Goal: Communication & Community: Answer question/provide support

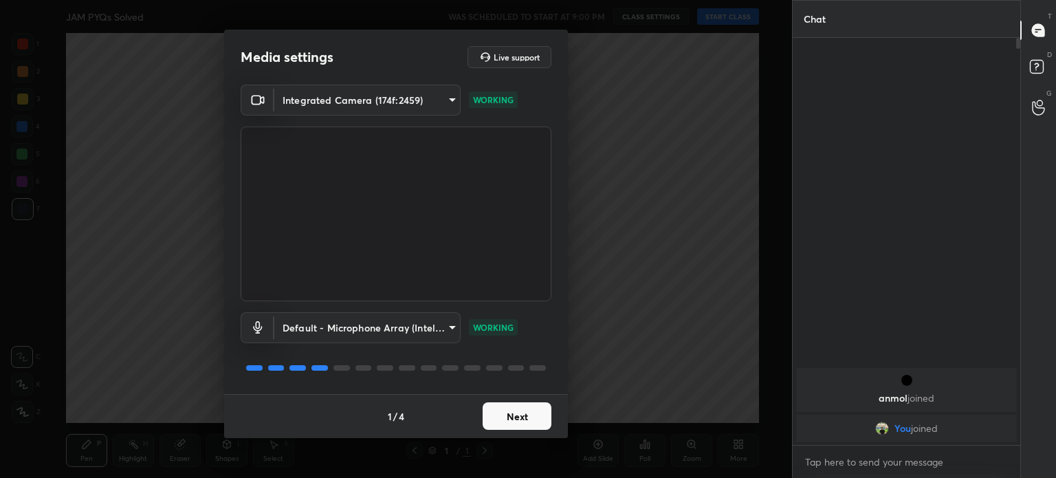
click at [880, 220] on div "[PERSON_NAME] joined You joined" at bounding box center [907, 241] width 228 height 407
click at [509, 422] on button "Next" at bounding box center [517, 415] width 69 height 27
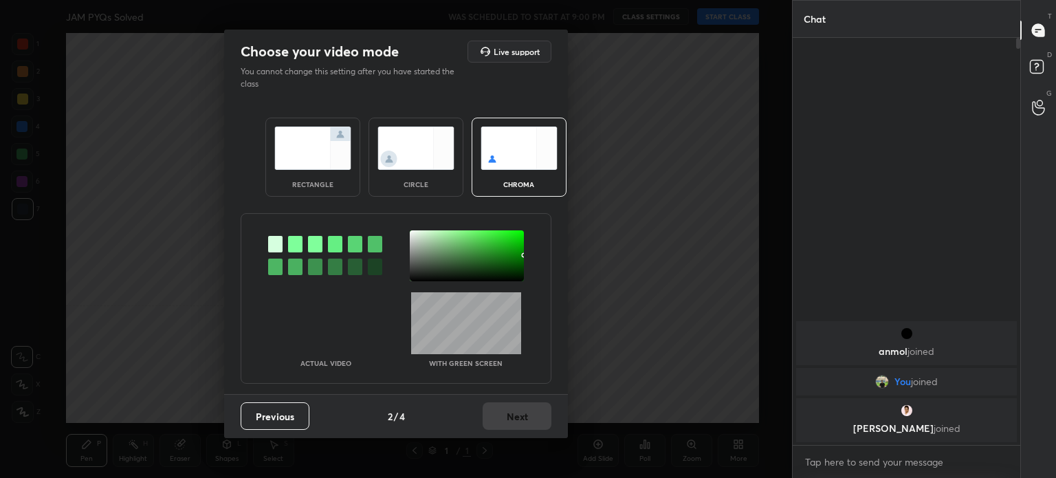
click at [512, 420] on div "Previous 2 / 4 Next" at bounding box center [396, 416] width 344 height 44
click at [436, 163] on img at bounding box center [415, 147] width 77 height 43
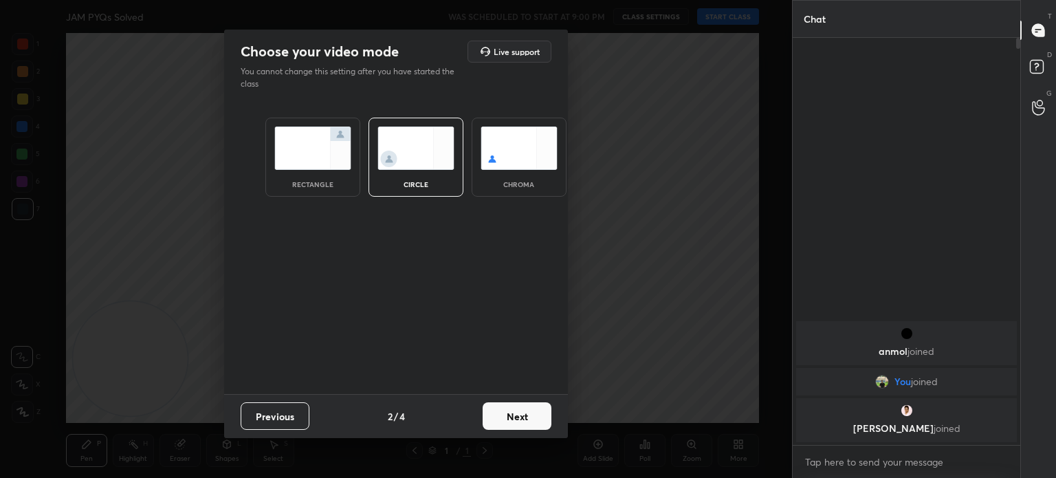
click at [429, 164] on img at bounding box center [415, 147] width 77 height 43
click at [503, 401] on div "Previous 2 / 4 Next" at bounding box center [396, 416] width 344 height 44
click at [514, 412] on button "Next" at bounding box center [517, 415] width 69 height 27
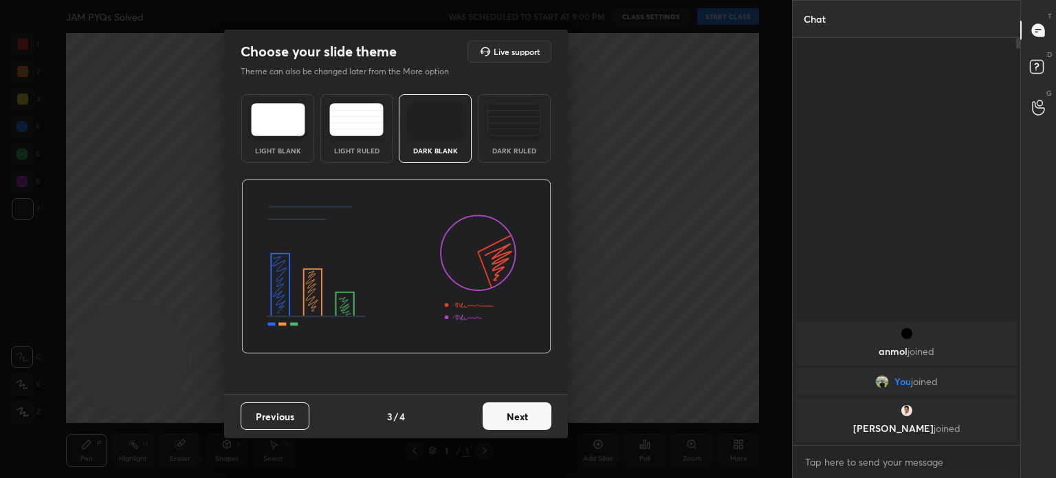
click at [547, 419] on button "Next" at bounding box center [517, 415] width 69 height 27
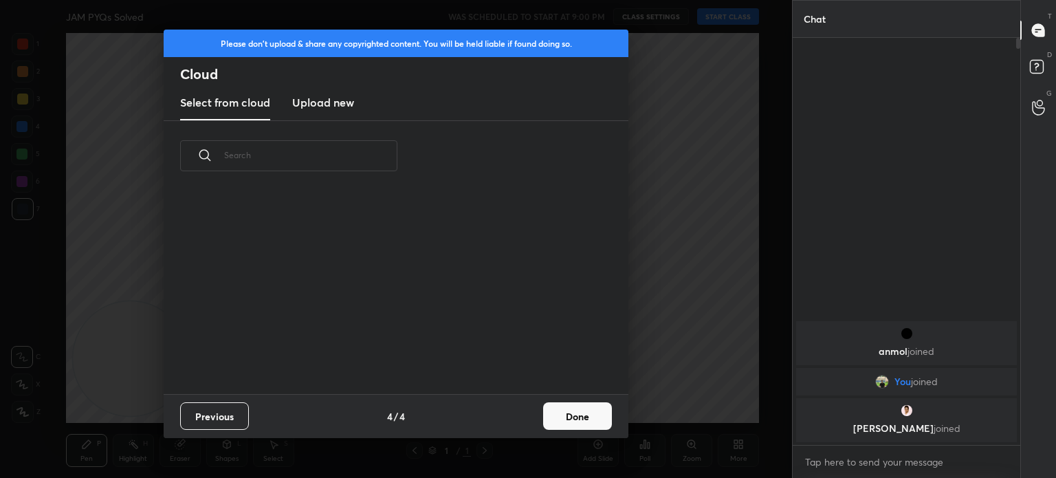
click at [555, 419] on button "Done" at bounding box center [577, 415] width 69 height 27
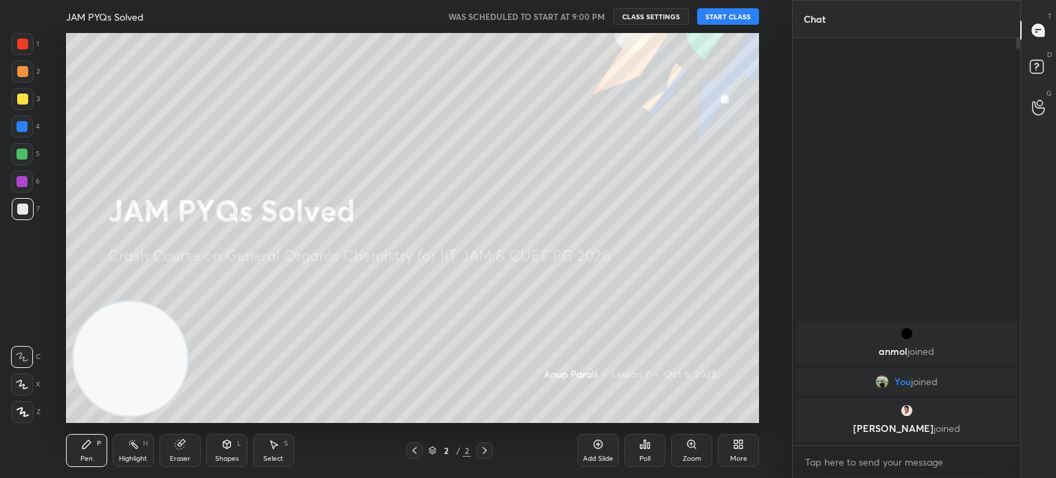
click at [724, 21] on button "START CLASS" at bounding box center [728, 16] width 62 height 16
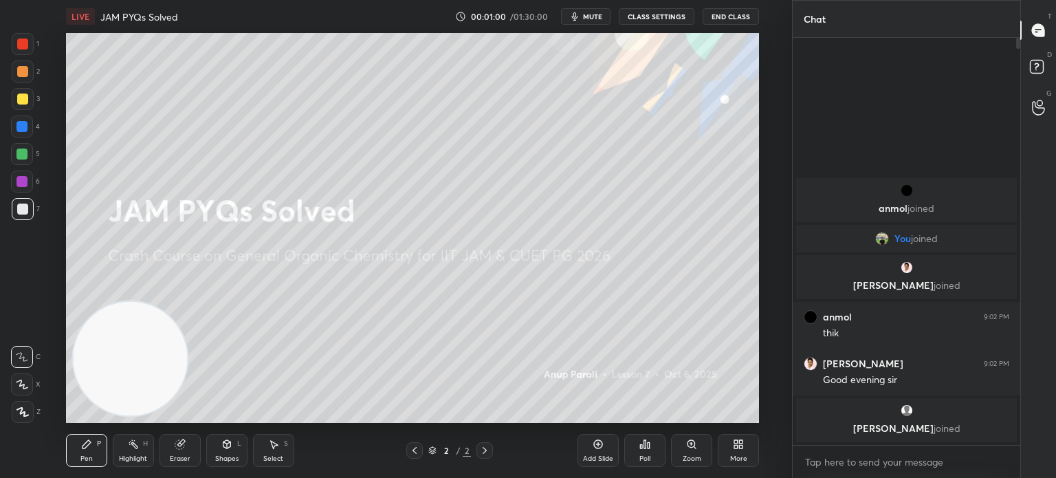
click at [25, 107] on div at bounding box center [23, 99] width 22 height 22
click at [25, 105] on div at bounding box center [23, 99] width 22 height 22
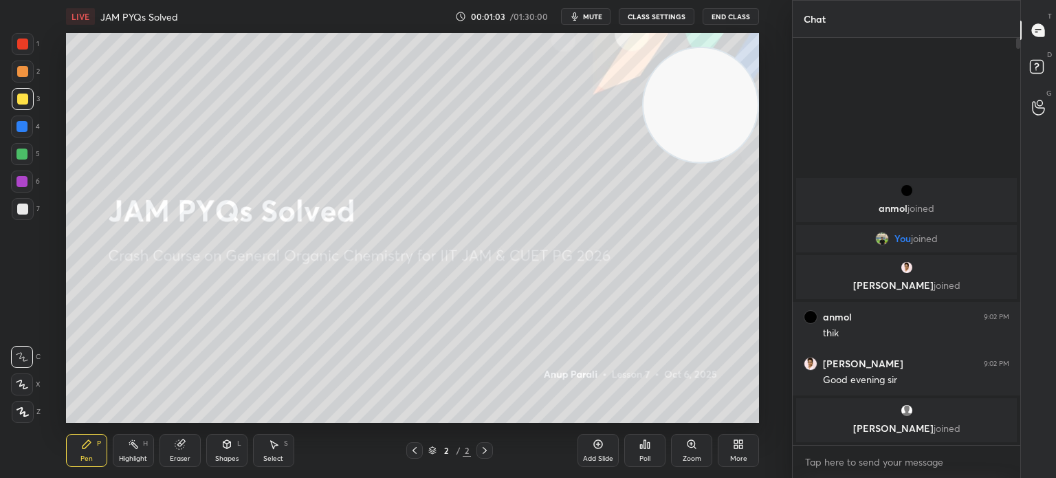
click at [753, 445] on div "More" at bounding box center [738, 450] width 41 height 33
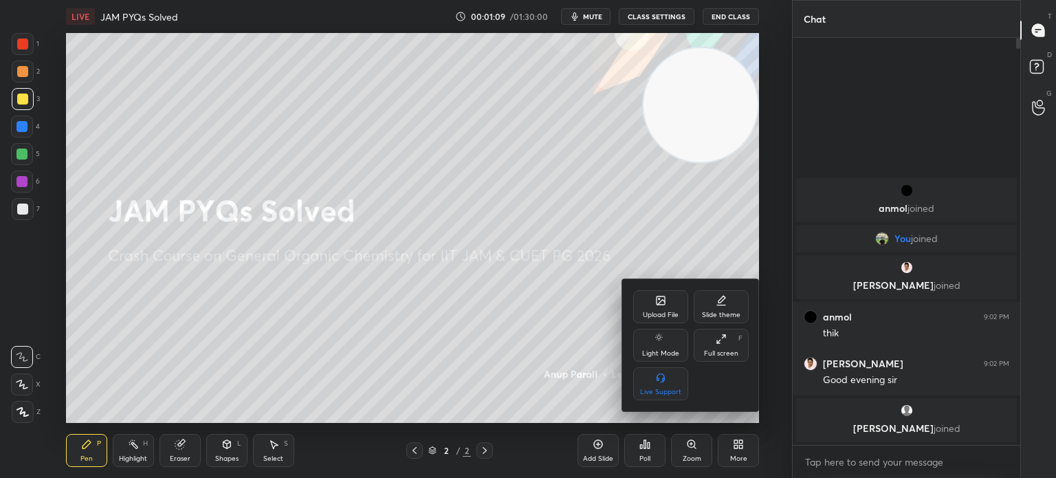
click at [658, 317] on div "Upload File" at bounding box center [661, 314] width 36 height 7
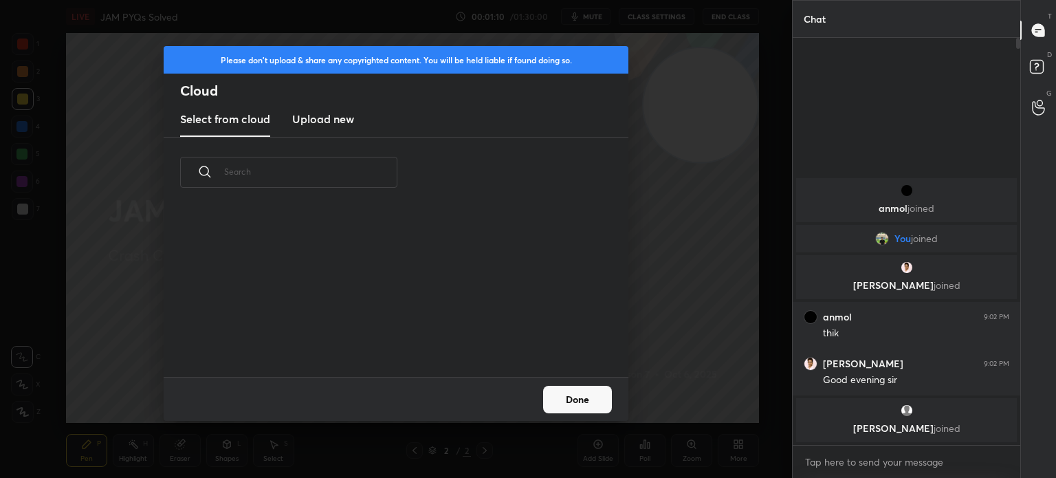
scroll to position [169, 441]
click at [320, 129] on new "Upload new" at bounding box center [323, 119] width 62 height 34
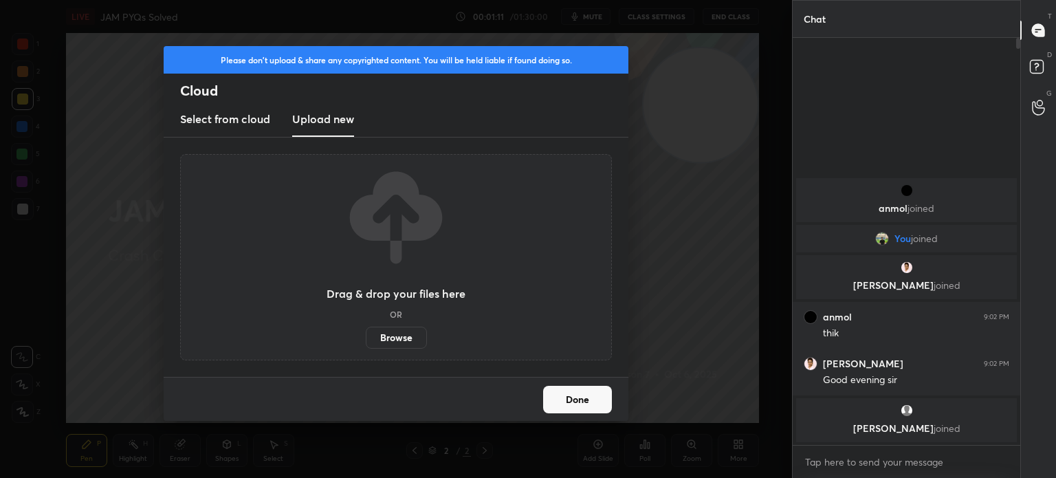
click at [388, 340] on label "Browse" at bounding box center [396, 338] width 61 height 22
click at [366, 340] on input "Browse" at bounding box center [366, 338] width 0 height 22
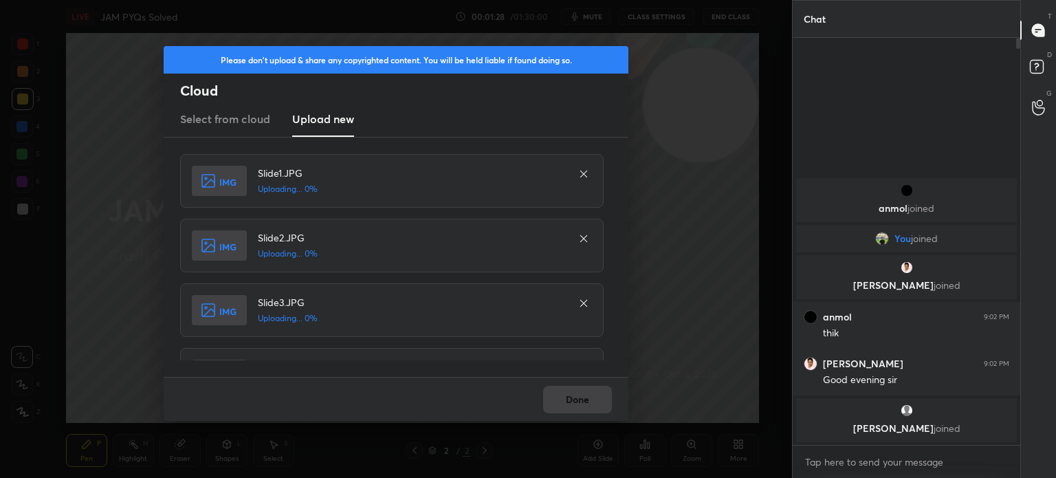
click at [593, 399] on div "Done" at bounding box center [396, 399] width 465 height 44
click at [590, 405] on div "Done" at bounding box center [396, 399] width 465 height 44
click at [593, 404] on div "Done" at bounding box center [396, 399] width 465 height 44
click at [592, 406] on div "Done" at bounding box center [396, 399] width 465 height 44
click at [591, 405] on div "Done" at bounding box center [396, 399] width 465 height 44
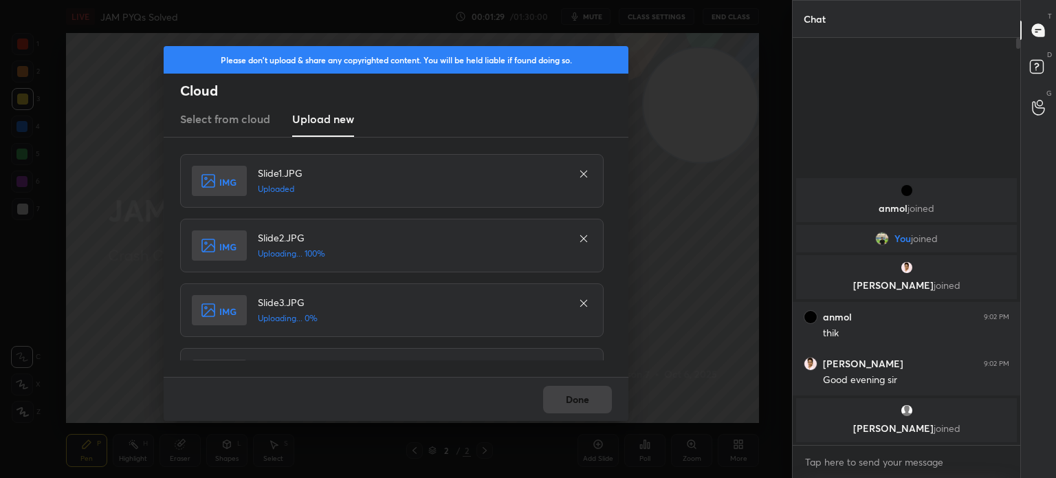
click at [591, 404] on div "Done" at bounding box center [396, 399] width 465 height 44
click at [592, 406] on div "Done" at bounding box center [396, 399] width 465 height 44
click at [591, 405] on div "Done" at bounding box center [396, 399] width 465 height 44
click at [591, 406] on div "Done" at bounding box center [396, 399] width 465 height 44
click at [589, 404] on div "Done" at bounding box center [396, 399] width 465 height 44
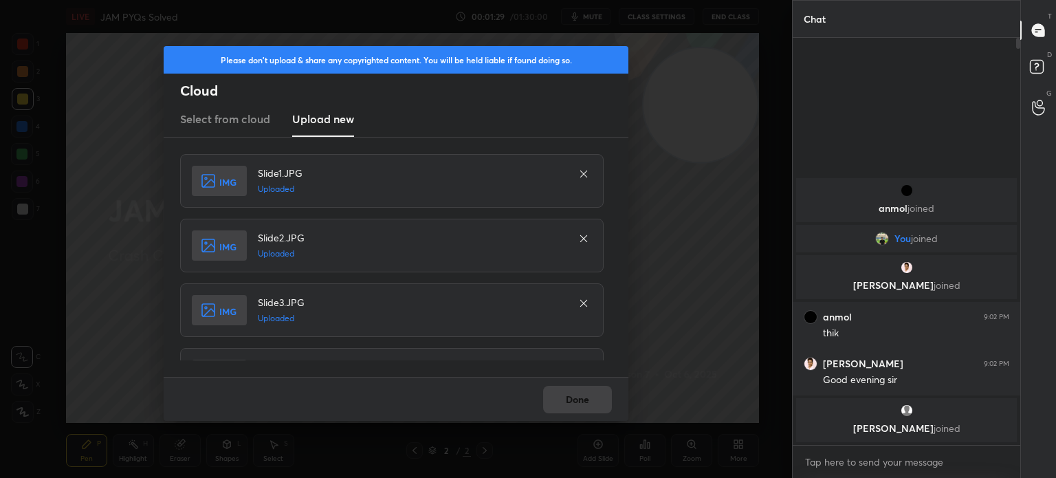
click at [588, 402] on div "Done" at bounding box center [396, 399] width 465 height 44
click at [588, 401] on div "Done" at bounding box center [396, 399] width 465 height 44
click at [590, 399] on div "Done" at bounding box center [396, 399] width 465 height 44
click at [588, 401] on div "Done" at bounding box center [396, 399] width 465 height 44
click at [588, 402] on div "Done" at bounding box center [396, 399] width 465 height 44
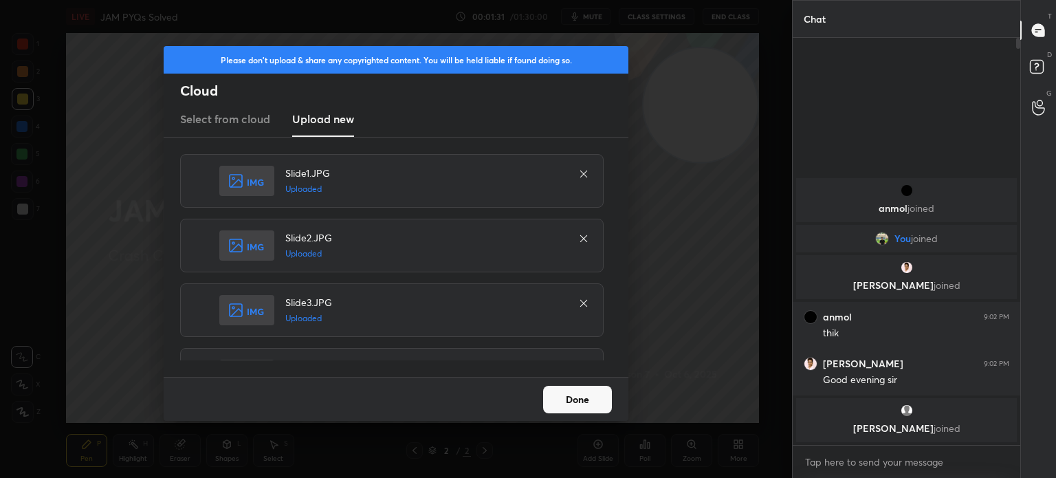
click at [583, 396] on button "Done" at bounding box center [577, 399] width 69 height 27
click at [583, 397] on button "Done" at bounding box center [577, 399] width 69 height 27
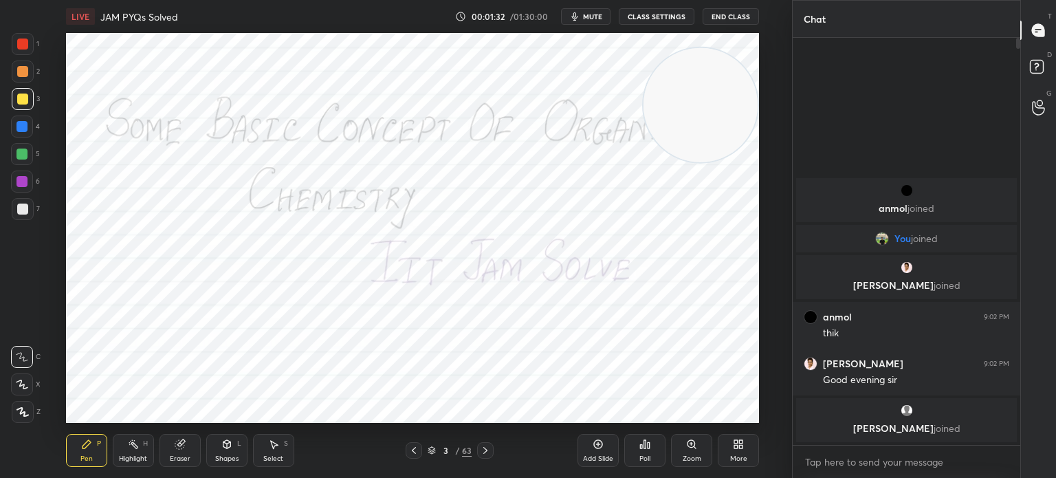
click at [484, 445] on div at bounding box center [485, 450] width 16 height 16
click at [4, 406] on div "1 2 3 4 5 6 7 C X Z C X Z E E Erase all H H" at bounding box center [22, 228] width 44 height 390
click at [30, 415] on div at bounding box center [23, 412] width 22 height 22
click at [25, 416] on icon at bounding box center [22, 412] width 11 height 8
click at [25, 410] on icon at bounding box center [22, 412] width 12 height 10
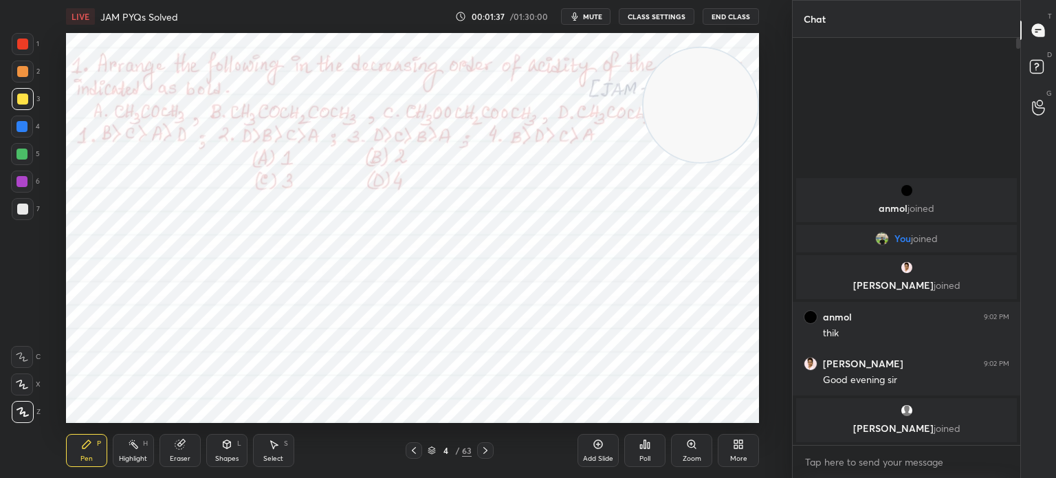
click at [173, 460] on div "Eraser" at bounding box center [180, 458] width 21 height 7
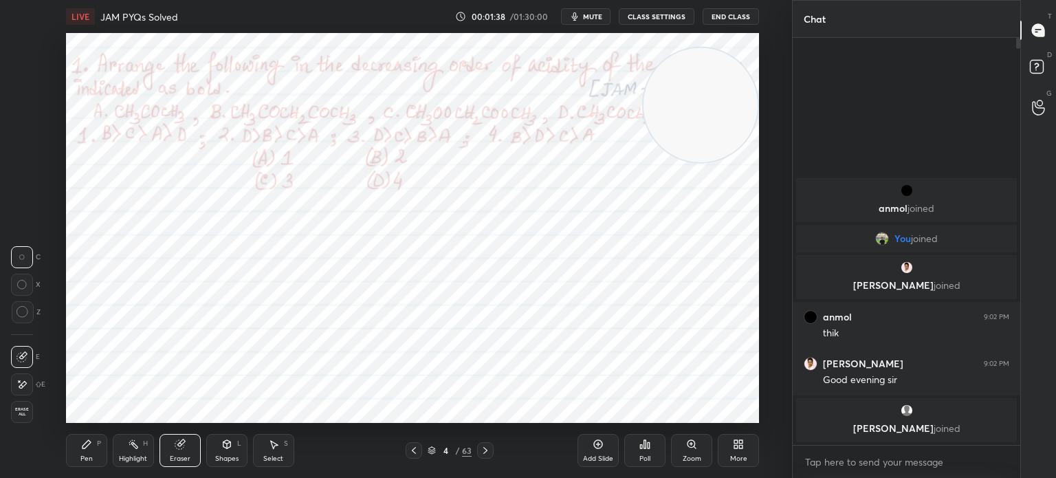
click at [173, 447] on div "Eraser" at bounding box center [179, 450] width 41 height 33
click at [23, 423] on div "Erase all" at bounding box center [22, 412] width 22 height 22
click at [26, 415] on div "1 2 3 4 5 6 7 C X Z C X Z E E Erase all H H" at bounding box center [22, 228] width 44 height 390
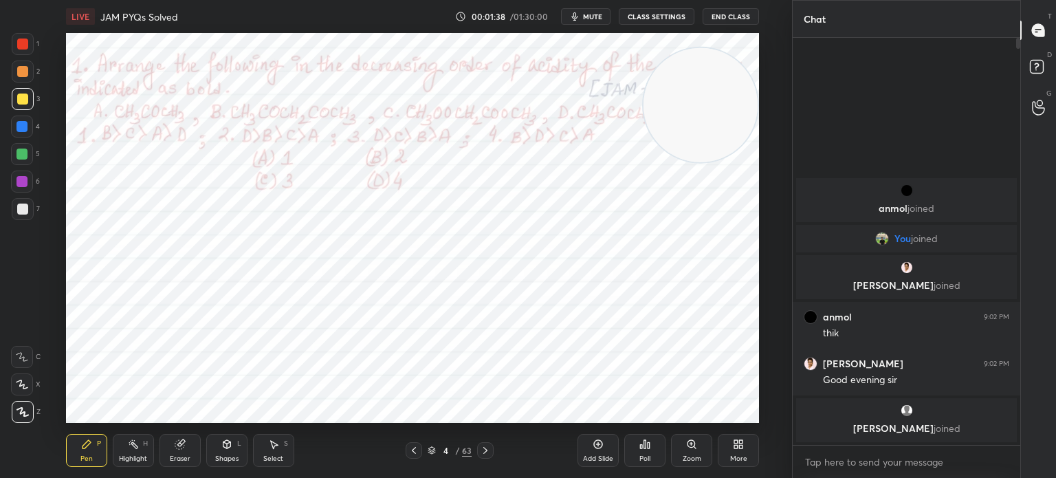
click at [95, 471] on div "Pen P Highlight H Eraser Shapes L Select S 4 / 63 Add Slide Poll Zoom More" at bounding box center [412, 450] width 693 height 55
click at [90, 450] on icon at bounding box center [86, 444] width 11 height 11
click at [173, 452] on div "Eraser" at bounding box center [179, 450] width 41 height 33
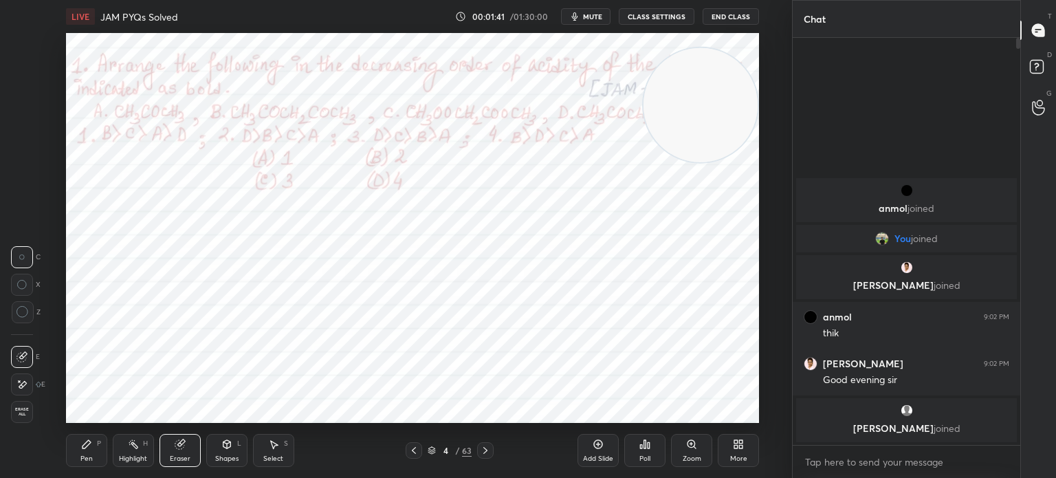
click at [168, 444] on div "Eraser" at bounding box center [179, 450] width 41 height 33
click at [7, 412] on div "1 2 3 4 5 6 7 C X Z C X Z E E Erase all H H" at bounding box center [22, 228] width 44 height 390
click at [14, 407] on span "Erase all" at bounding box center [22, 412] width 21 height 10
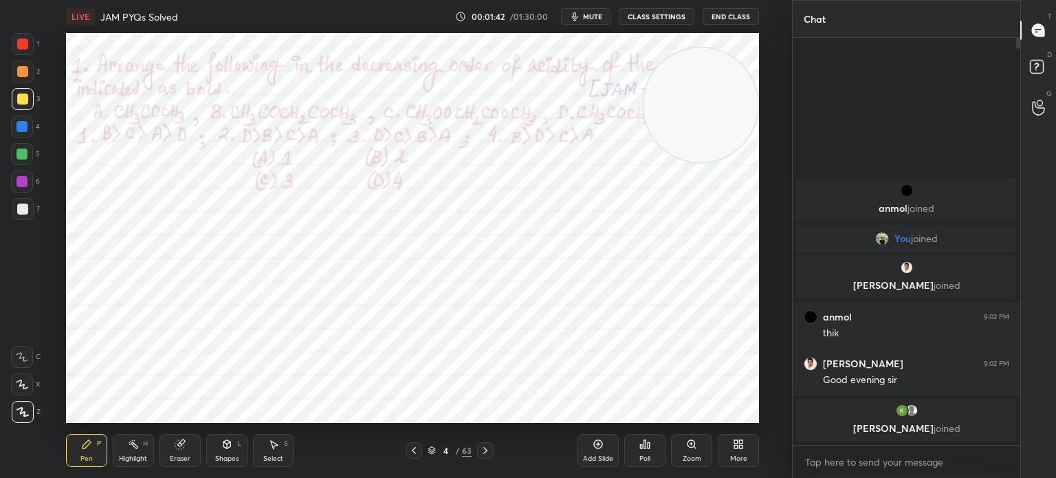
click at [75, 452] on div "Pen P" at bounding box center [86, 450] width 41 height 33
click at [84, 448] on icon at bounding box center [86, 444] width 8 height 8
click at [120, 455] on div "Highlight" at bounding box center [133, 458] width 28 height 7
click at [120, 447] on div "Highlight H" at bounding box center [133, 450] width 41 height 33
click at [22, 47] on div at bounding box center [22, 43] width 11 height 11
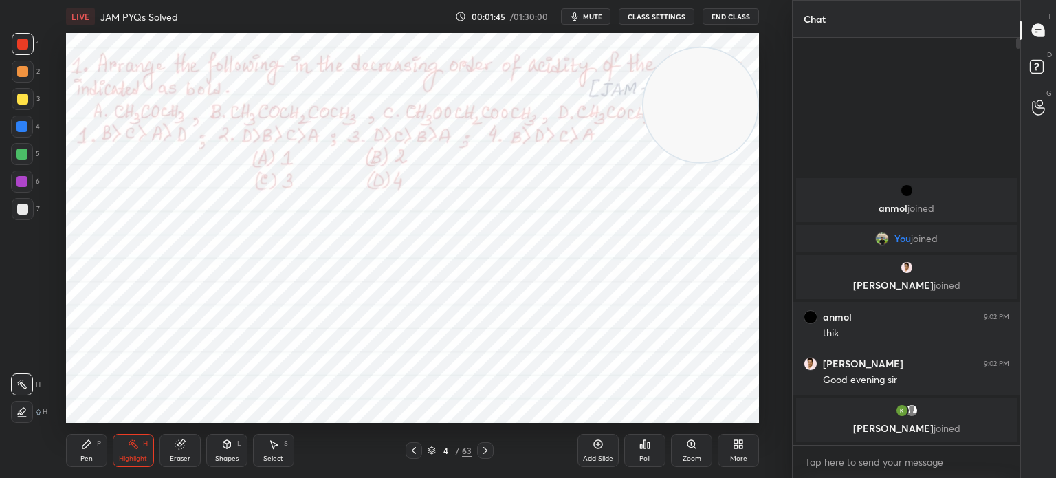
click at [26, 55] on div "1" at bounding box center [25, 46] width 27 height 27
click at [76, 450] on div "Pen P" at bounding box center [86, 450] width 41 height 33
click at [84, 443] on icon at bounding box center [86, 444] width 11 height 11
click at [176, 455] on div "Eraser" at bounding box center [180, 458] width 21 height 7
click at [195, 443] on div "Eraser" at bounding box center [179, 450] width 41 height 33
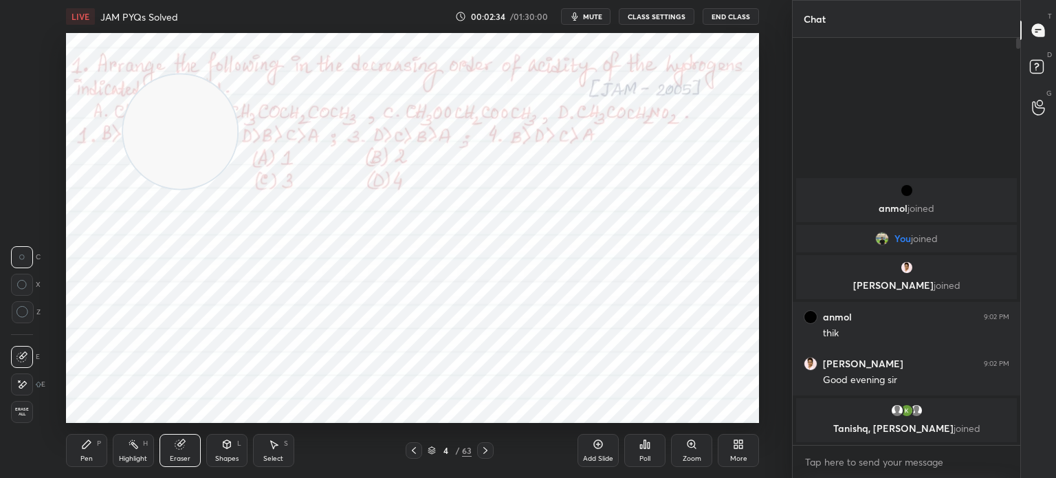
click at [92, 447] on div "Pen P" at bounding box center [86, 450] width 41 height 33
click at [104, 447] on div "Pen P" at bounding box center [86, 450] width 41 height 33
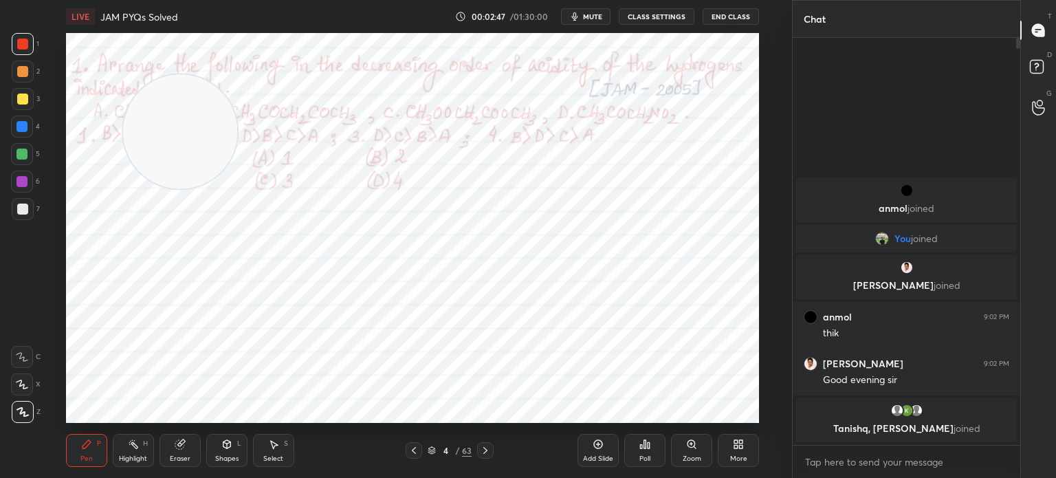
click at [27, 131] on div at bounding box center [22, 126] width 22 height 22
click at [662, 450] on div "Poll" at bounding box center [644, 450] width 41 height 33
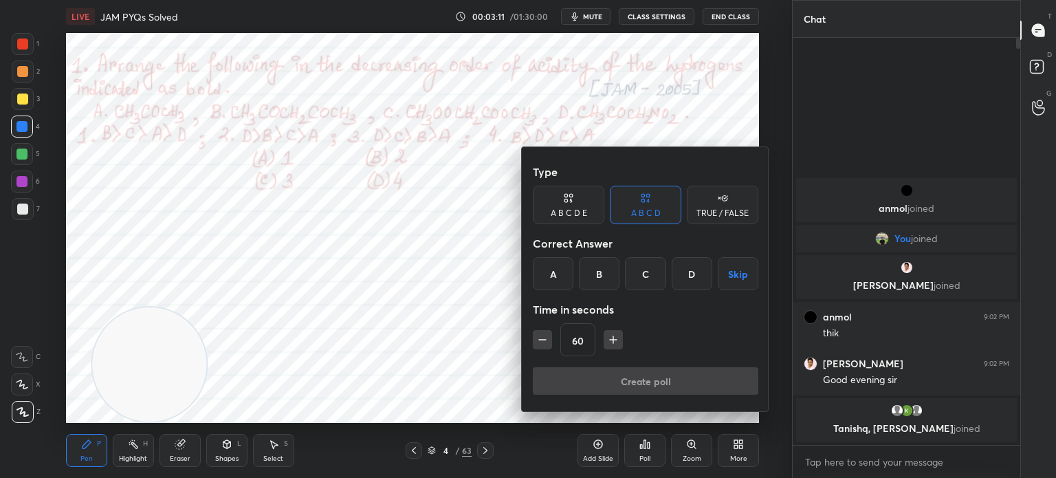
click at [687, 280] on div "D" at bounding box center [692, 273] width 41 height 33
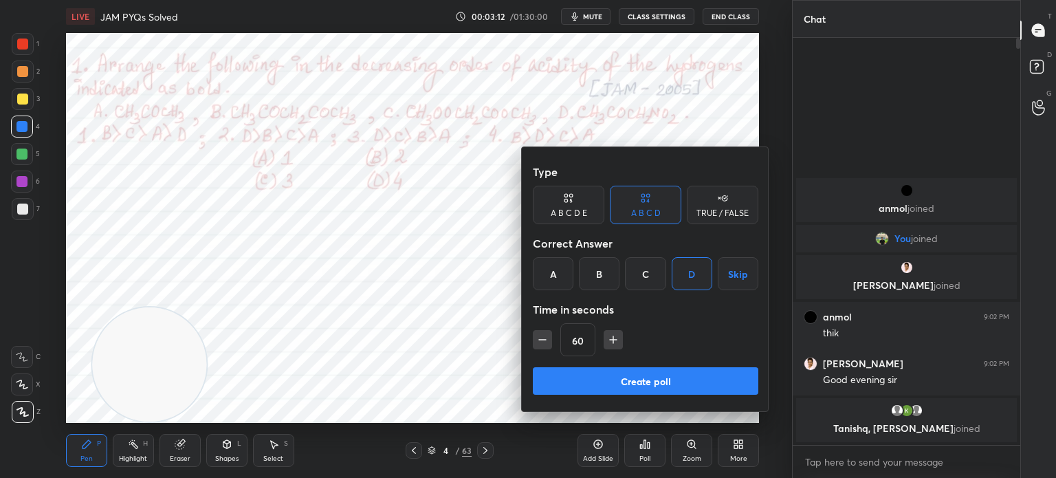
click at [613, 375] on button "Create poll" at bounding box center [645, 380] width 225 height 27
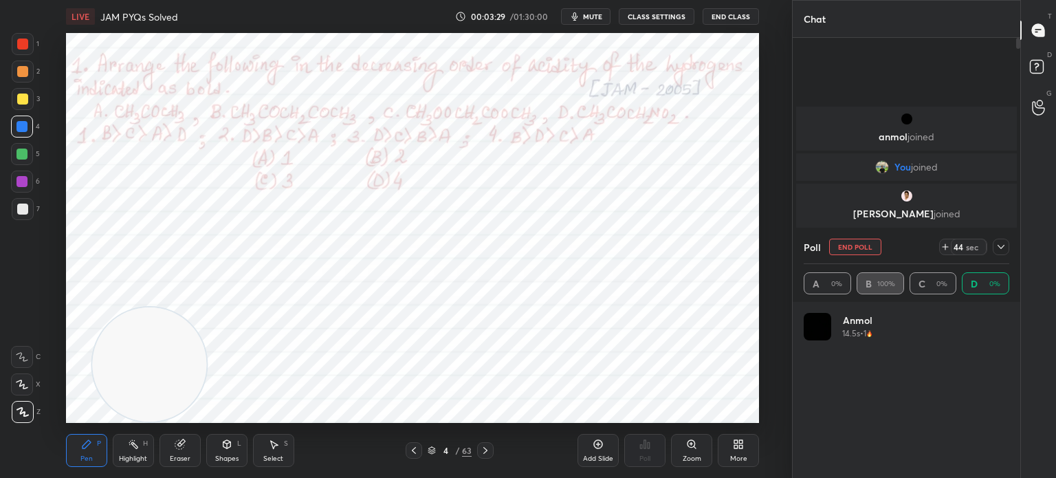
scroll to position [161, 201]
click at [29, 186] on div at bounding box center [22, 181] width 22 height 22
click at [19, 169] on div "5" at bounding box center [25, 156] width 29 height 27
click at [16, 173] on div at bounding box center [22, 181] width 22 height 22
click at [16, 175] on div at bounding box center [22, 181] width 22 height 22
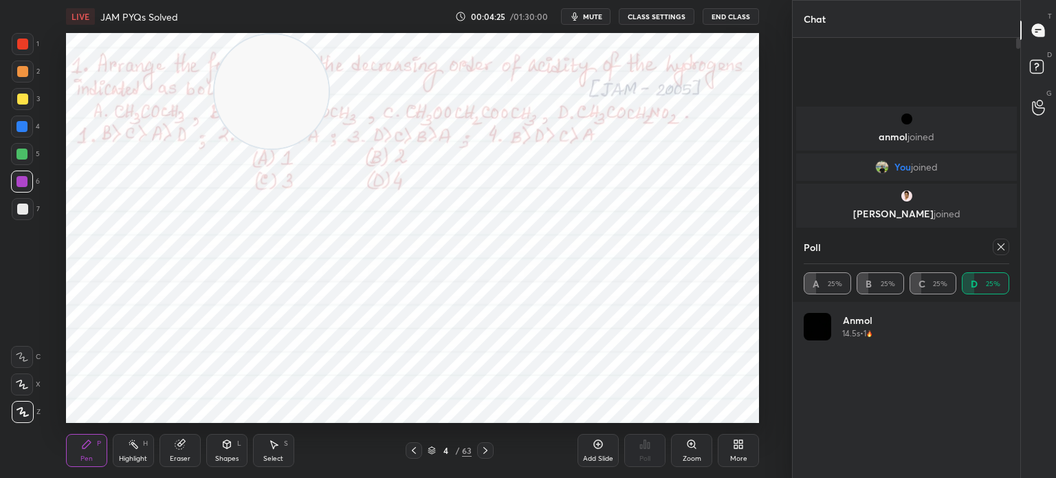
click at [170, 452] on div "Eraser" at bounding box center [179, 450] width 41 height 33
click at [175, 442] on icon at bounding box center [180, 444] width 11 height 11
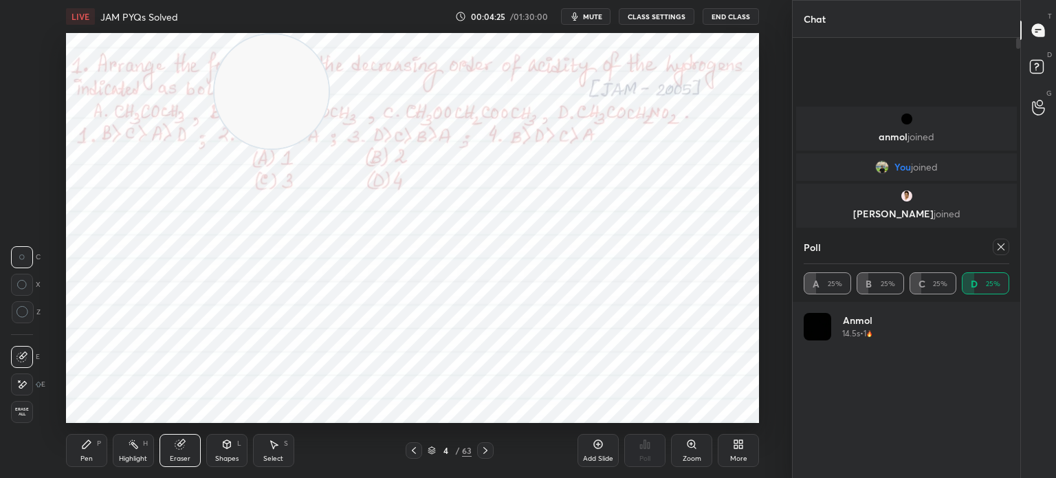
click at [25, 384] on icon at bounding box center [21, 385] width 11 height 12
click at [97, 447] on div "P" at bounding box center [99, 443] width 4 height 7
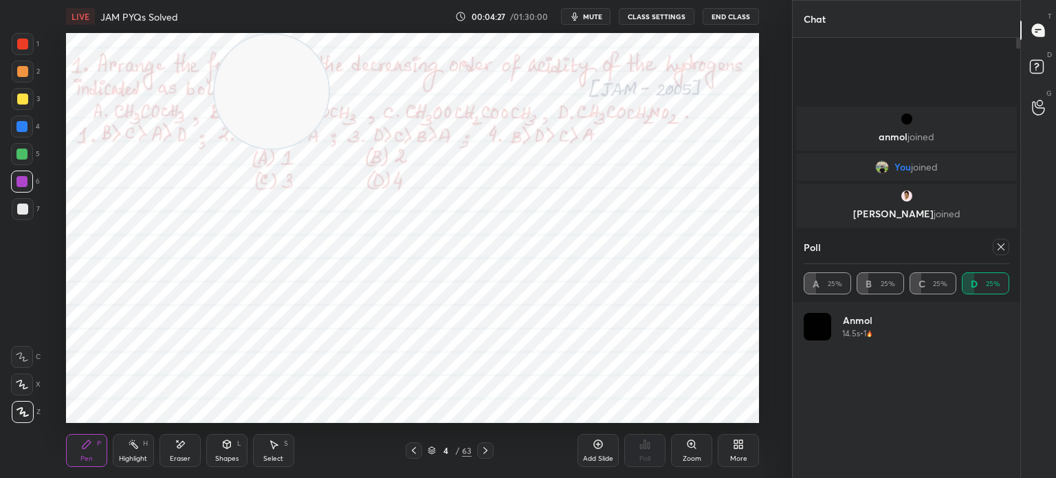
click at [179, 434] on div "Eraser" at bounding box center [179, 450] width 41 height 33
click at [84, 446] on icon at bounding box center [86, 444] width 8 height 8
click at [86, 444] on icon at bounding box center [86, 444] width 8 height 8
click at [181, 460] on div "Eraser" at bounding box center [180, 458] width 21 height 7
click at [91, 456] on div "Pen" at bounding box center [86, 458] width 12 height 7
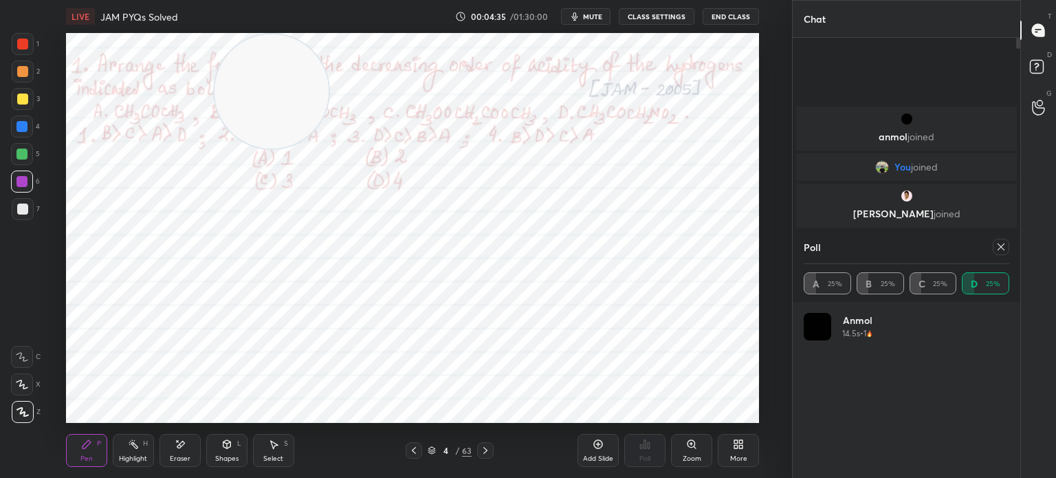
click at [178, 435] on div "Eraser" at bounding box center [179, 450] width 41 height 33
click at [91, 455] on div "Pen" at bounding box center [86, 458] width 12 height 7
click at [190, 456] on div "Eraser" at bounding box center [179, 450] width 41 height 33
click at [97, 447] on div "P" at bounding box center [99, 443] width 4 height 7
click at [998, 247] on icon at bounding box center [1000, 246] width 11 height 11
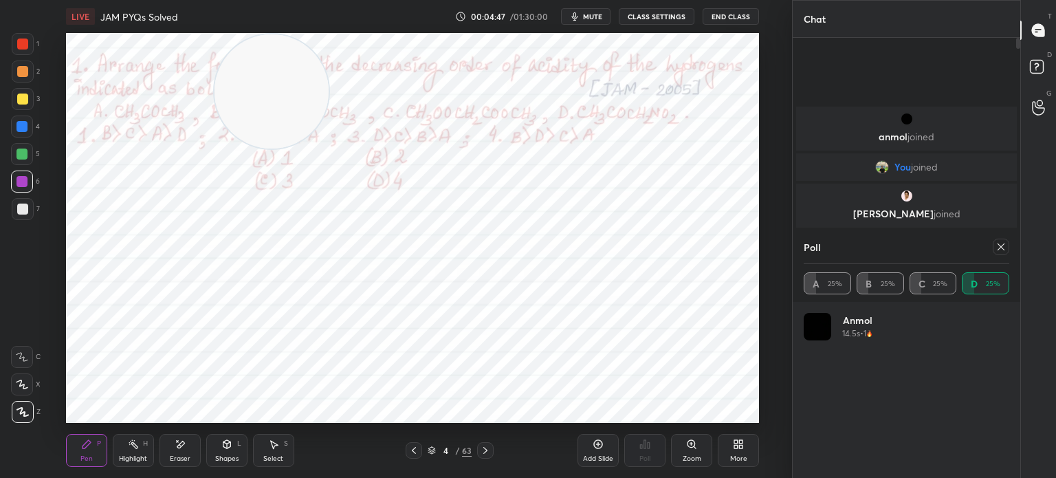
type textarea "x"
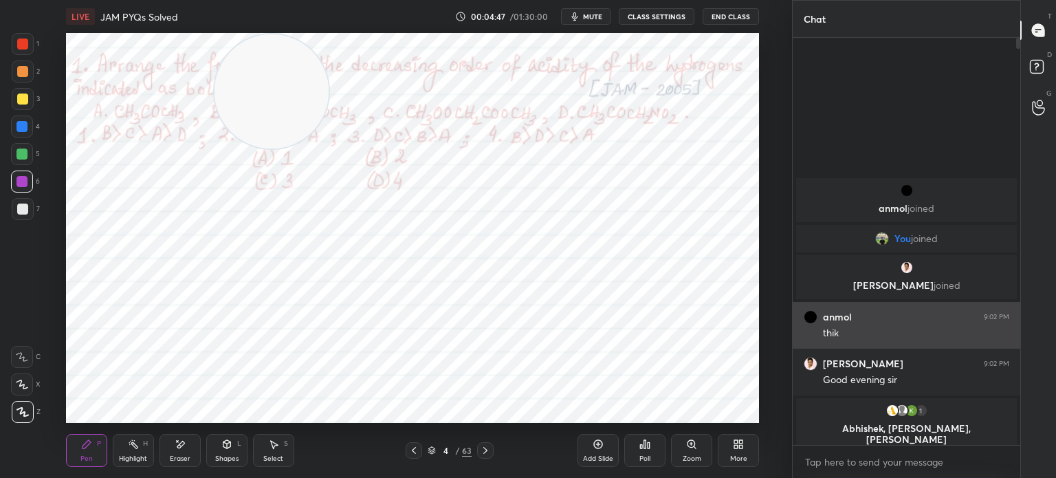
scroll to position [3, 4]
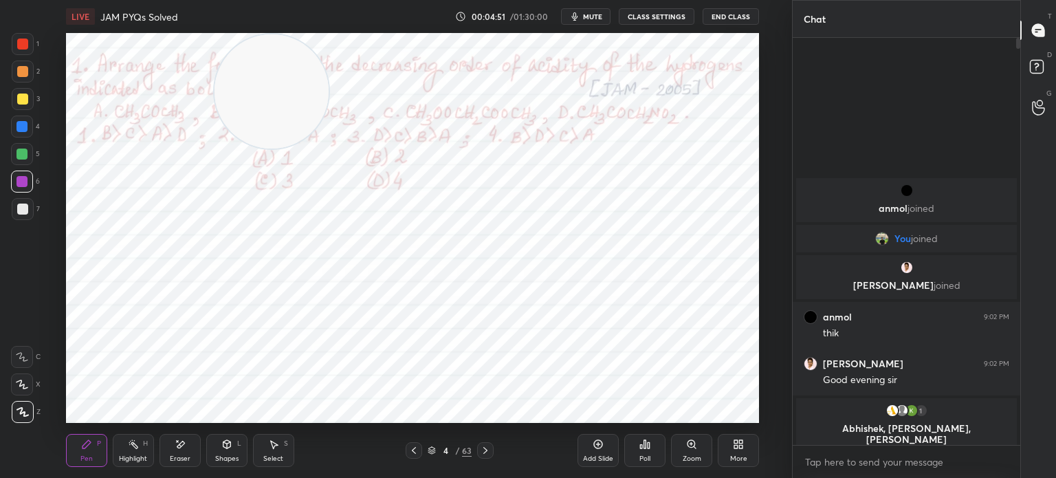
click at [24, 38] on div at bounding box center [23, 44] width 22 height 22
click at [23, 41] on div at bounding box center [22, 43] width 11 height 11
click at [135, 454] on div "Highlight H" at bounding box center [133, 450] width 41 height 33
click at [139, 447] on div "Highlight H" at bounding box center [133, 450] width 41 height 33
click at [82, 458] on div "Pen" at bounding box center [86, 458] width 12 height 7
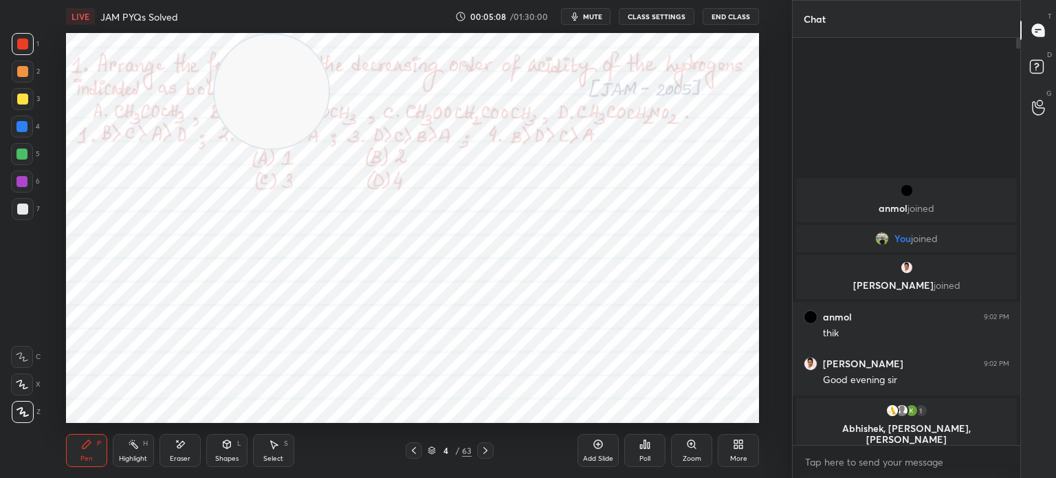
click at [82, 447] on icon at bounding box center [86, 444] width 8 height 8
click at [33, 126] on div at bounding box center [22, 126] width 22 height 22
click at [27, 135] on div at bounding box center [22, 126] width 22 height 22
click at [87, 448] on icon at bounding box center [86, 444] width 11 height 11
click at [125, 459] on div "Highlight" at bounding box center [133, 458] width 28 height 7
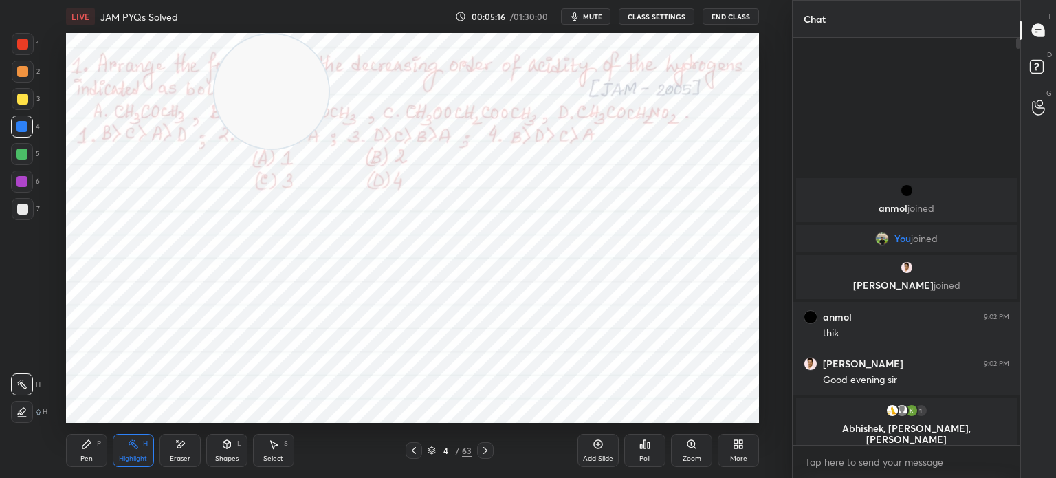
click at [138, 447] on icon at bounding box center [133, 444] width 11 height 11
click at [90, 458] on div "Pen" at bounding box center [86, 458] width 12 height 7
click at [91, 452] on div "Pen P" at bounding box center [86, 450] width 41 height 33
click at [127, 455] on div "Highlight" at bounding box center [133, 458] width 28 height 7
click at [69, 443] on div "Pen P" at bounding box center [86, 450] width 41 height 33
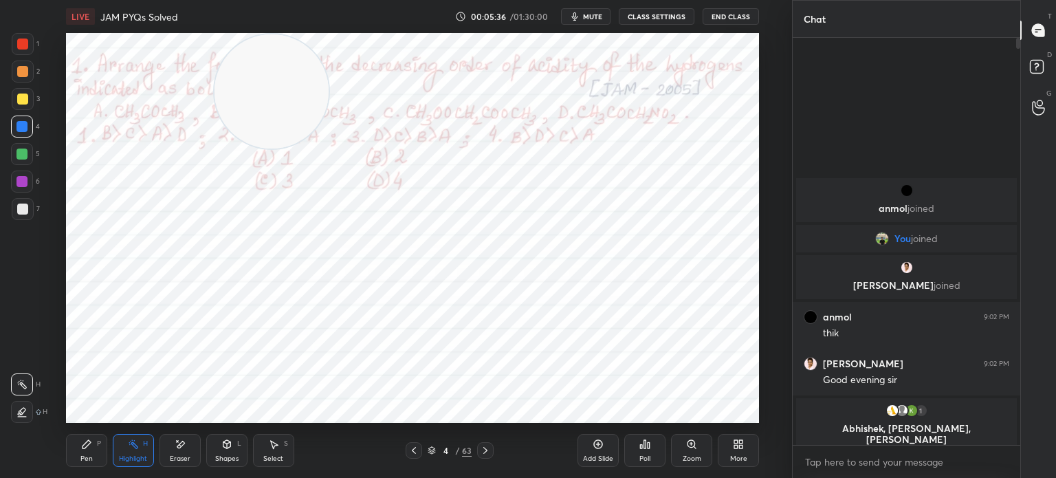
click at [86, 441] on icon at bounding box center [86, 444] width 11 height 11
click at [134, 457] on div "Highlight" at bounding box center [133, 458] width 28 height 7
click at [140, 447] on div "Highlight H" at bounding box center [133, 450] width 41 height 33
click at [139, 443] on div "Highlight H" at bounding box center [133, 450] width 41 height 33
click at [82, 461] on div "Pen" at bounding box center [86, 458] width 12 height 7
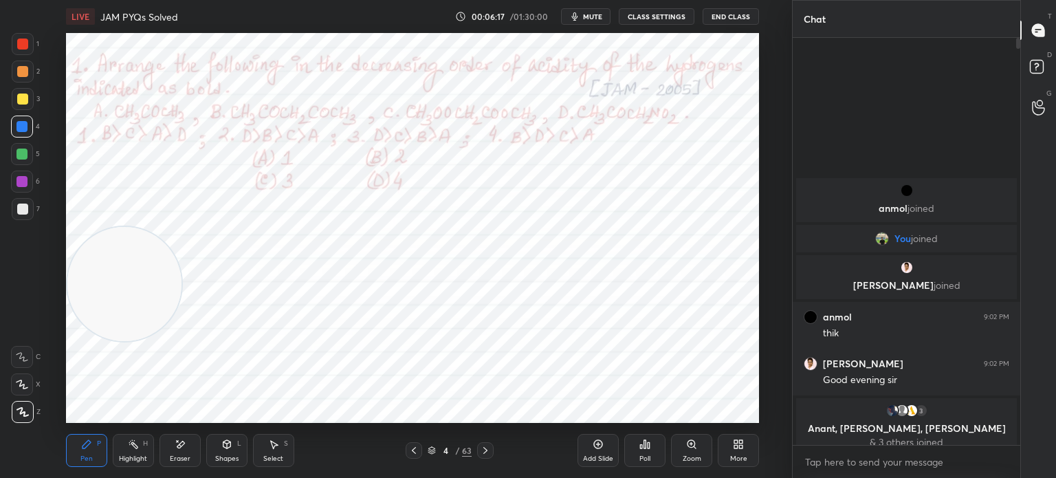
click at [95, 458] on div "Pen P" at bounding box center [86, 450] width 41 height 33
click at [133, 458] on div "Highlight" at bounding box center [133, 458] width 28 height 7
click at [139, 453] on div "Highlight H" at bounding box center [133, 450] width 41 height 33
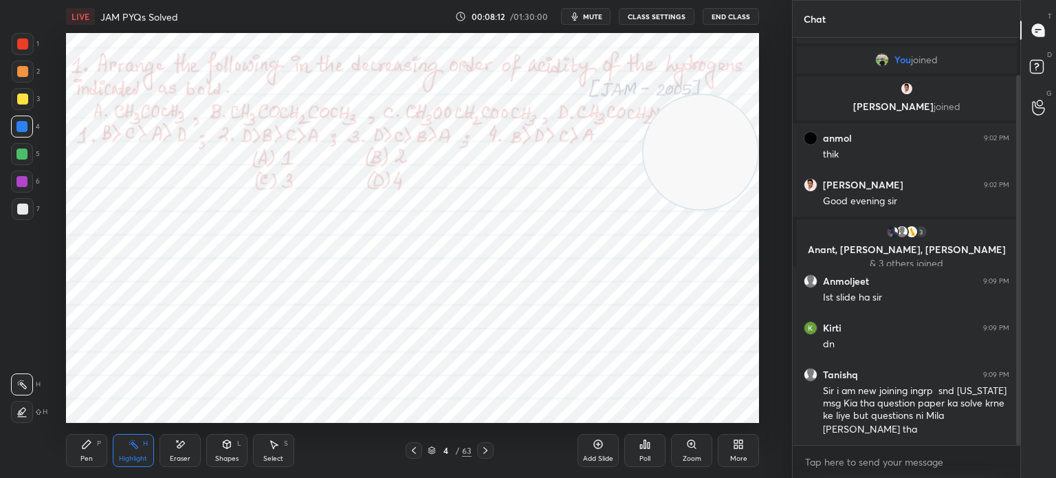
scroll to position [88, 0]
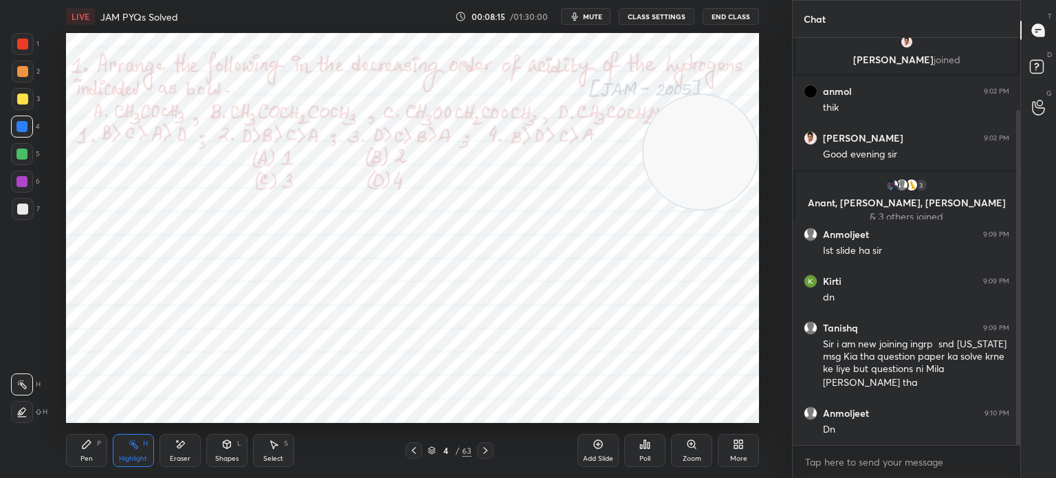
click at [493, 450] on div at bounding box center [485, 450] width 16 height 16
click at [487, 453] on icon at bounding box center [485, 450] width 11 height 11
click at [653, 457] on div "Poll" at bounding box center [644, 450] width 41 height 33
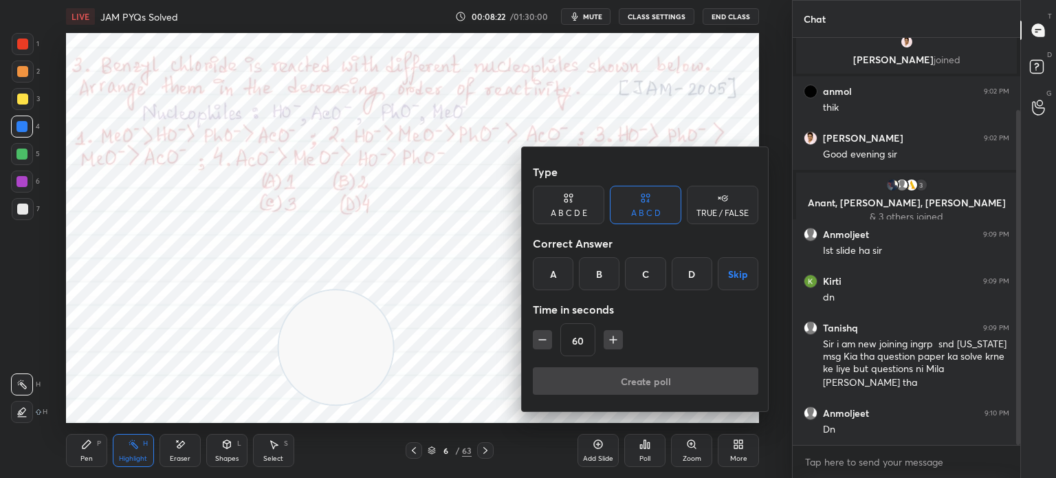
click at [550, 272] on div "A" at bounding box center [553, 273] width 41 height 33
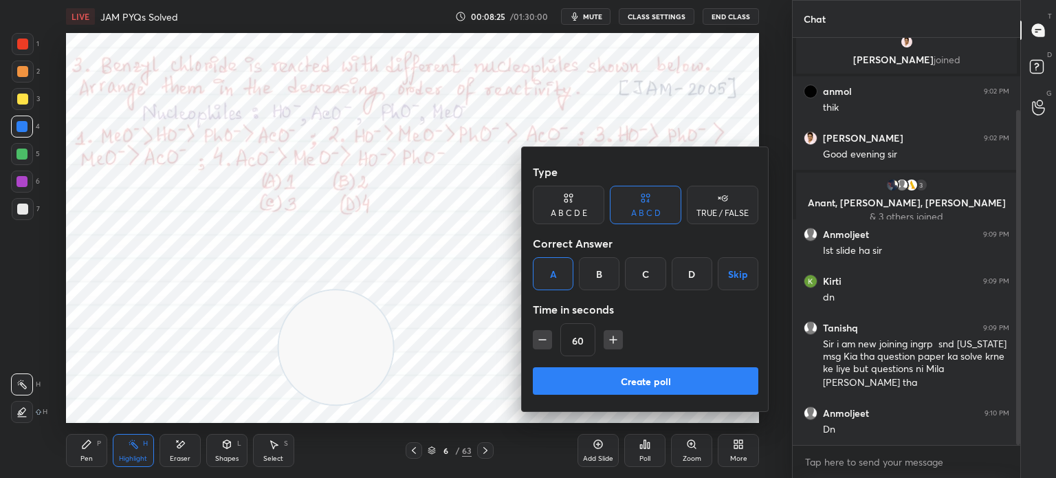
click at [608, 335] on icon "button" at bounding box center [613, 340] width 14 height 14
type input "75"
click at [619, 390] on button "Create poll" at bounding box center [645, 380] width 225 height 27
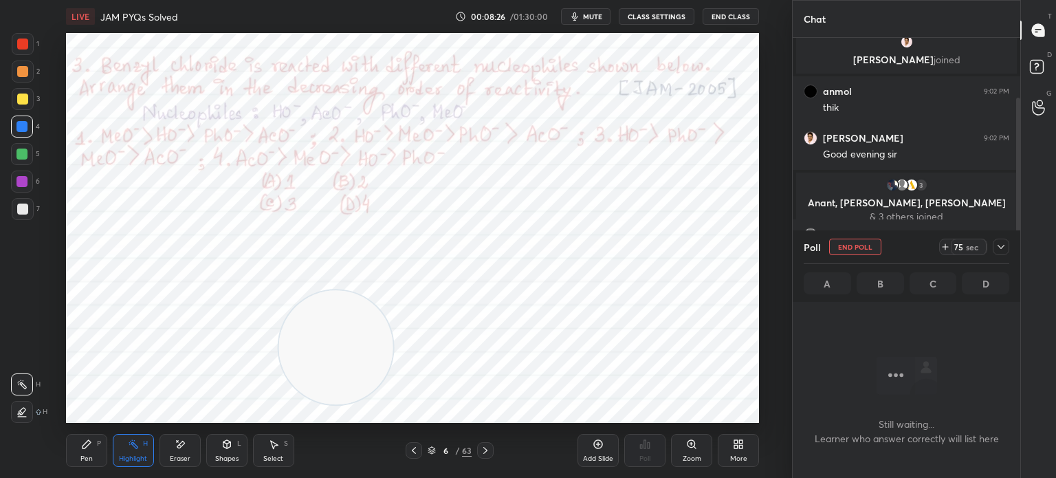
scroll to position [5, 4]
click at [17, 48] on div at bounding box center [22, 43] width 11 height 11
click at [23, 50] on div at bounding box center [23, 44] width 22 height 22
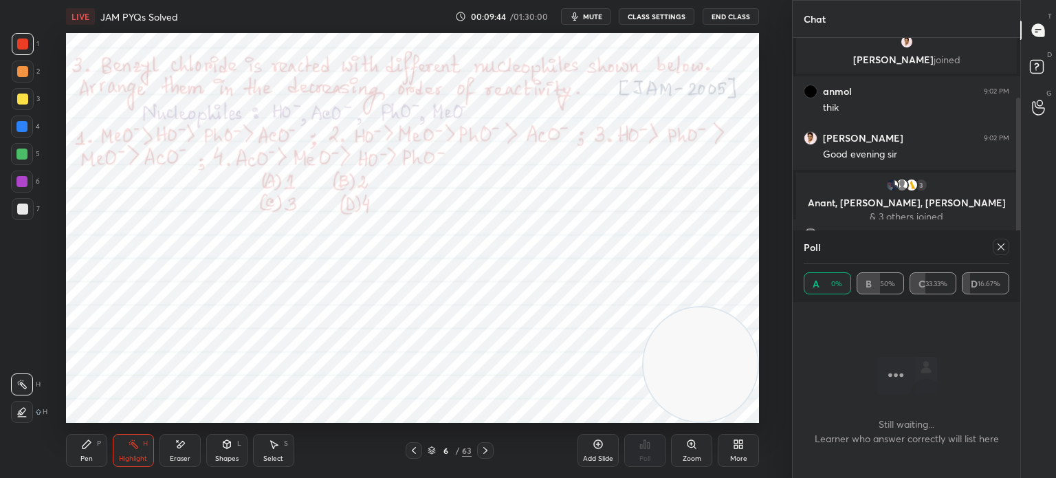
click at [83, 458] on div "Pen" at bounding box center [86, 458] width 12 height 7
click at [1006, 253] on div at bounding box center [1001, 247] width 16 height 16
type textarea "x"
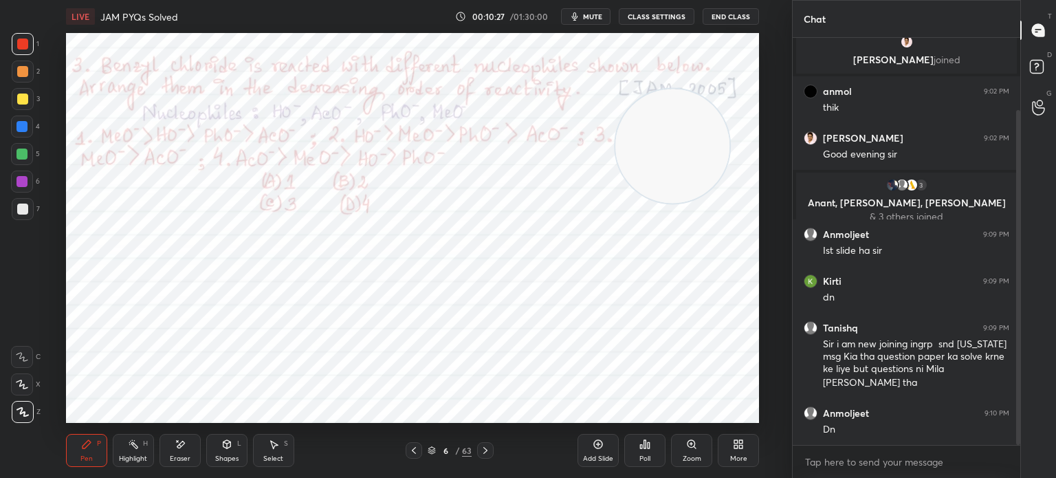
click at [14, 119] on div at bounding box center [22, 126] width 22 height 22
click at [14, 126] on div at bounding box center [22, 126] width 22 height 22
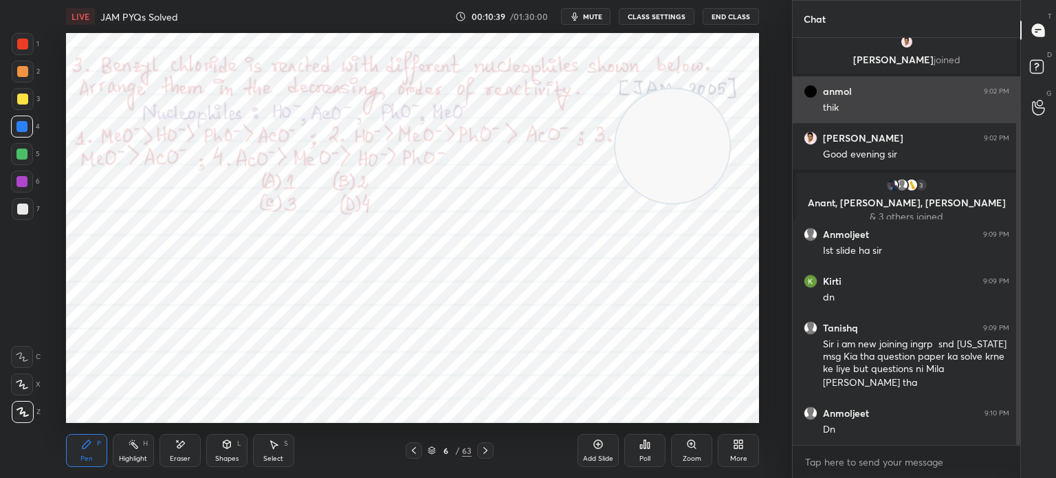
scroll to position [135, 0]
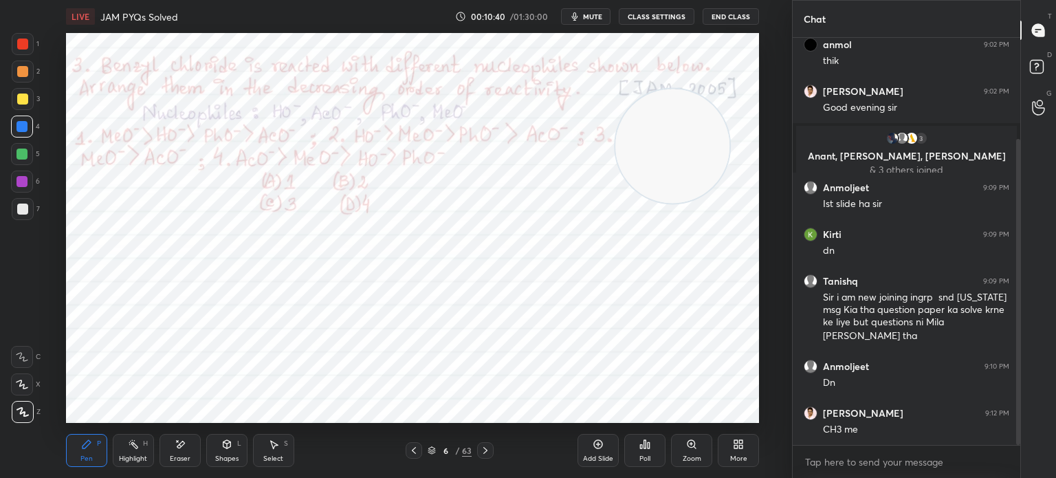
click at [124, 467] on div "Highlight H" at bounding box center [133, 450] width 41 height 33
click at [139, 457] on div "Highlight" at bounding box center [133, 458] width 28 height 7
click at [95, 453] on div "Pen P" at bounding box center [86, 450] width 41 height 33
click at [94, 450] on div "Pen P" at bounding box center [86, 450] width 41 height 33
click at [33, 47] on div at bounding box center [23, 44] width 22 height 22
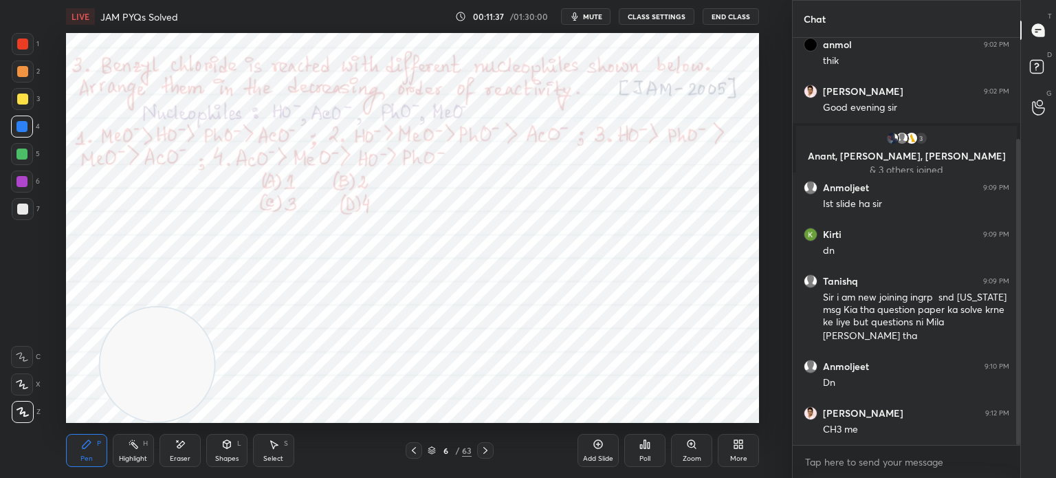
click at [35, 54] on div "1" at bounding box center [25, 44] width 27 height 22
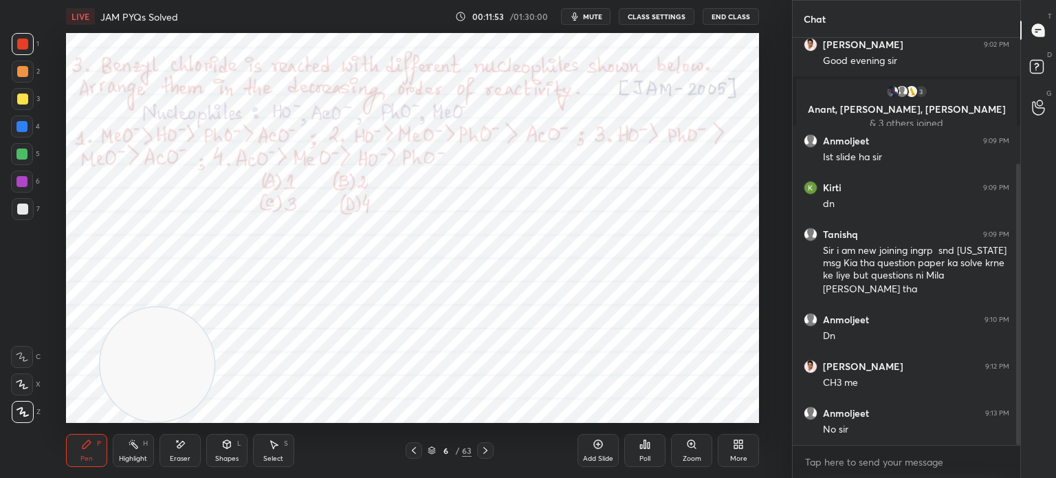
click at [598, 14] on span "mute" at bounding box center [592, 17] width 19 height 10
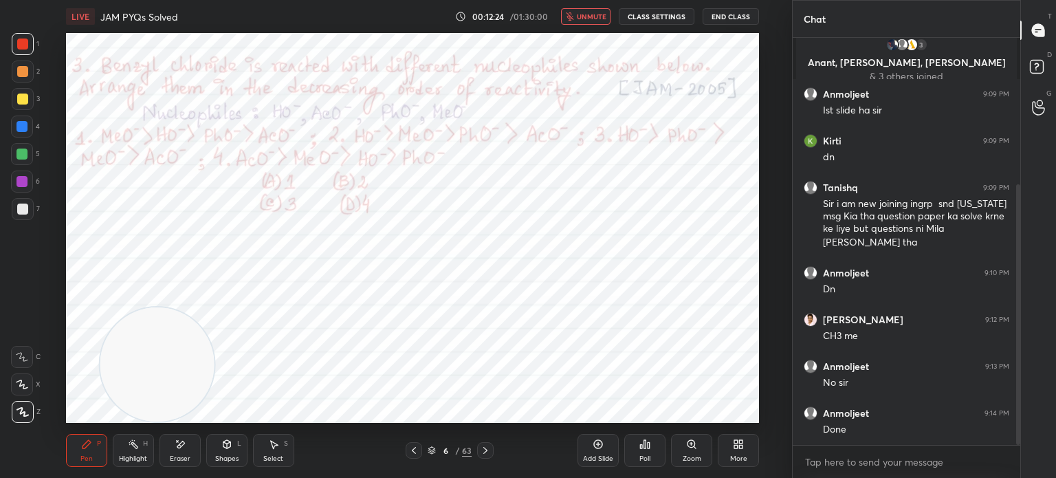
click at [599, 13] on span "unmute" at bounding box center [592, 17] width 30 height 10
click at [489, 451] on icon at bounding box center [485, 450] width 11 height 11
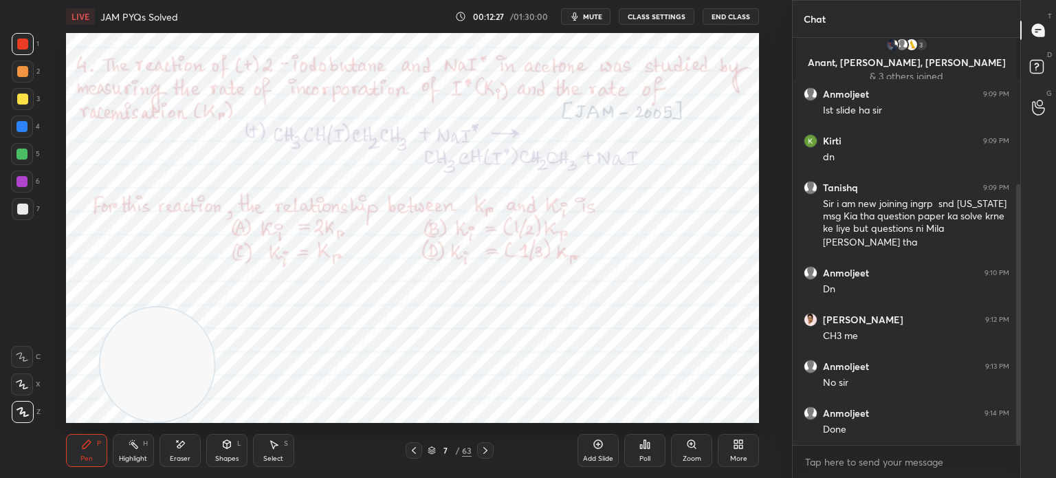
click at [487, 450] on icon at bounding box center [485, 450] width 4 height 7
click at [487, 451] on icon at bounding box center [485, 450] width 11 height 11
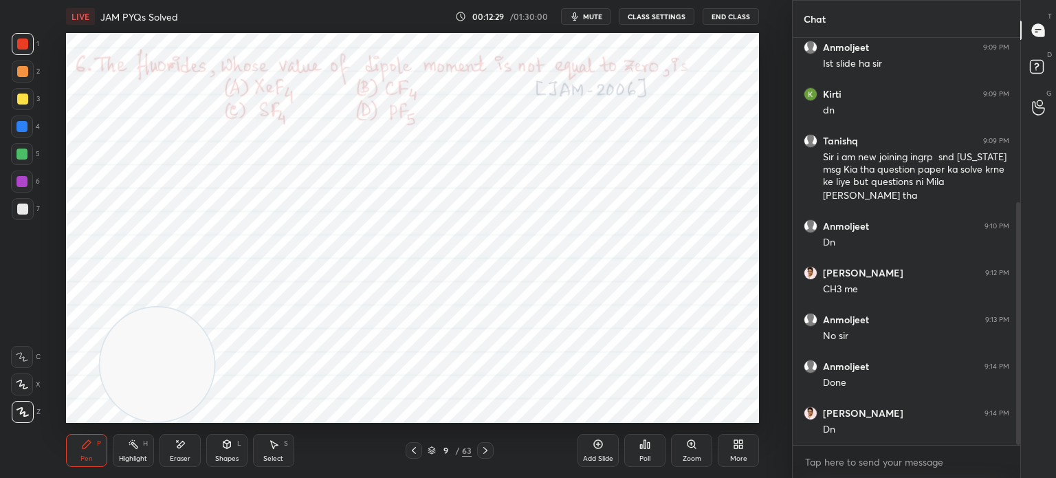
click at [487, 453] on icon at bounding box center [485, 450] width 11 height 11
click at [487, 451] on icon at bounding box center [485, 450] width 11 height 11
click at [488, 450] on icon at bounding box center [485, 450] width 11 height 11
click at [487, 450] on icon at bounding box center [485, 450] width 11 height 11
click at [487, 445] on icon at bounding box center [485, 450] width 11 height 11
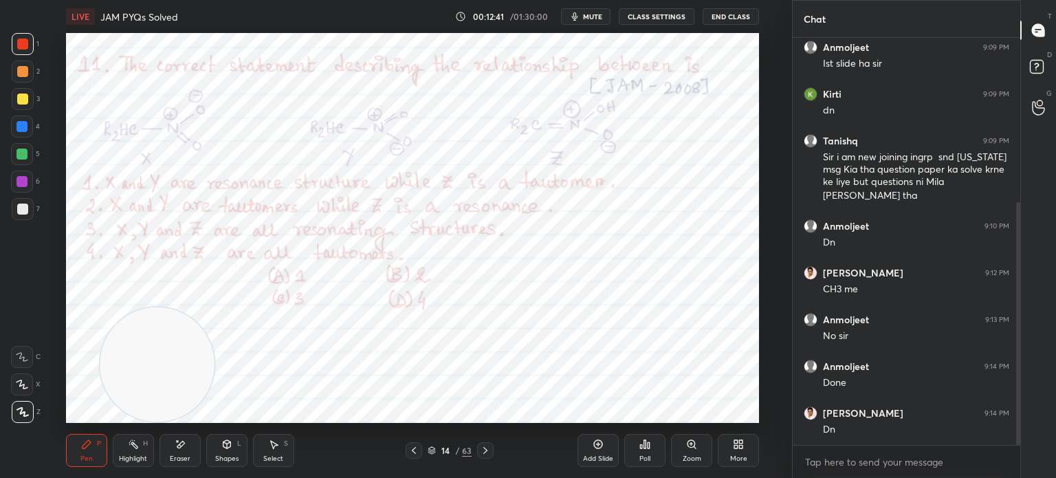
click at [597, 14] on span "mute" at bounding box center [592, 17] width 19 height 10
click at [665, 459] on div "Poll" at bounding box center [644, 450] width 41 height 33
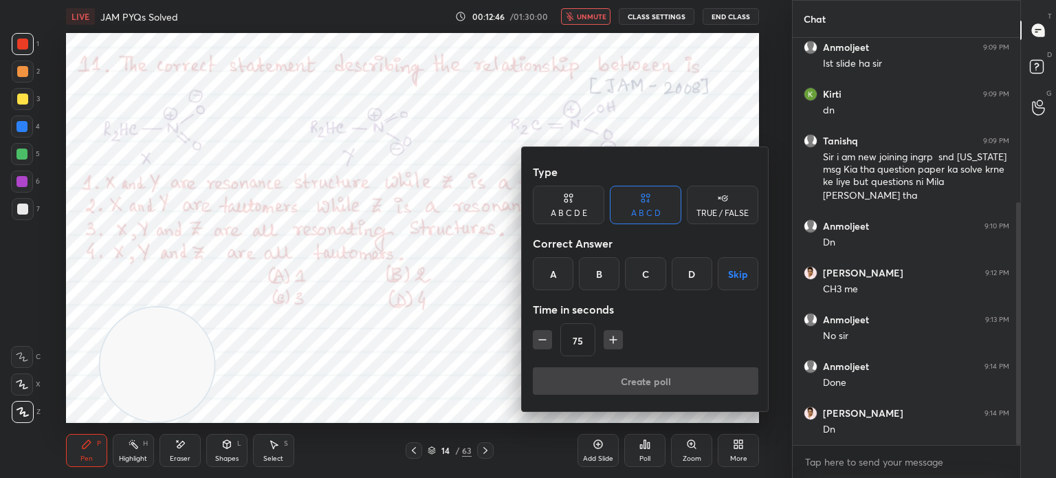
click at [556, 274] on div "A" at bounding box center [553, 273] width 41 height 33
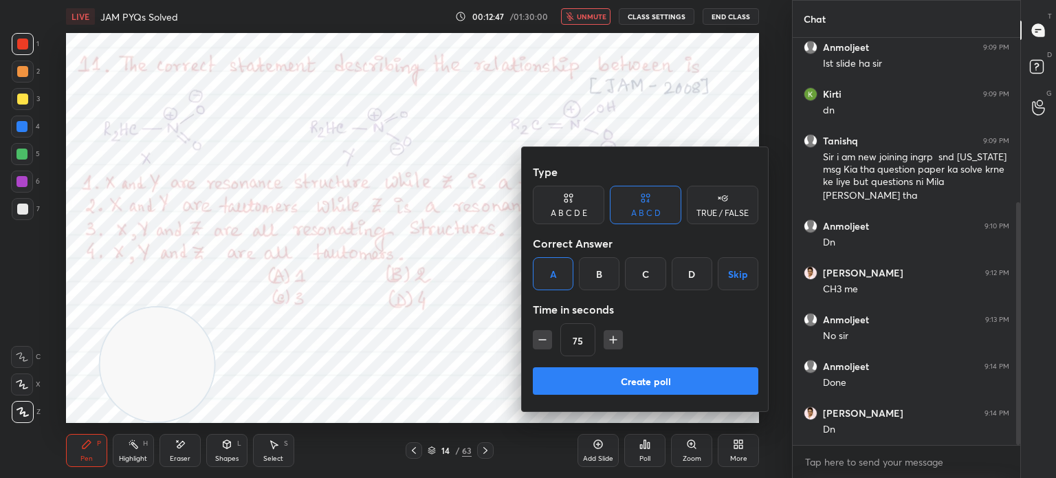
click at [544, 342] on icon "button" at bounding box center [542, 340] width 14 height 14
click at [610, 346] on icon "button" at bounding box center [613, 340] width 14 height 14
type input "75"
click at [609, 384] on button "Create poll" at bounding box center [645, 380] width 225 height 27
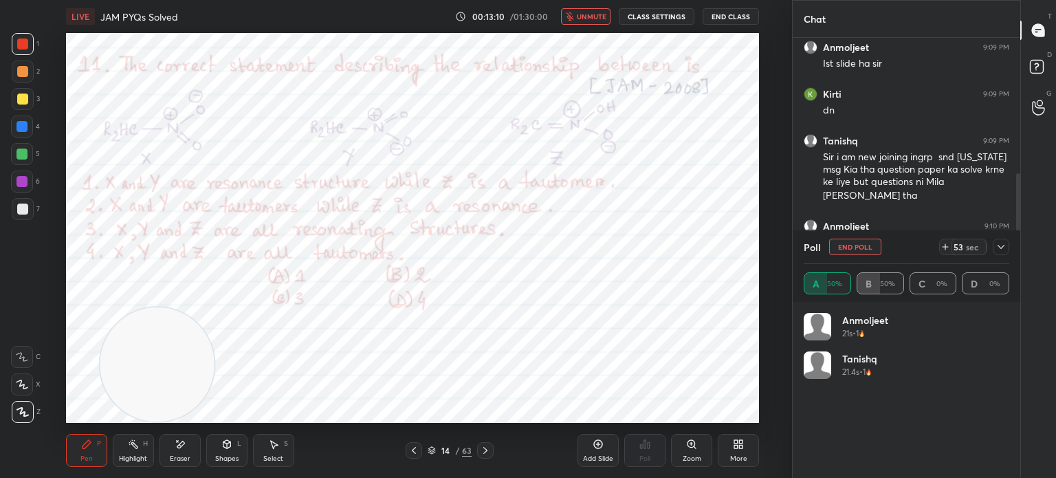
scroll to position [161, 201]
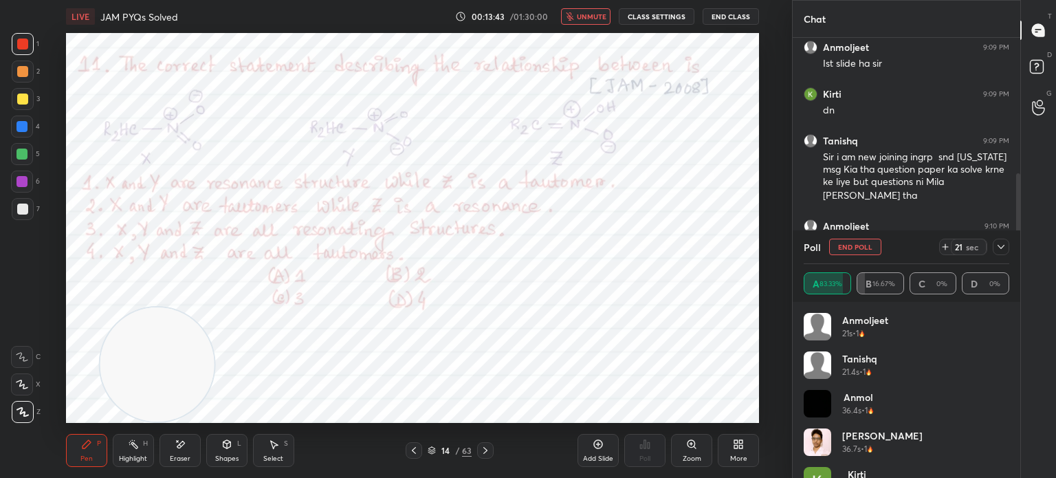
click at [594, 17] on span "unmute" at bounding box center [592, 17] width 30 height 10
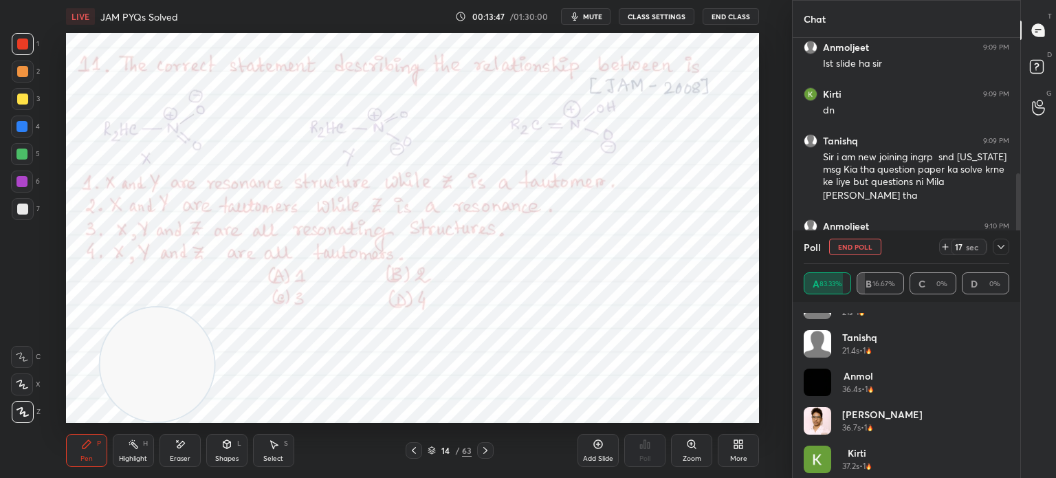
scroll to position [27, 0]
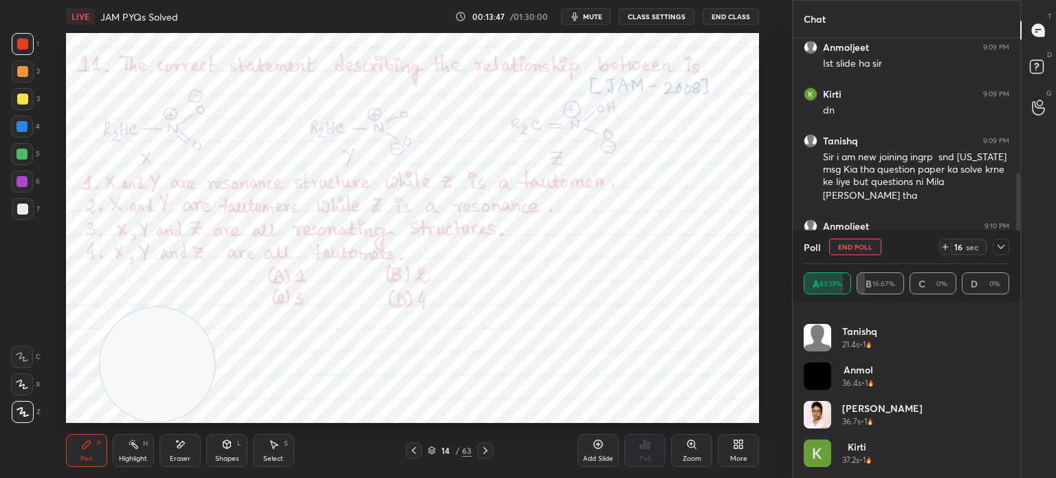
click at [845, 359] on div "Tanishq 21.4s • 1" at bounding box center [859, 343] width 35 height 38
click at [859, 412] on h4 "[PERSON_NAME]" at bounding box center [882, 408] width 80 height 14
click at [872, 438] on div "[PERSON_NAME] 36.7s • 1" at bounding box center [882, 420] width 80 height 38
click at [19, 124] on div at bounding box center [21, 126] width 11 height 11
click at [25, 126] on div at bounding box center [21, 126] width 11 height 11
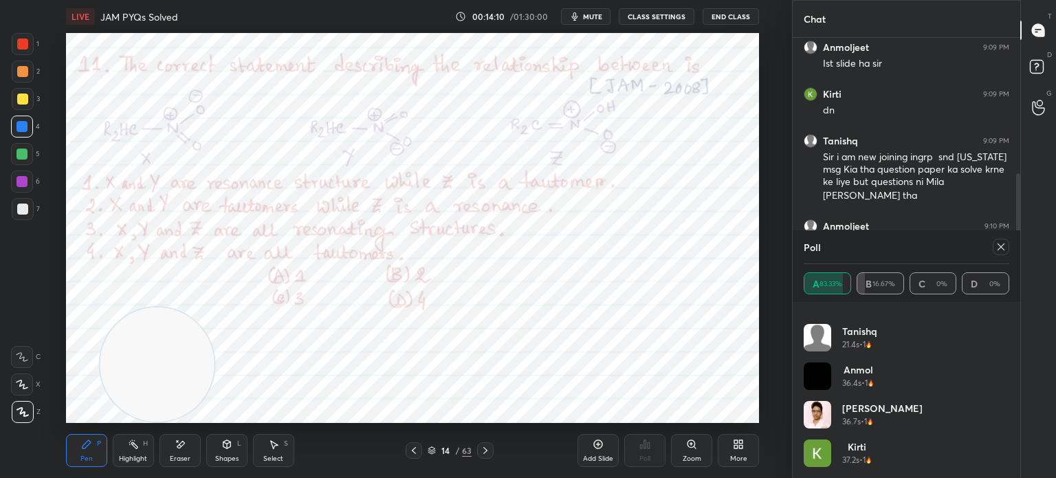
click at [20, 54] on div at bounding box center [23, 44] width 22 height 22
click at [25, 50] on div at bounding box center [23, 44] width 22 height 22
click at [195, 451] on div "Eraser" at bounding box center [179, 450] width 41 height 33
click at [78, 445] on div "Pen P" at bounding box center [86, 450] width 41 height 33
click at [188, 451] on div "Eraser" at bounding box center [179, 450] width 41 height 33
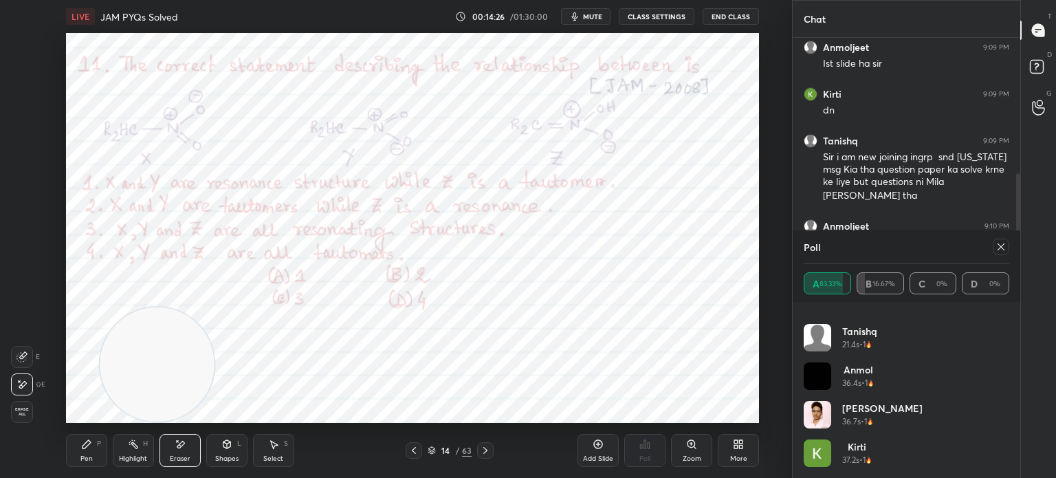
click at [192, 452] on div "Eraser" at bounding box center [179, 450] width 41 height 33
click at [67, 450] on div "Pen P" at bounding box center [86, 450] width 41 height 33
click at [85, 453] on div "Pen P" at bounding box center [86, 450] width 41 height 33
click at [146, 456] on div "Highlight" at bounding box center [133, 458] width 28 height 7
click at [146, 449] on div "Highlight H" at bounding box center [133, 450] width 41 height 33
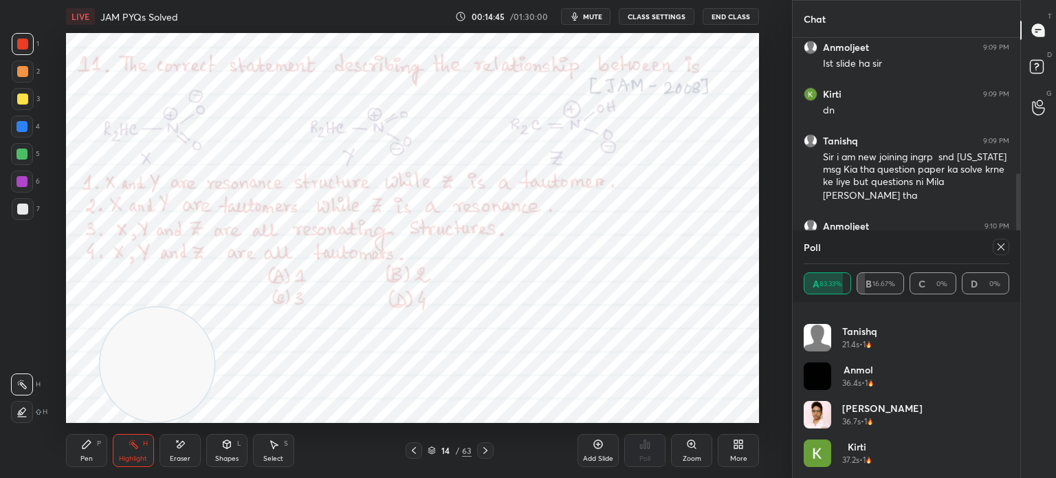
click at [1001, 250] on icon at bounding box center [1000, 246] width 11 height 11
type textarea "x"
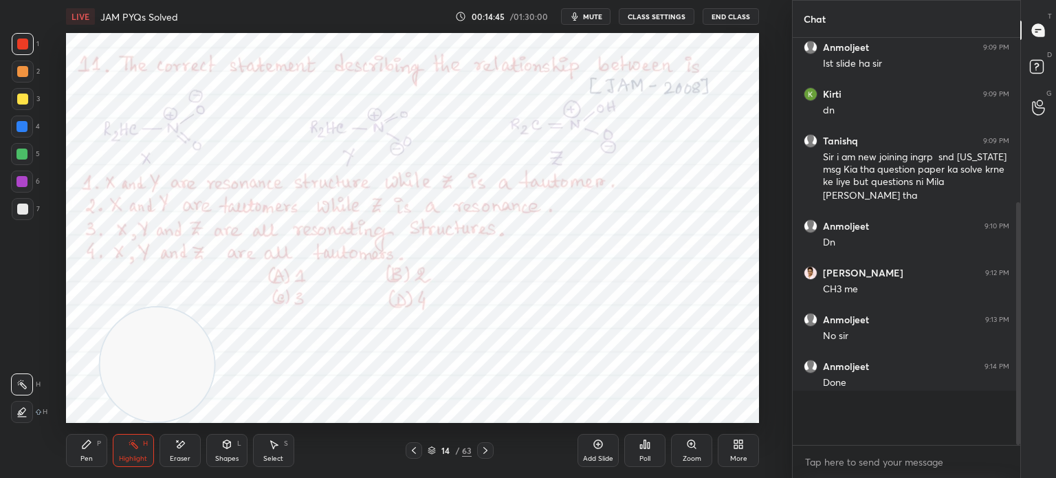
scroll to position [399, 223]
click at [52, 443] on div "LIVE JAM PYQs Solved 00:14:46 / 01:30:00 mute CLASS SETTINGS End Class Setting …" at bounding box center [412, 239] width 737 height 478
click at [68, 449] on div "Pen P" at bounding box center [86, 450] width 41 height 33
click at [80, 443] on div "Pen P" at bounding box center [86, 450] width 41 height 33
click at [184, 455] on div "Eraser" at bounding box center [180, 458] width 21 height 7
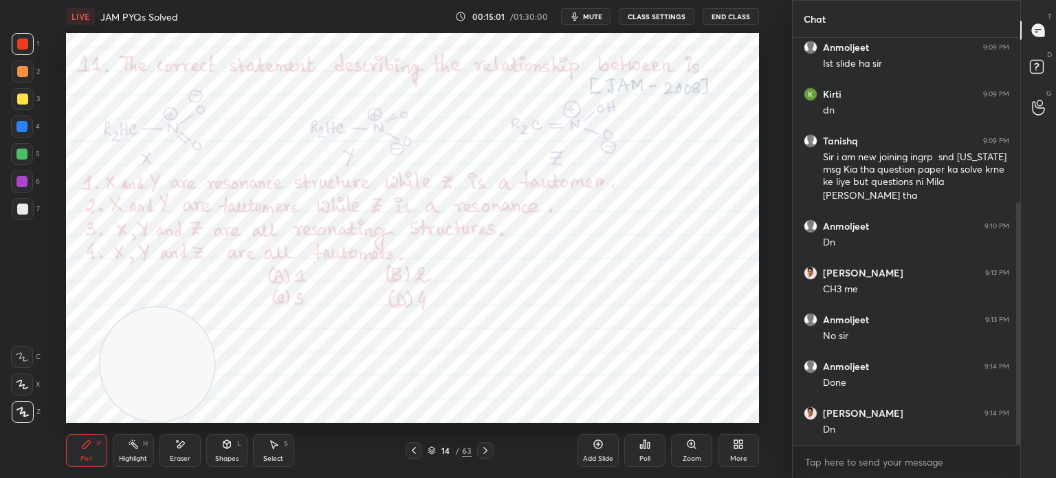
click at [192, 444] on div "Eraser" at bounding box center [179, 450] width 41 height 33
click at [110, 464] on div "Pen P Highlight H Eraser Shapes L Select S" at bounding box center [194, 450] width 256 height 33
click at [135, 452] on div "Highlight H" at bounding box center [133, 450] width 41 height 33
click at [88, 449] on icon at bounding box center [86, 444] width 11 height 11
click at [88, 450] on div "Pen P" at bounding box center [86, 450] width 41 height 33
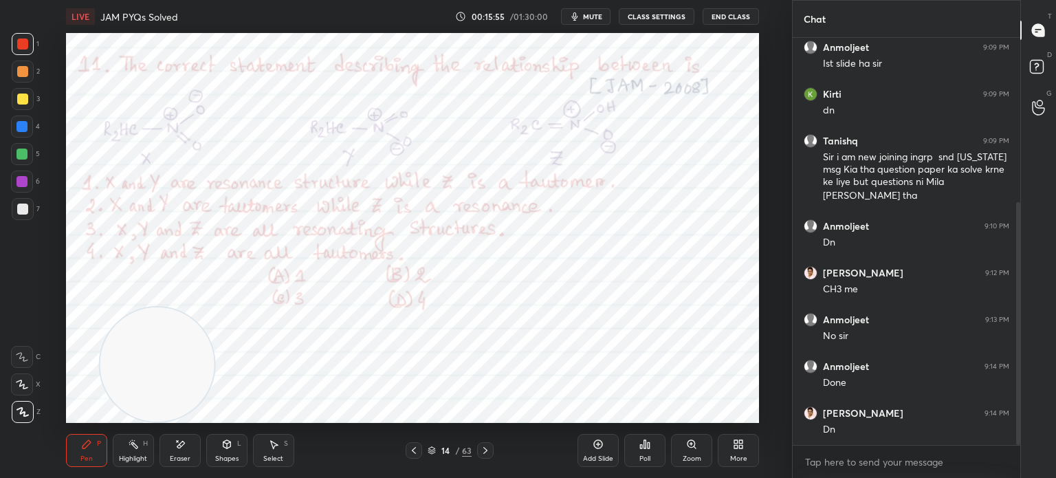
click at [599, 20] on span "mute" at bounding box center [592, 17] width 19 height 10
click at [597, 16] on span "unmute" at bounding box center [592, 17] width 30 height 10
click at [434, 451] on icon at bounding box center [431, 451] width 7 height 2
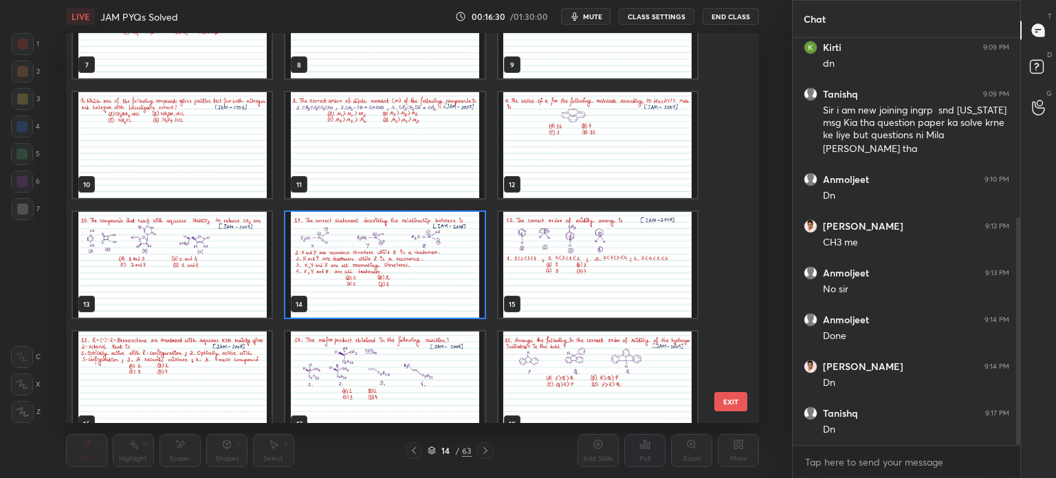
scroll to position [368, 0]
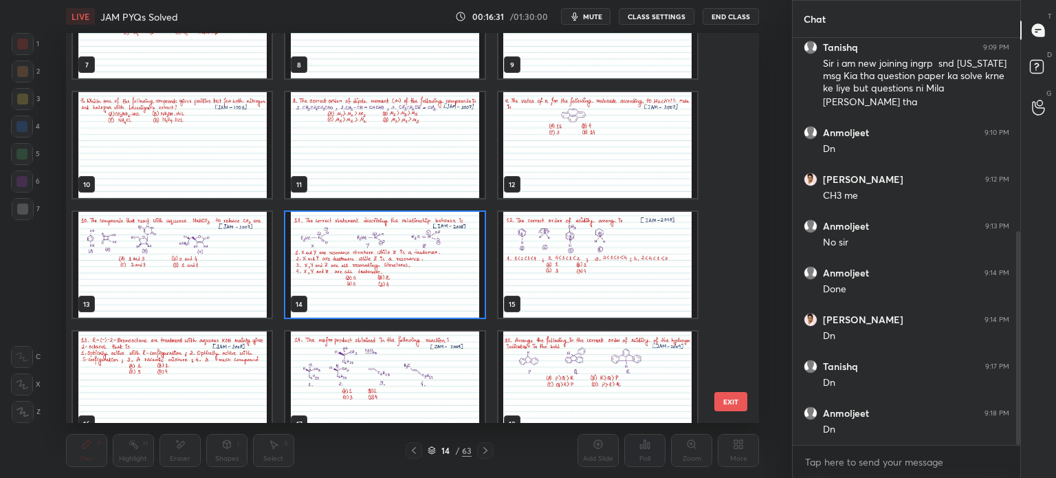
click at [399, 269] on img "grid" at bounding box center [384, 265] width 199 height 106
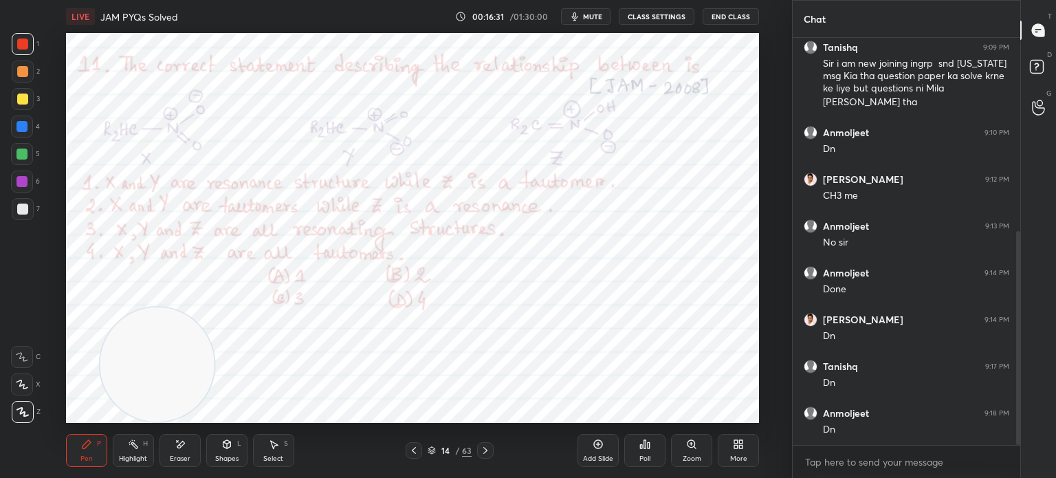
scroll to position [0, 0]
click at [491, 451] on div at bounding box center [485, 450] width 16 height 16
click at [491, 447] on div at bounding box center [485, 450] width 16 height 16
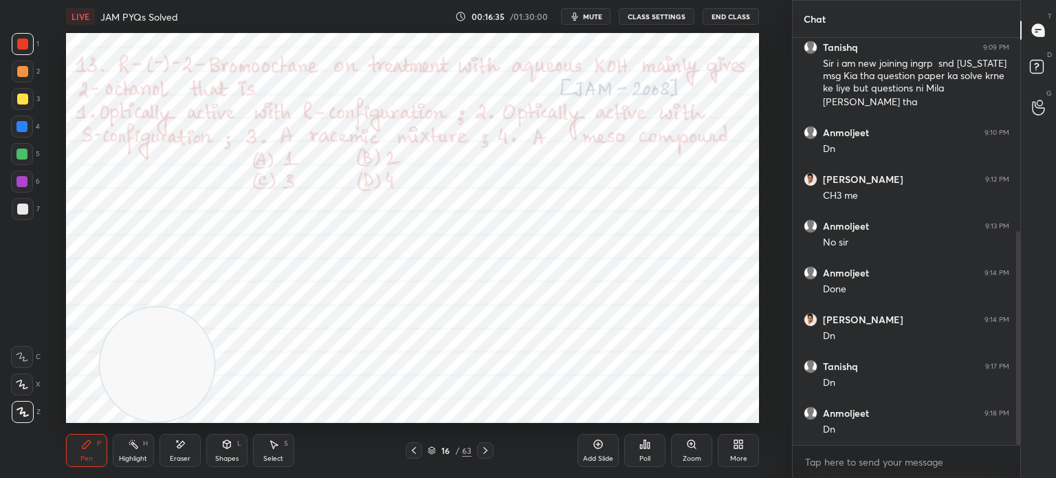
click at [410, 447] on icon at bounding box center [413, 450] width 11 height 11
click at [485, 446] on icon at bounding box center [485, 450] width 11 height 11
click at [488, 447] on icon at bounding box center [485, 450] width 11 height 11
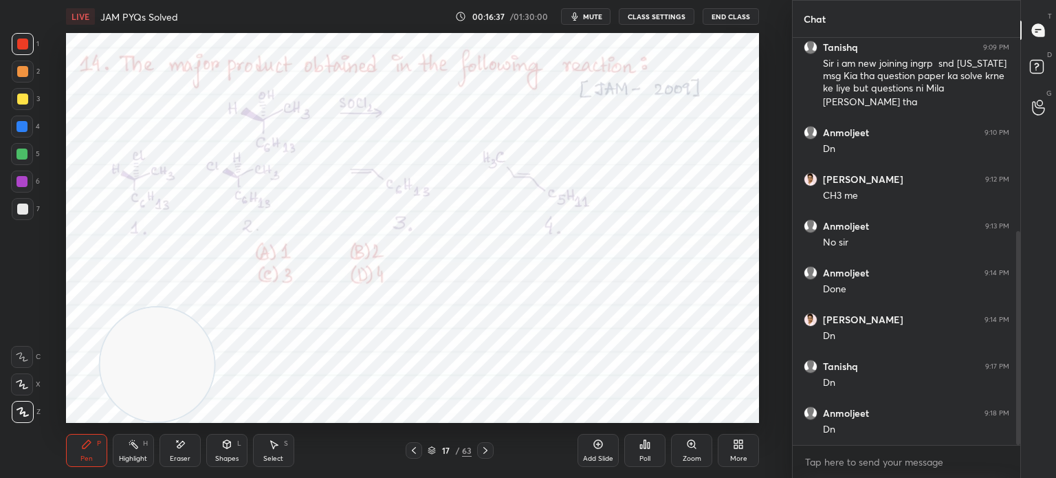
click at [493, 450] on div at bounding box center [485, 450] width 16 height 16
click at [496, 450] on div "18 / 63" at bounding box center [450, 450] width 256 height 16
click at [487, 450] on icon at bounding box center [485, 450] width 4 height 7
click at [489, 451] on icon at bounding box center [485, 450] width 11 height 11
click at [489, 447] on icon at bounding box center [485, 450] width 11 height 11
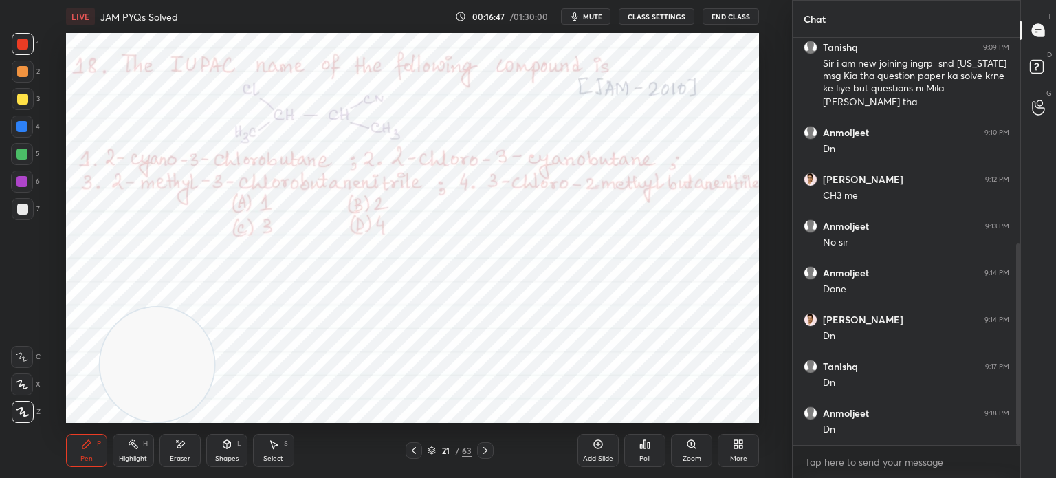
scroll to position [415, 0]
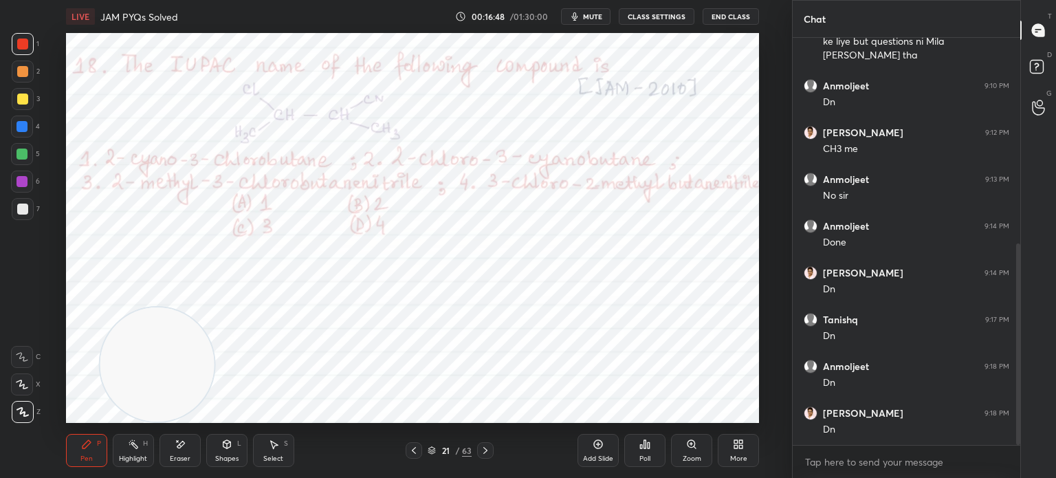
click at [645, 455] on div "Poll" at bounding box center [644, 458] width 11 height 7
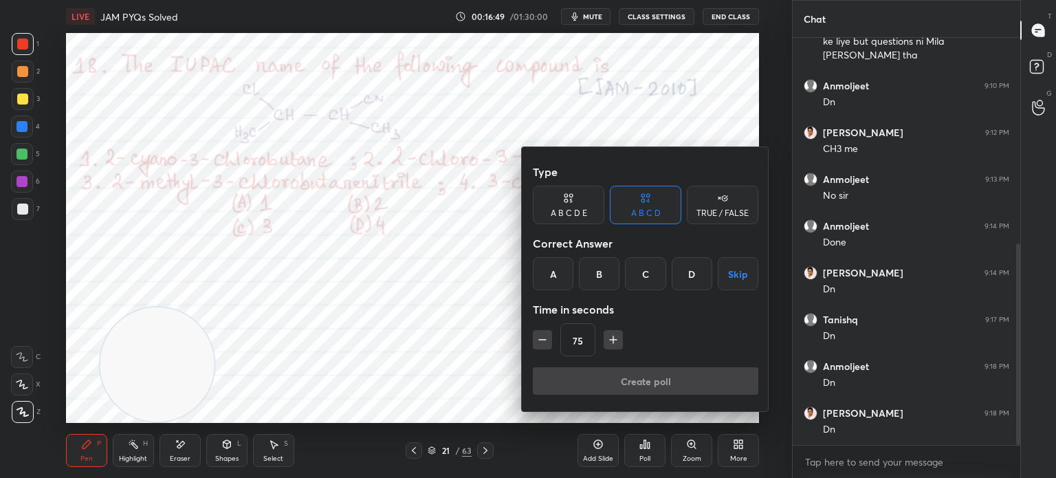
click at [681, 276] on div "D" at bounding box center [692, 273] width 41 height 33
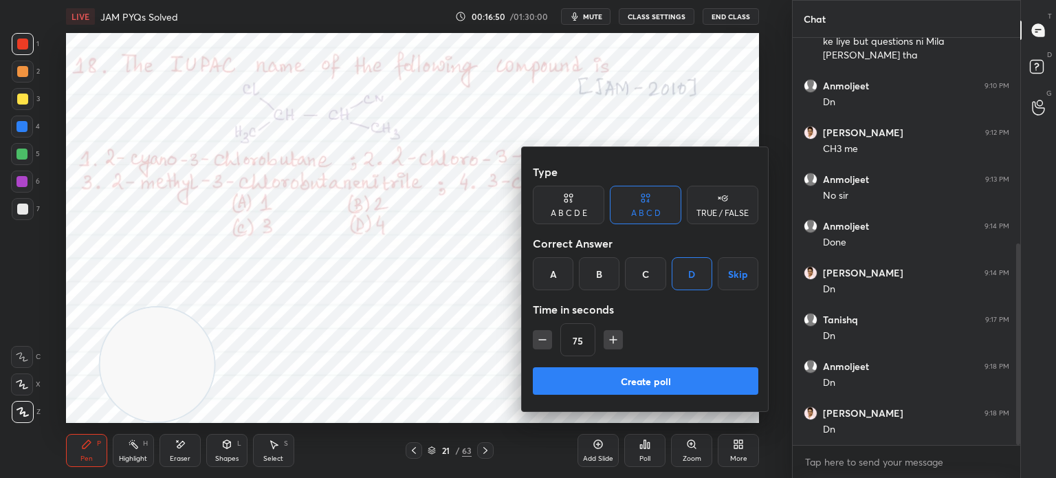
click at [542, 349] on button "button" at bounding box center [542, 339] width 19 height 19
type input "60"
click at [575, 387] on button "Create poll" at bounding box center [645, 380] width 225 height 27
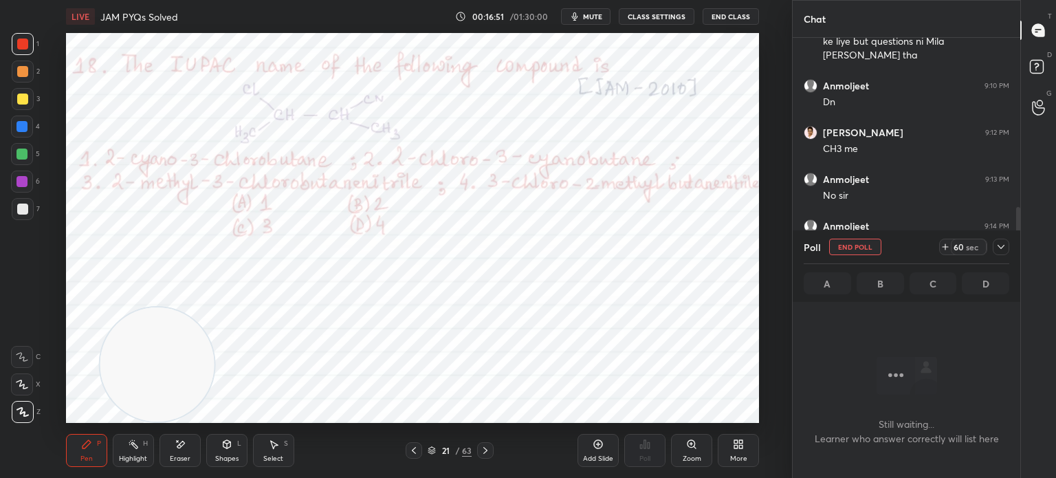
scroll to position [217, 223]
click at [861, 247] on button "End Poll" at bounding box center [855, 247] width 52 height 16
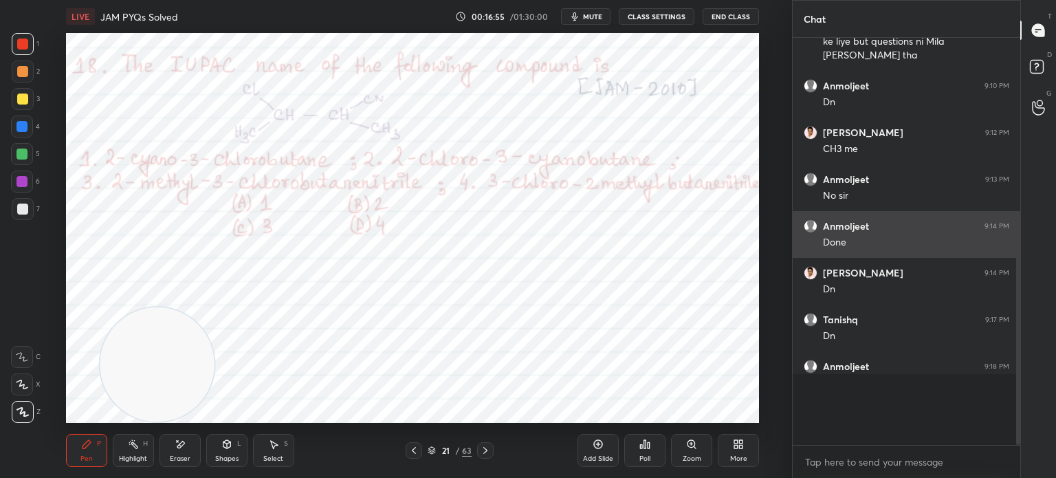
scroll to position [399, 223]
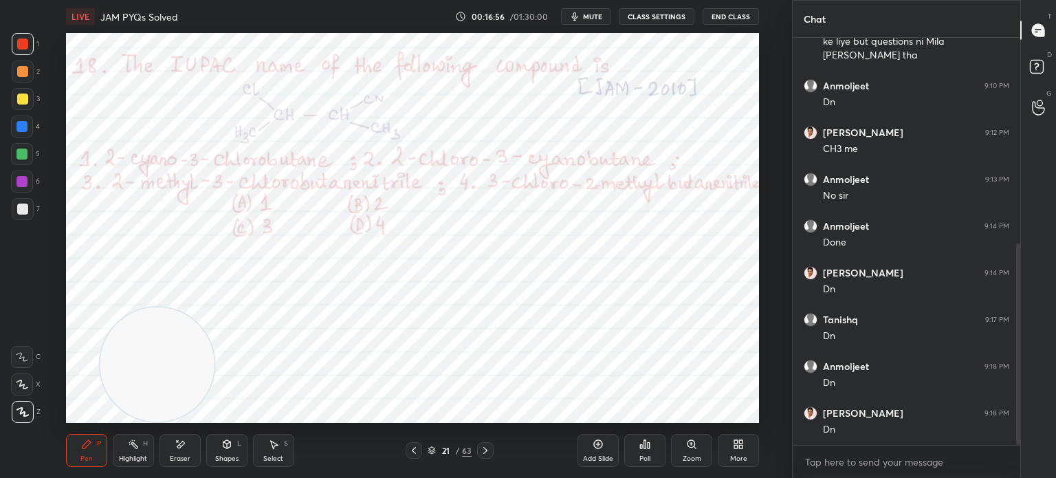
click at [670, 468] on div "Add Slide Poll Zoom More" at bounding box center [667, 450] width 181 height 77
click at [649, 450] on div "Poll" at bounding box center [644, 450] width 41 height 33
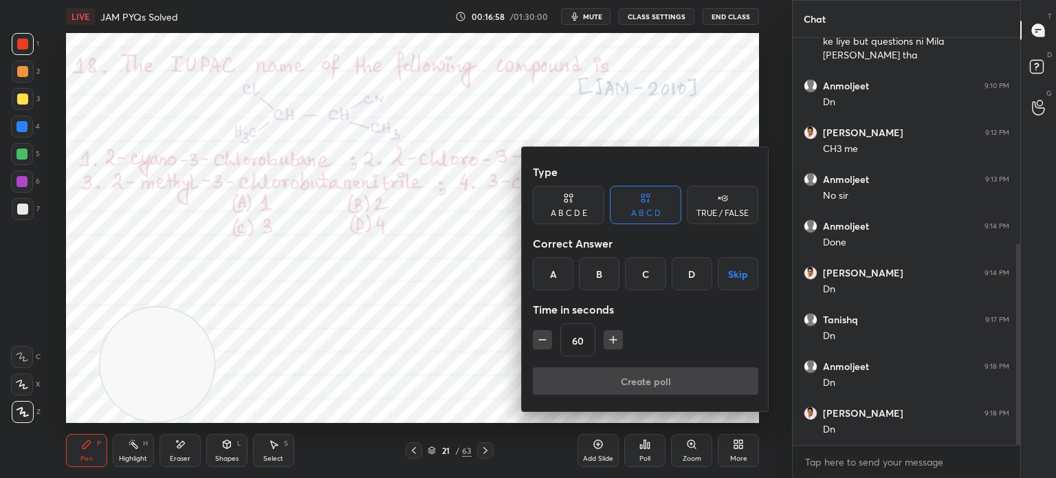
click at [689, 273] on div "D" at bounding box center [692, 273] width 41 height 33
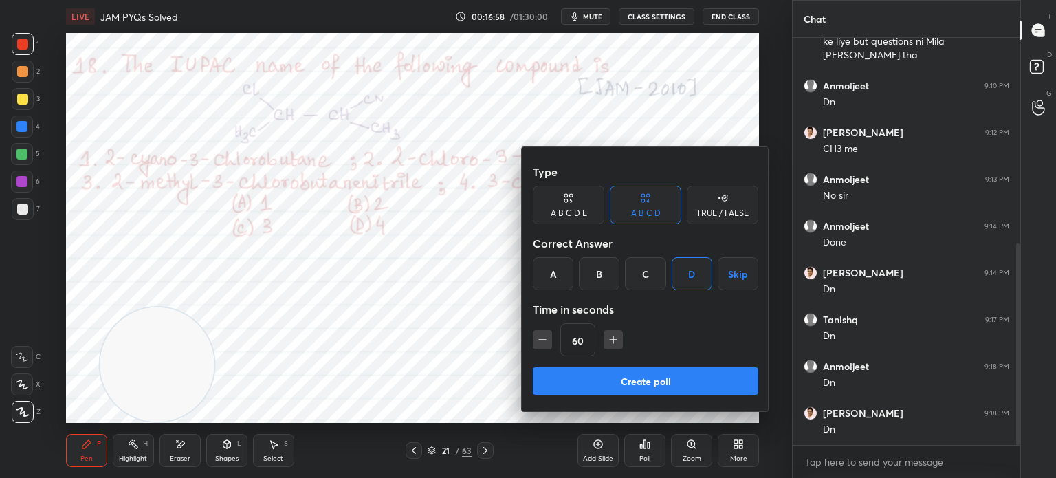
click at [588, 380] on button "Create poll" at bounding box center [645, 380] width 225 height 27
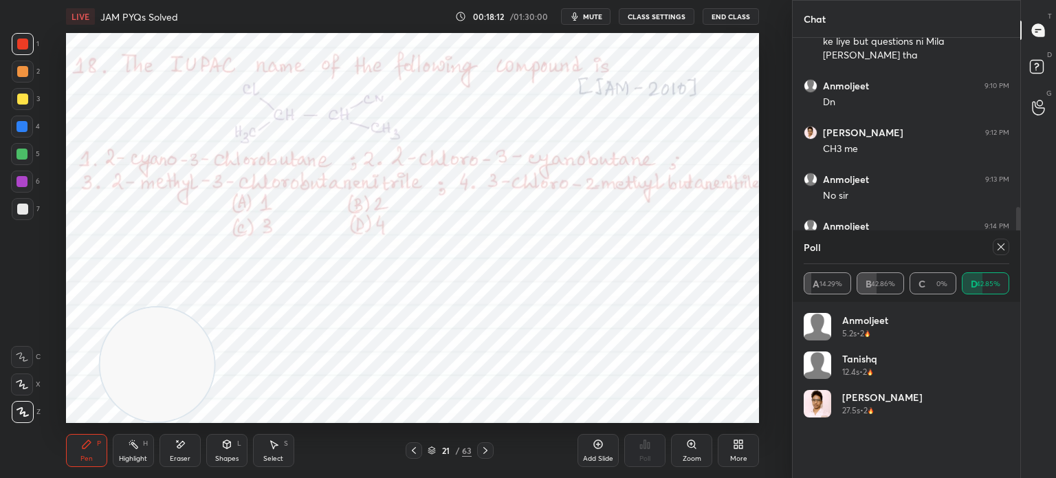
click at [27, 131] on div at bounding box center [21, 126] width 11 height 11
click at [25, 134] on div at bounding box center [22, 126] width 22 height 22
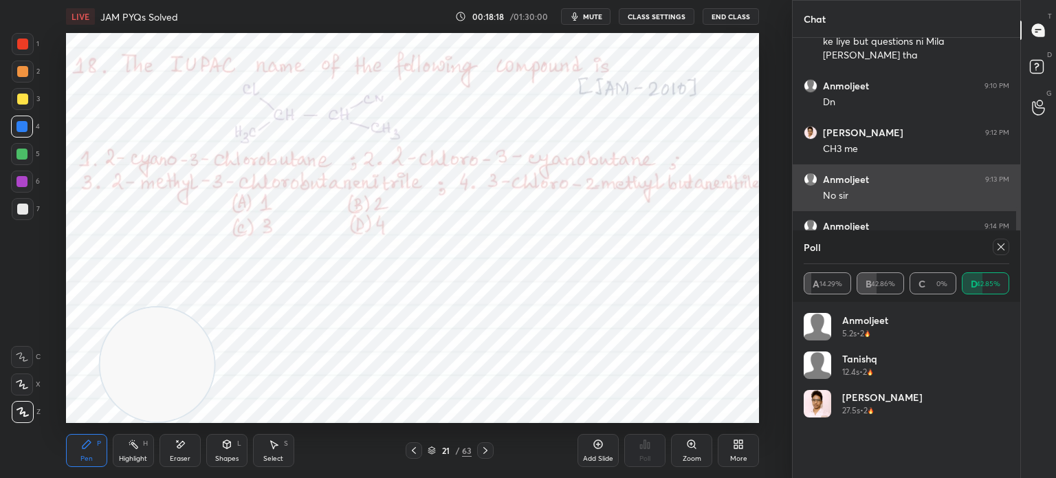
click at [991, 189] on div "No sir" at bounding box center [916, 196] width 186 height 14
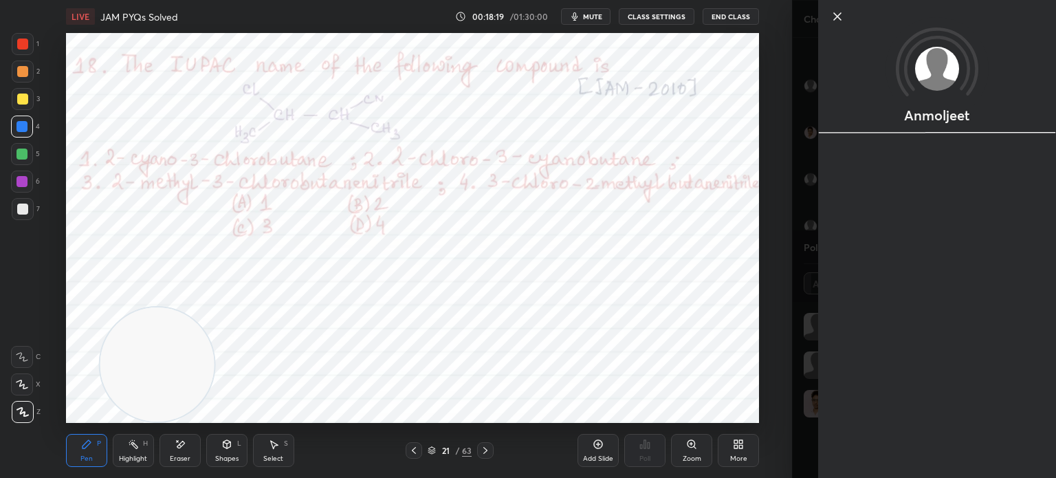
click at [1002, 250] on div "Anmoljeet" at bounding box center [937, 239] width 238 height 478
click at [830, 6] on div at bounding box center [937, 39] width 238 height 79
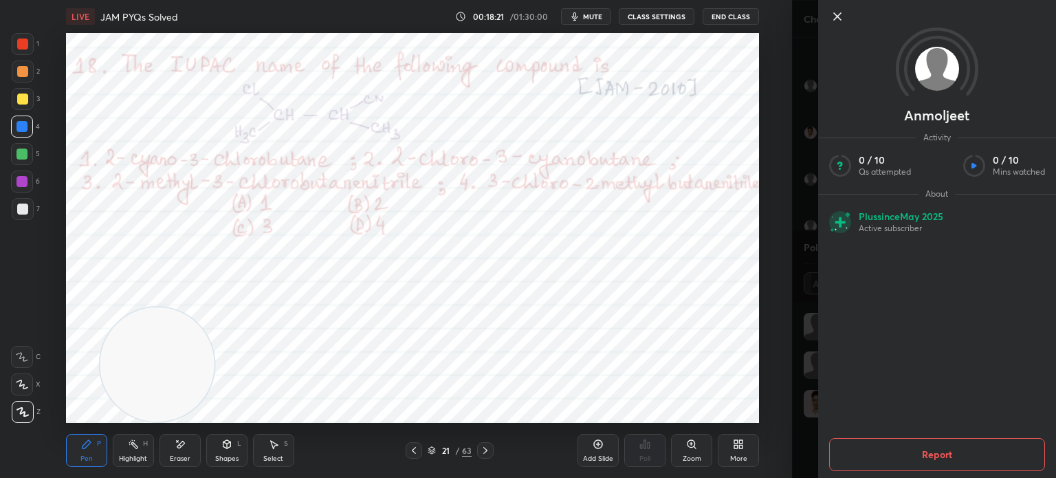
click at [839, 10] on icon at bounding box center [837, 16] width 16 height 16
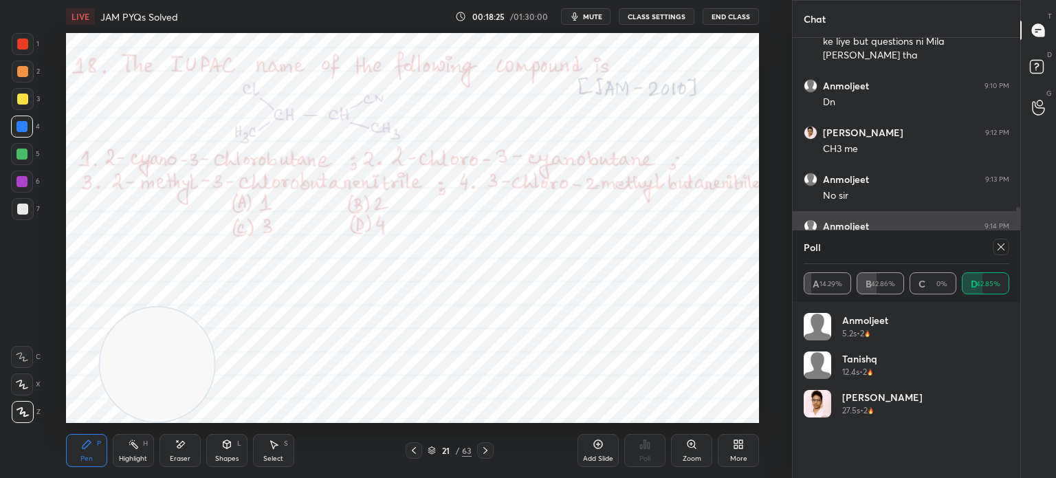
click at [997, 245] on icon at bounding box center [1000, 246] width 11 height 11
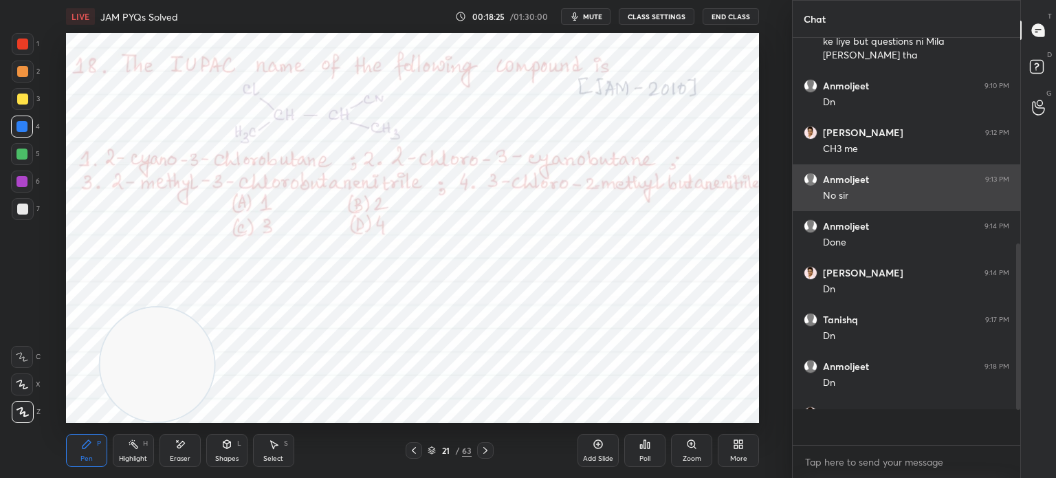
scroll to position [391, 223]
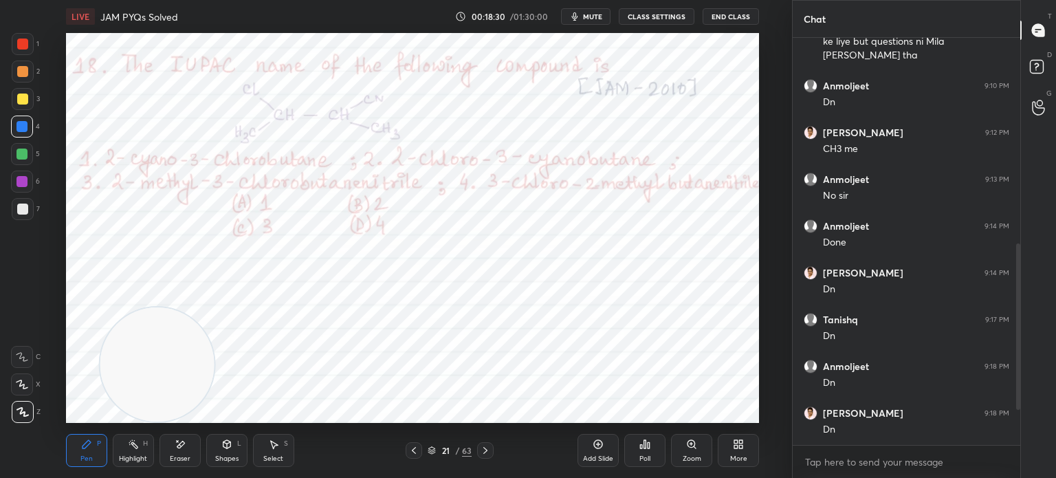
click at [34, 49] on div "1" at bounding box center [25, 44] width 27 height 22
click at [33, 50] on div "1" at bounding box center [25, 44] width 27 height 22
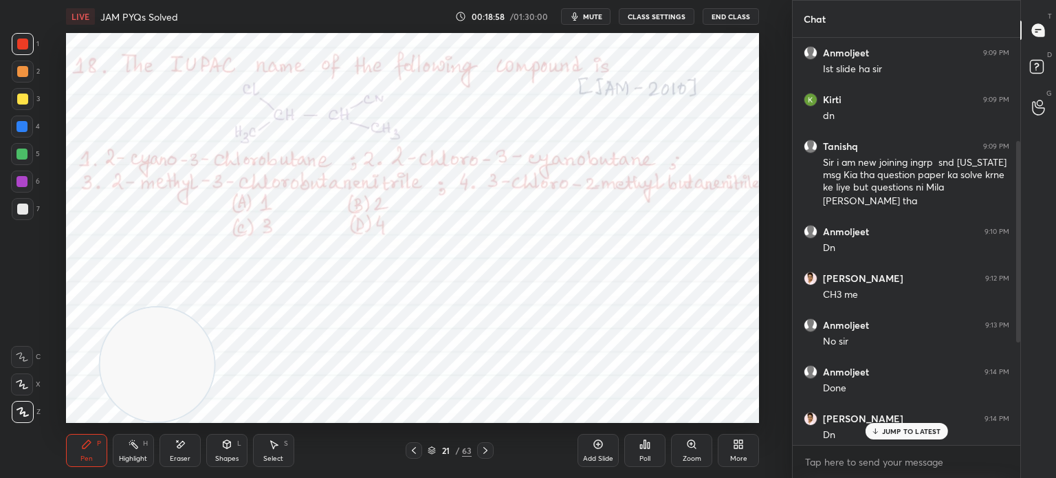
scroll to position [415, 0]
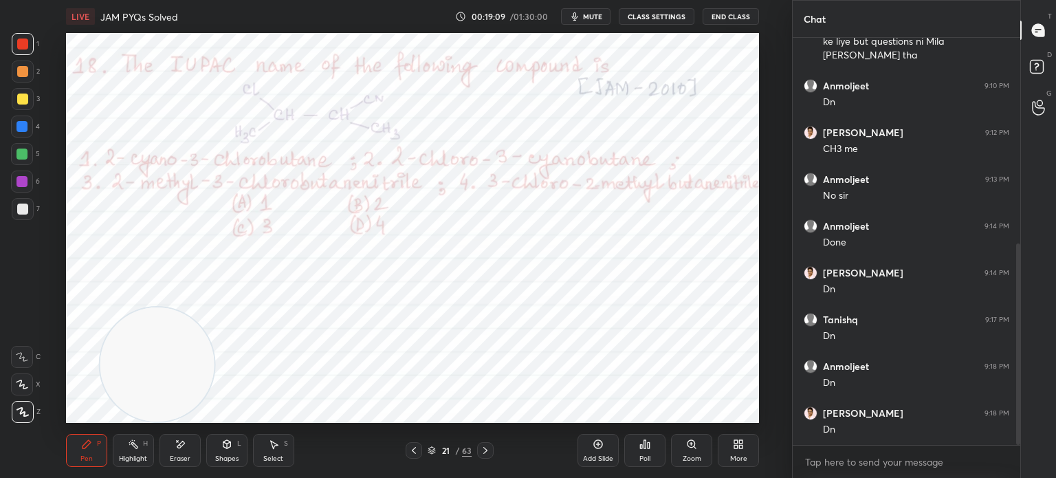
click at [27, 128] on div at bounding box center [21, 126] width 11 height 11
click at [29, 129] on div at bounding box center [22, 126] width 22 height 22
click at [604, 459] on div "Add Slide" at bounding box center [598, 458] width 30 height 7
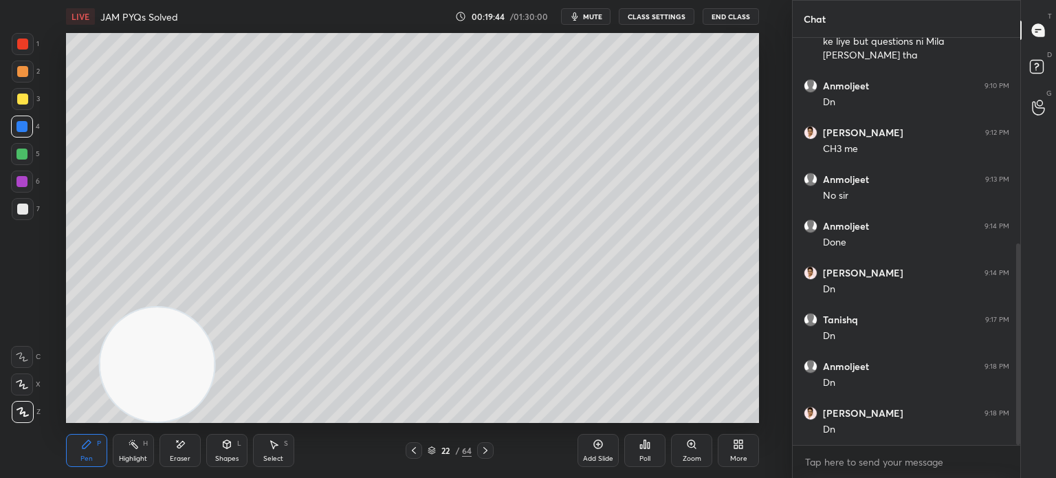
click at [25, 208] on div at bounding box center [22, 208] width 11 height 11
click at [25, 111] on div "3" at bounding box center [26, 101] width 28 height 27
click at [24, 104] on div at bounding box center [23, 99] width 22 height 22
click at [26, 408] on icon at bounding box center [22, 412] width 12 height 10
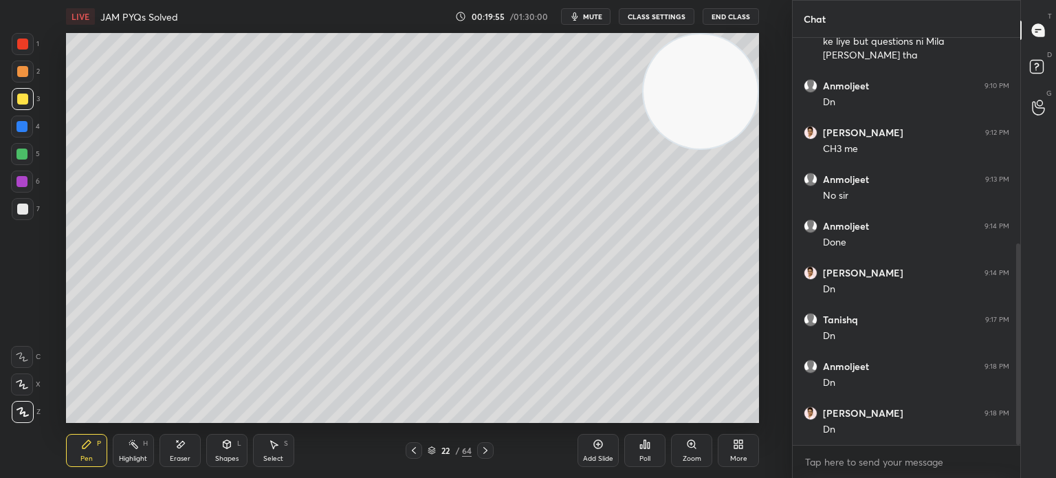
click at [17, 212] on div at bounding box center [22, 208] width 11 height 11
click at [24, 208] on div at bounding box center [22, 208] width 11 height 11
click at [24, 104] on div at bounding box center [22, 98] width 11 height 11
click at [25, 102] on div at bounding box center [22, 98] width 11 height 11
click at [23, 115] on div "3" at bounding box center [26, 101] width 28 height 27
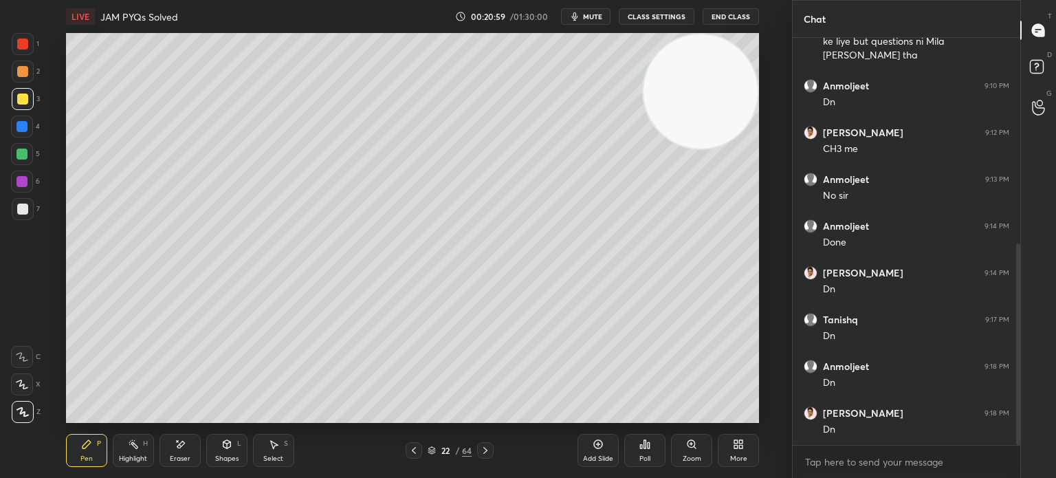
click at [602, 447] on icon at bounding box center [598, 444] width 11 height 11
click at [173, 459] on div "Eraser" at bounding box center [180, 458] width 21 height 7
click at [179, 455] on div "Eraser" at bounding box center [180, 458] width 21 height 7
click at [42, 374] on div "E" at bounding box center [28, 384] width 34 height 22
click at [78, 463] on div "Pen P" at bounding box center [86, 450] width 41 height 33
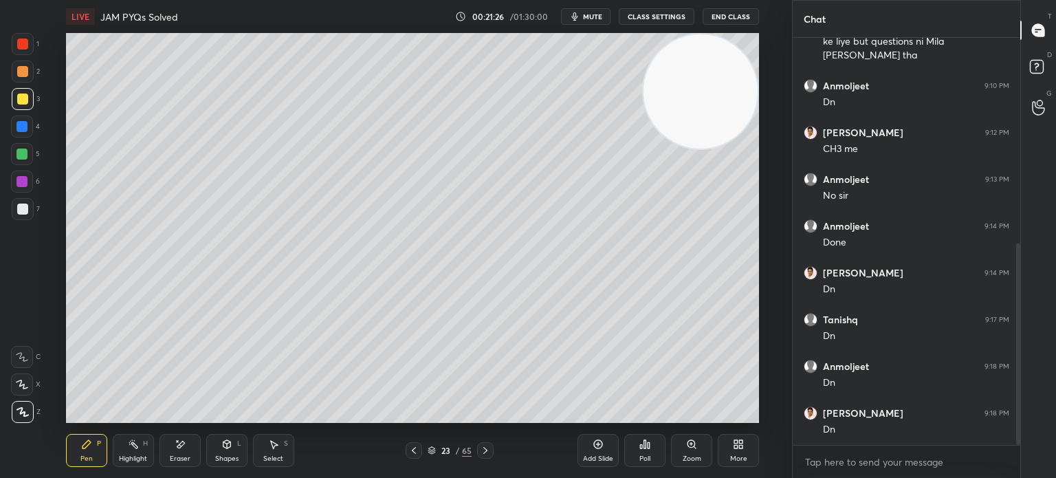
click at [181, 452] on div "Eraser" at bounding box center [179, 450] width 41 height 33
click at [91, 439] on icon at bounding box center [86, 444] width 11 height 11
click at [184, 457] on div "Eraser" at bounding box center [180, 458] width 21 height 7
click at [97, 454] on div "Pen P" at bounding box center [86, 450] width 41 height 33
click at [25, 210] on div at bounding box center [22, 208] width 11 height 11
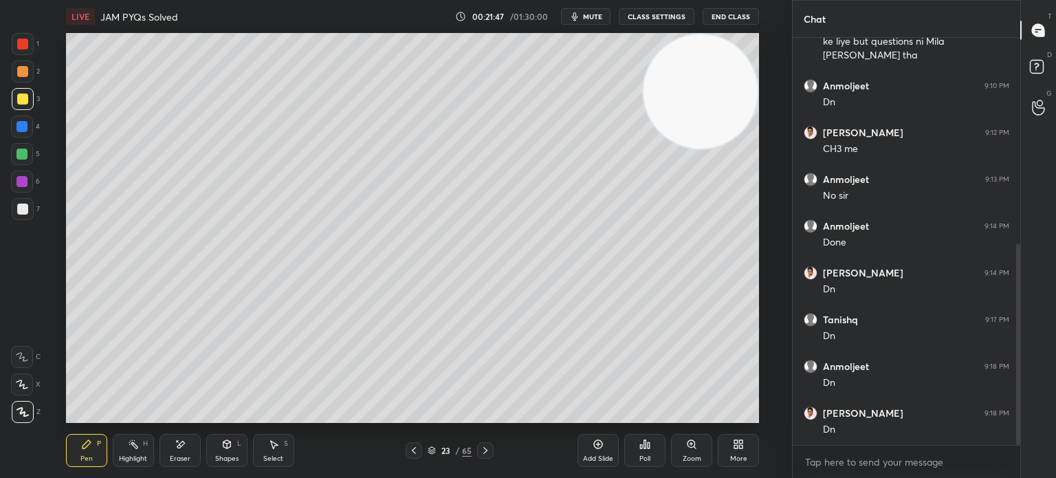
click at [27, 211] on div at bounding box center [22, 208] width 11 height 11
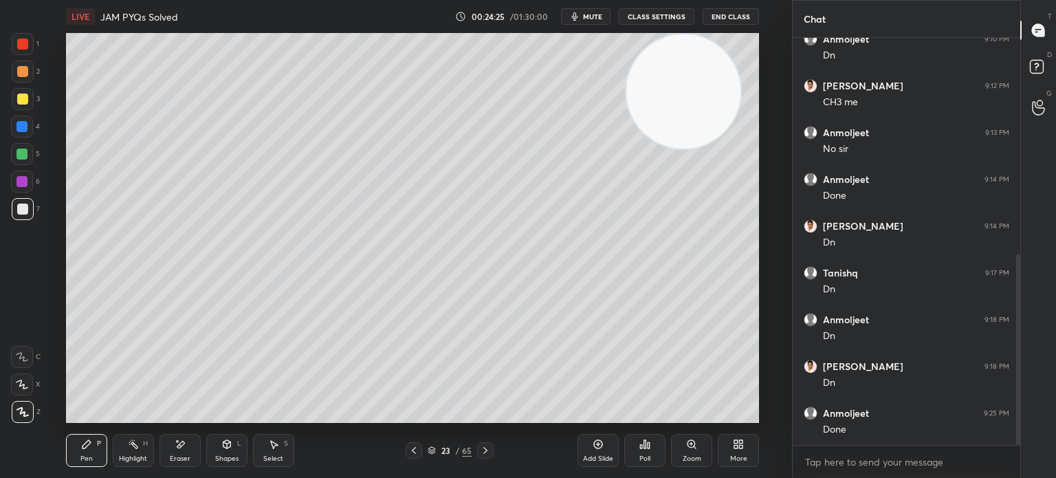
scroll to position [509, 0]
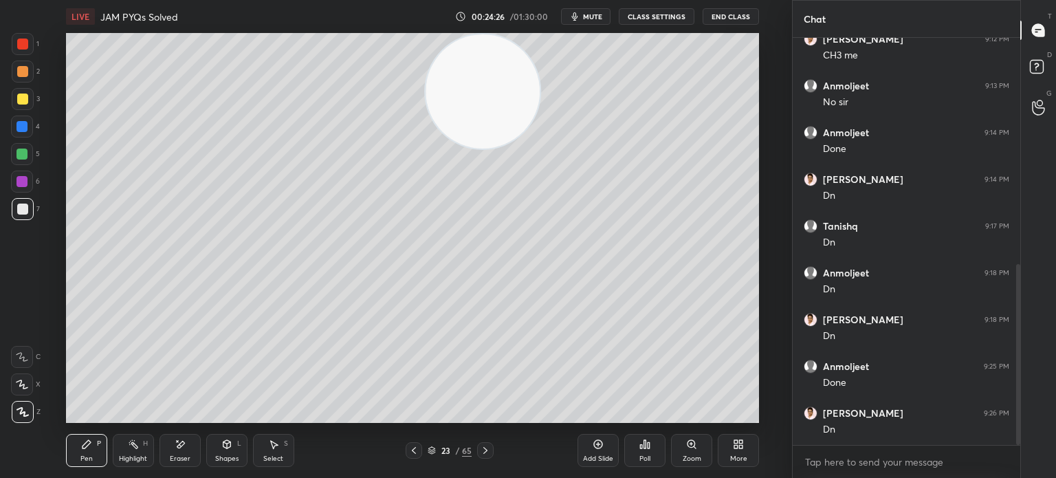
click at [19, 196] on div "6" at bounding box center [25, 183] width 29 height 27
click at [19, 87] on div "2" at bounding box center [26, 73] width 28 height 27
click at [17, 91] on div at bounding box center [23, 99] width 22 height 22
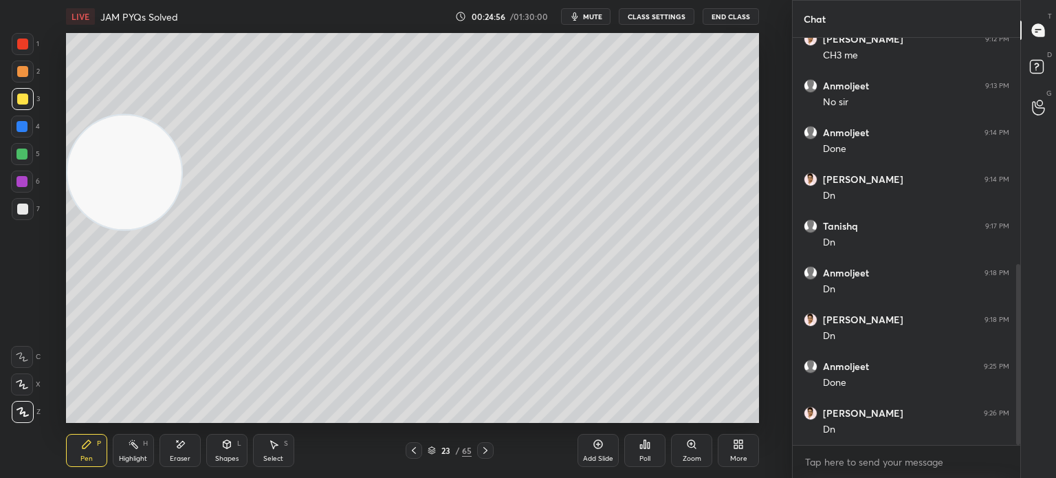
click at [24, 208] on div at bounding box center [22, 208] width 11 height 11
click at [28, 208] on div at bounding box center [23, 209] width 22 height 22
click at [18, 220] on div "7" at bounding box center [26, 211] width 28 height 27
click at [27, 217] on div at bounding box center [23, 209] width 22 height 22
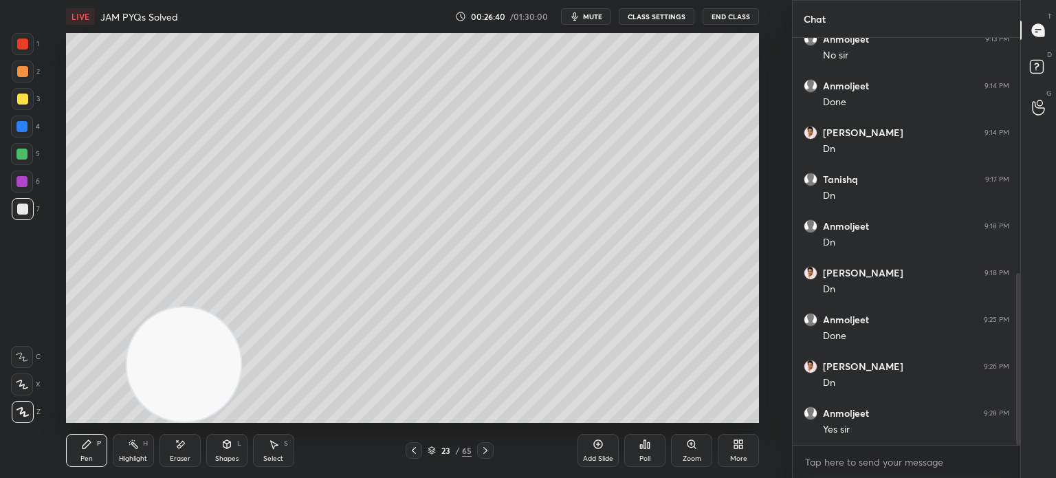
click at [600, 446] on icon at bounding box center [598, 444] width 11 height 11
click at [23, 104] on div at bounding box center [23, 99] width 22 height 22
click at [24, 104] on div at bounding box center [23, 99] width 22 height 22
click at [179, 459] on div "Eraser" at bounding box center [180, 458] width 21 height 7
click at [180, 453] on div "Eraser" at bounding box center [179, 450] width 41 height 33
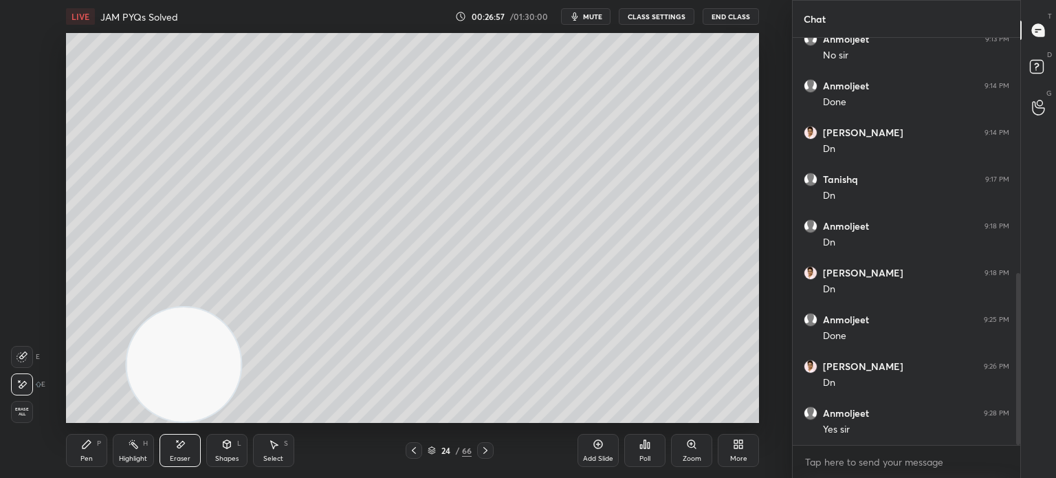
click at [74, 445] on div "Pen P" at bounding box center [86, 450] width 41 height 33
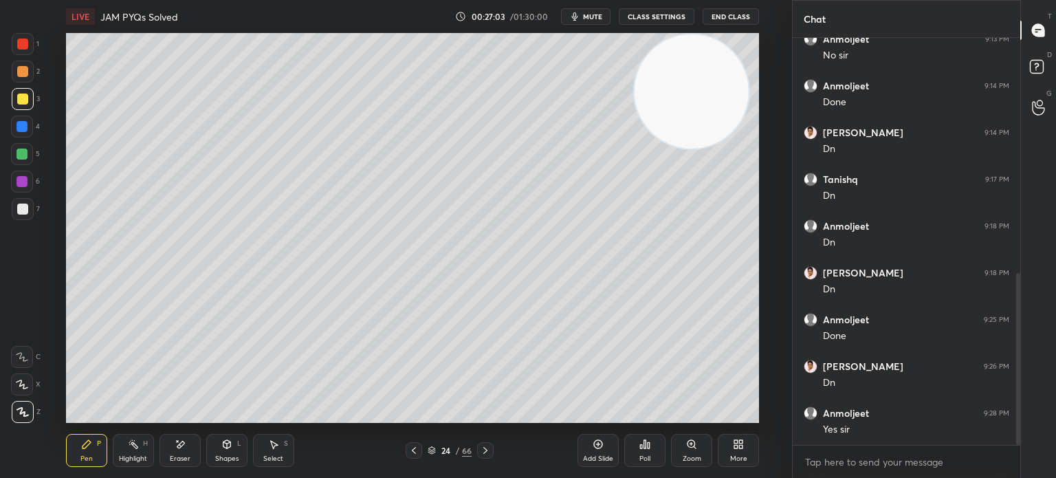
click at [16, 213] on div at bounding box center [23, 209] width 22 height 22
click at [24, 211] on div at bounding box center [22, 208] width 11 height 11
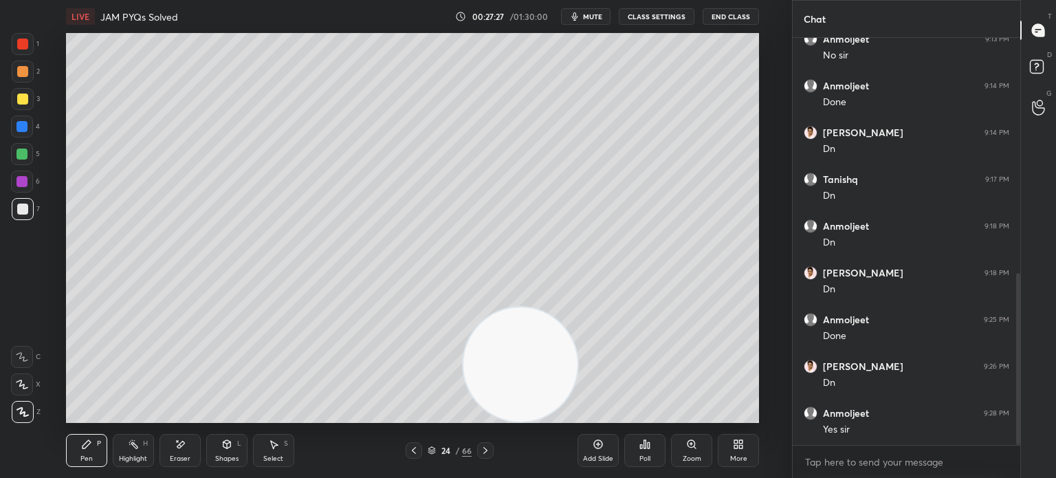
click at [170, 459] on div "Eraser" at bounding box center [180, 458] width 21 height 7
click at [185, 446] on icon at bounding box center [180, 445] width 11 height 12
click at [93, 456] on div "Pen P" at bounding box center [86, 450] width 41 height 33
click at [25, 98] on div at bounding box center [22, 98] width 11 height 11
click at [26, 210] on div at bounding box center [22, 208] width 11 height 11
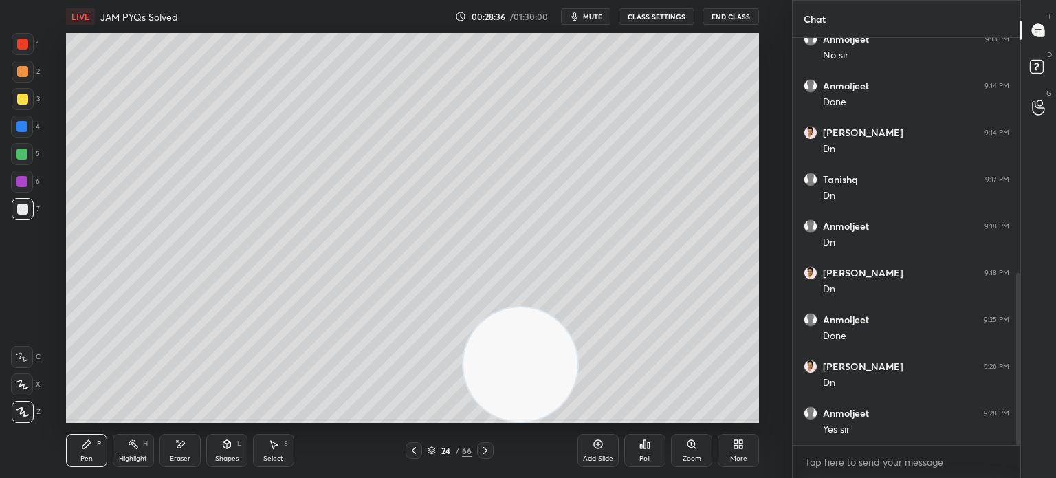
click at [142, 460] on div "Highlight" at bounding box center [133, 458] width 28 height 7
click at [184, 447] on icon at bounding box center [180, 445] width 11 height 12
click at [106, 448] on div "Pen P" at bounding box center [86, 450] width 41 height 33
click at [110, 437] on div "Pen P Highlight H Eraser Shapes L Select S" at bounding box center [194, 450] width 256 height 33
click at [434, 453] on icon at bounding box center [431, 453] width 7 height 2
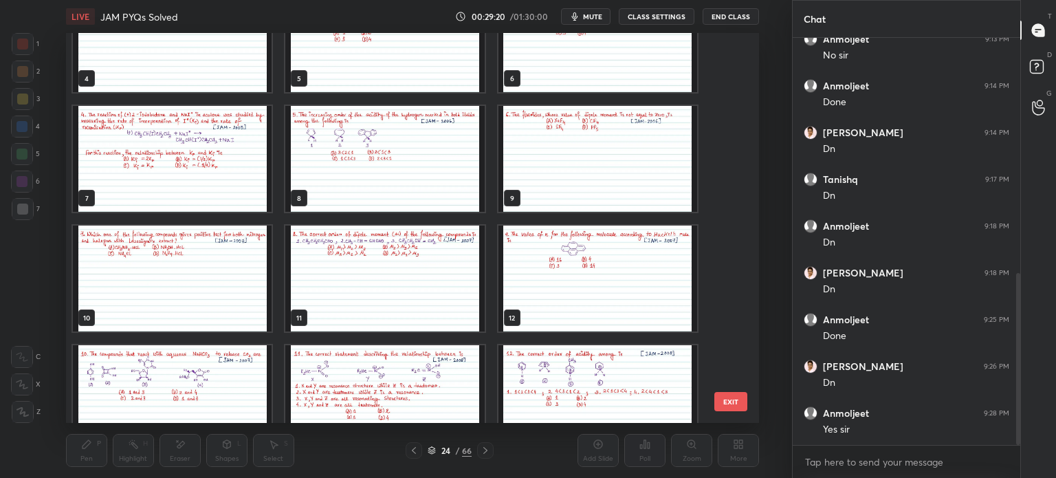
scroll to position [173, 0]
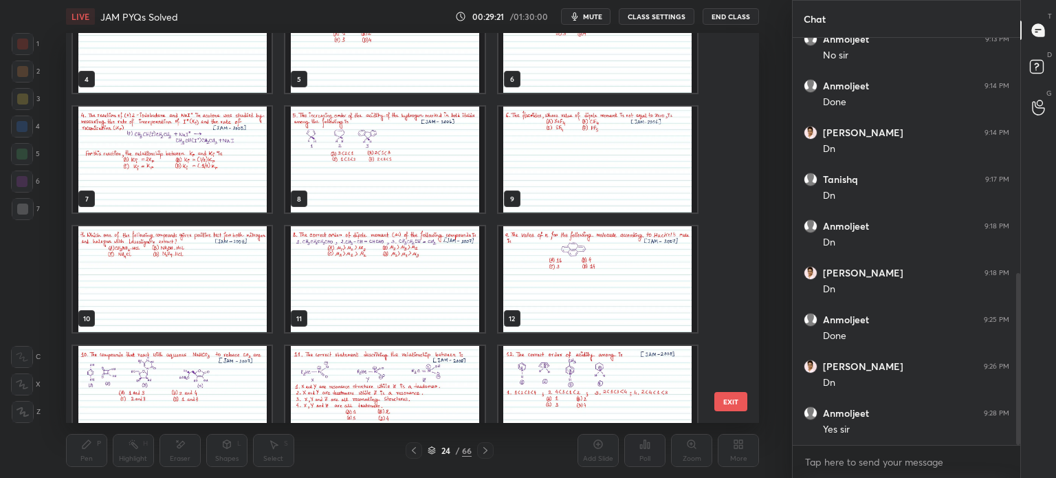
click at [181, 252] on img "grid" at bounding box center [172, 279] width 199 height 106
click at [184, 250] on img "grid" at bounding box center [172, 279] width 199 height 106
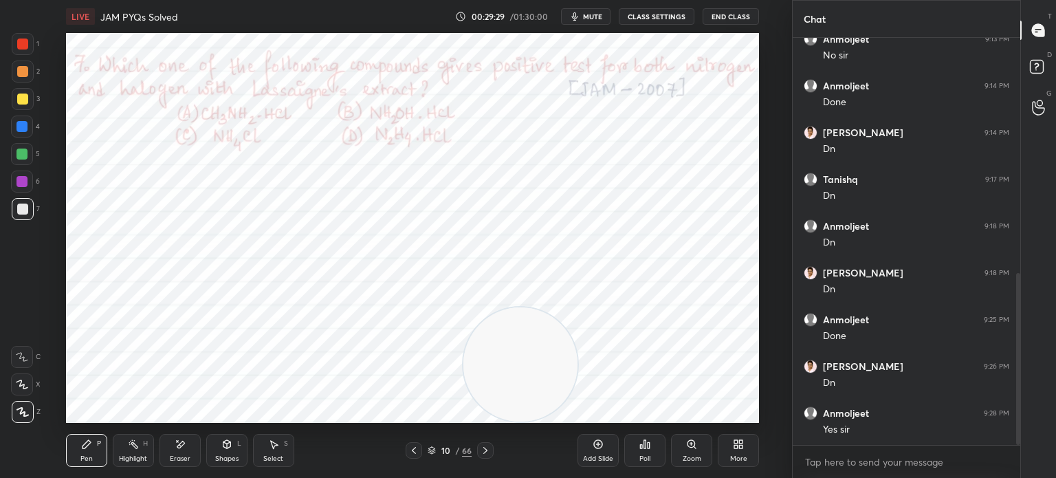
click at [645, 464] on div "Poll" at bounding box center [644, 450] width 41 height 33
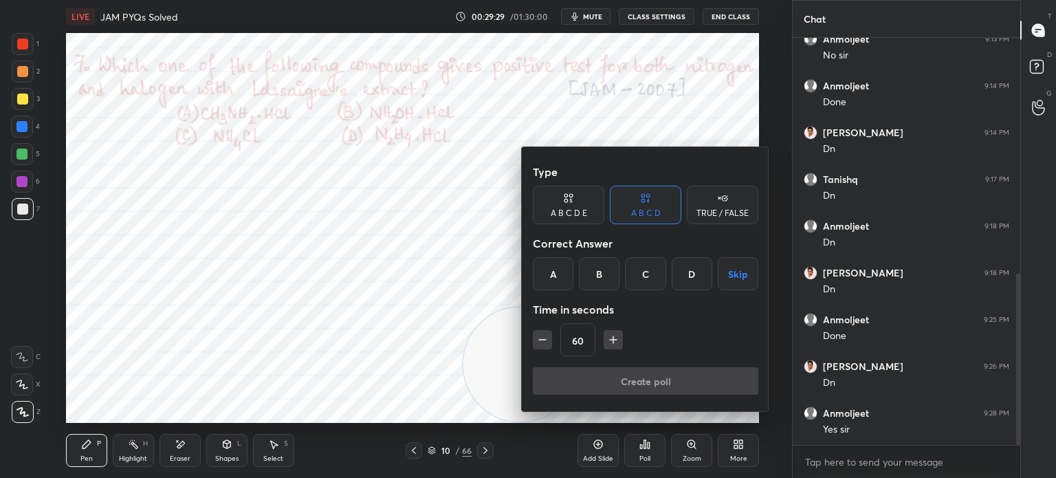
click at [562, 276] on div "A" at bounding box center [553, 273] width 41 height 33
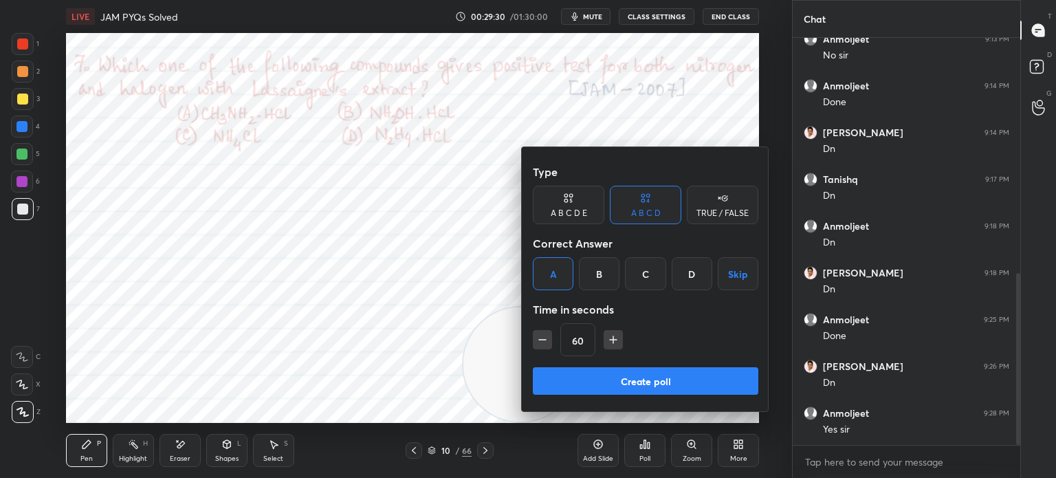
click at [603, 373] on button "Create poll" at bounding box center [645, 380] width 225 height 27
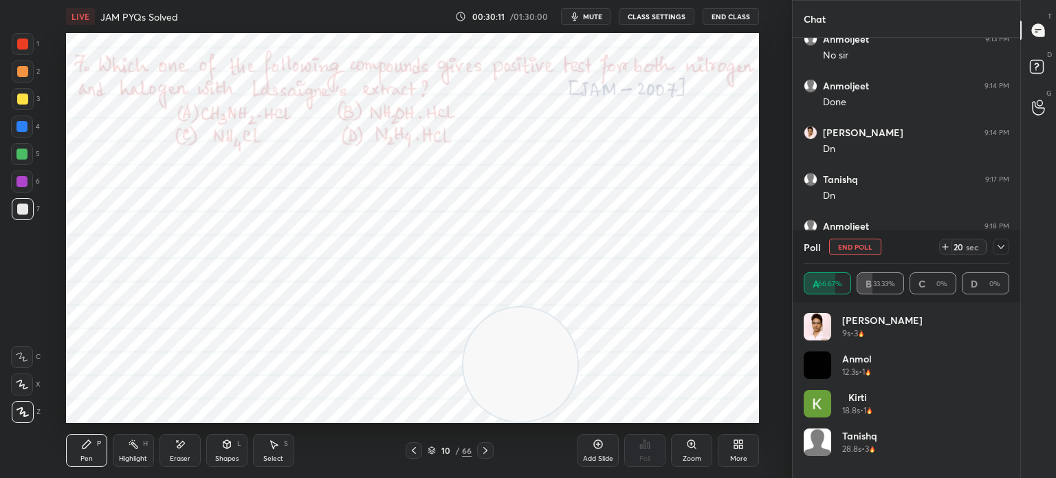
scroll to position [674, 0]
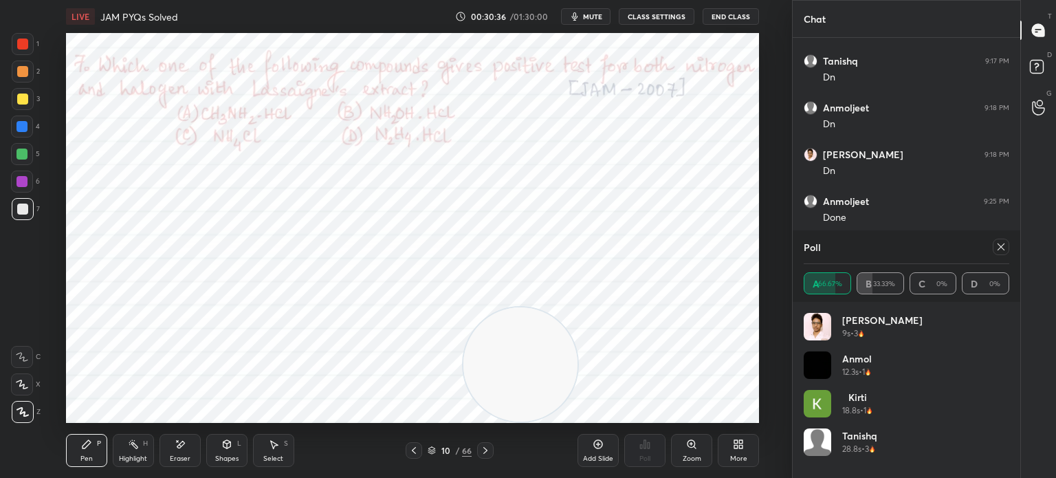
click at [9, 54] on div "1 2 3 4 5 6 7 C X Z E E Erase all H H" at bounding box center [22, 228] width 44 height 390
click at [20, 44] on div at bounding box center [22, 43] width 11 height 11
click at [35, 41] on div "1" at bounding box center [25, 44] width 27 height 22
click at [32, 41] on div at bounding box center [23, 44] width 22 height 22
click at [1001, 249] on icon at bounding box center [1000, 246] width 11 height 11
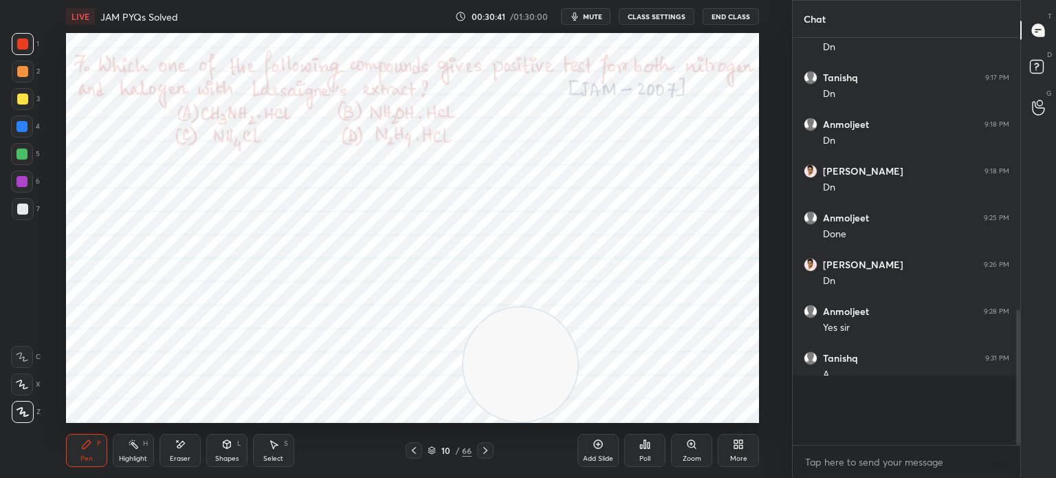
scroll to position [381, 223]
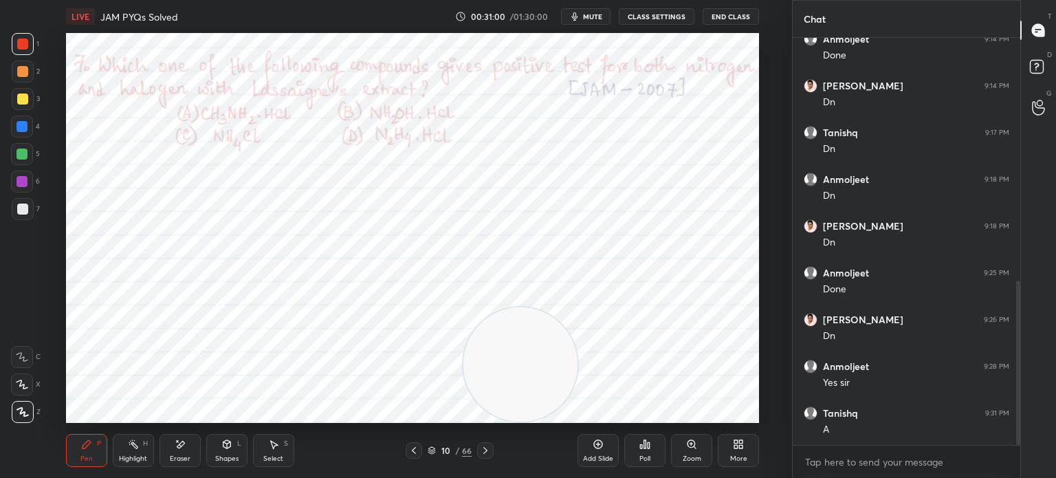
click at [600, 443] on icon at bounding box center [598, 444] width 11 height 11
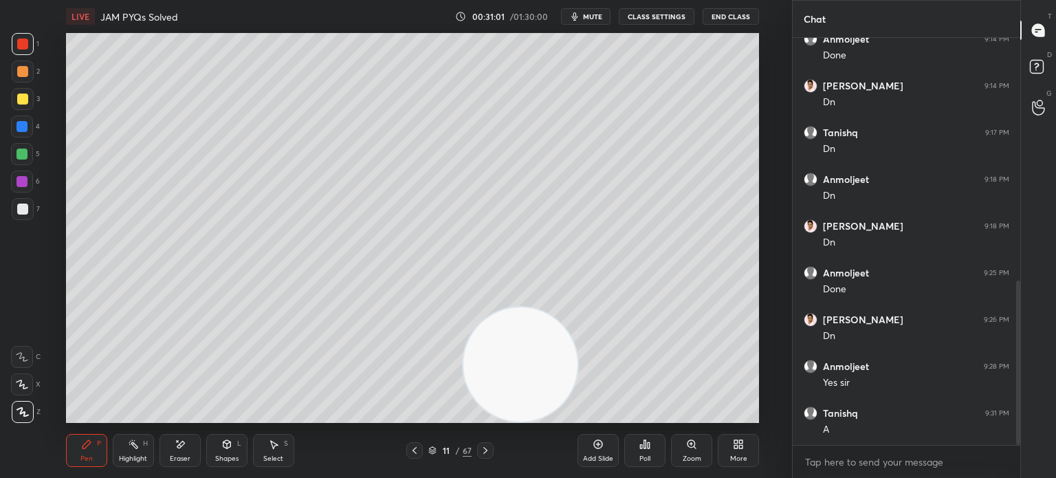
click at [32, 101] on div at bounding box center [23, 99] width 22 height 22
click at [32, 100] on div at bounding box center [23, 99] width 22 height 22
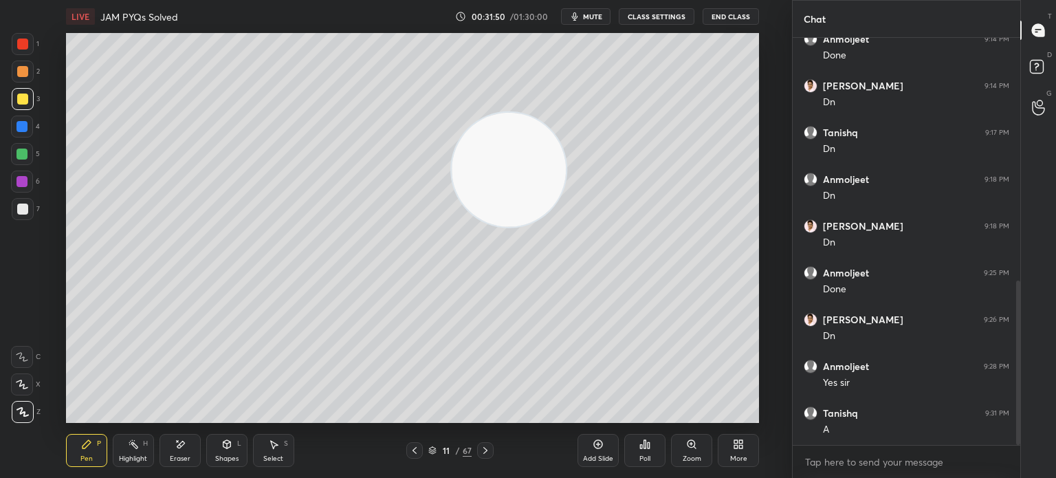
click at [178, 450] on icon at bounding box center [180, 445] width 11 height 12
click at [71, 467] on div "Pen P Highlight H Eraser Shapes L Select S 11 / 67 Add Slide Poll Zoom More" at bounding box center [412, 450] width 693 height 55
click at [80, 453] on div "Pen P" at bounding box center [86, 450] width 41 height 33
click at [152, 453] on div "Highlight H" at bounding box center [133, 450] width 41 height 33
click at [146, 455] on div "Highlight" at bounding box center [133, 458] width 28 height 7
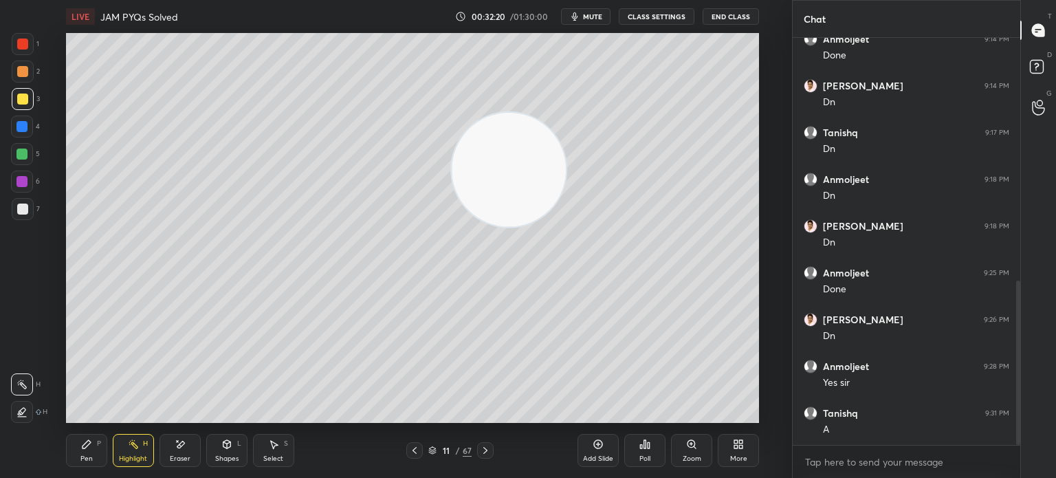
click at [74, 452] on div "Pen P" at bounding box center [86, 450] width 41 height 33
click at [88, 453] on div "Pen P" at bounding box center [86, 450] width 41 height 33
click at [131, 454] on div "Highlight H" at bounding box center [133, 450] width 41 height 33
click at [139, 445] on div "Highlight H" at bounding box center [133, 450] width 41 height 33
click at [20, 212] on div at bounding box center [22, 208] width 11 height 11
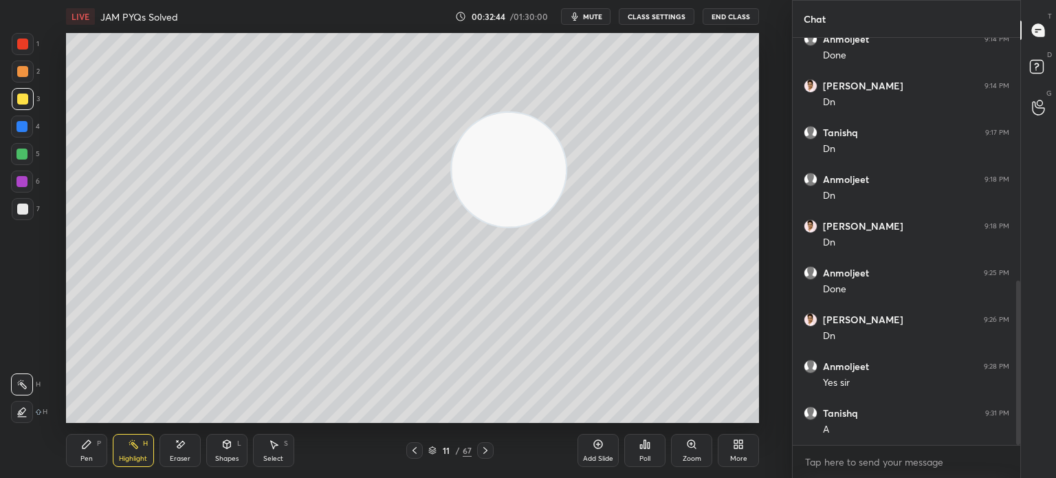
click at [22, 209] on div at bounding box center [22, 208] width 11 height 11
click at [96, 455] on div "Pen P" at bounding box center [86, 450] width 41 height 33
click at [96, 453] on div "Pen P" at bounding box center [86, 450] width 41 height 33
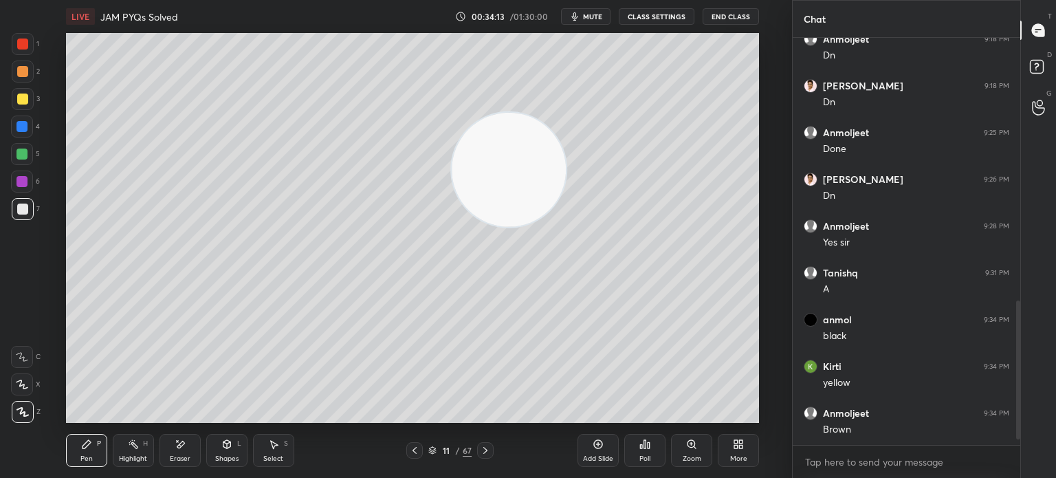
scroll to position [789, 0]
click at [33, 94] on div "3" at bounding box center [26, 99] width 28 height 22
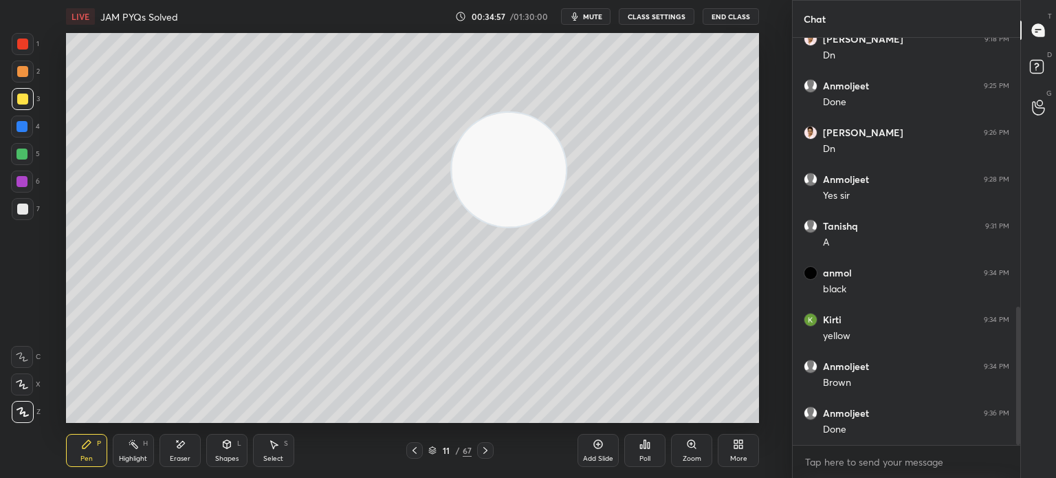
click at [34, 99] on div "3" at bounding box center [26, 99] width 28 height 22
click at [33, 72] on div "2" at bounding box center [26, 71] width 28 height 22
click at [36, 71] on div "2" at bounding box center [26, 71] width 28 height 22
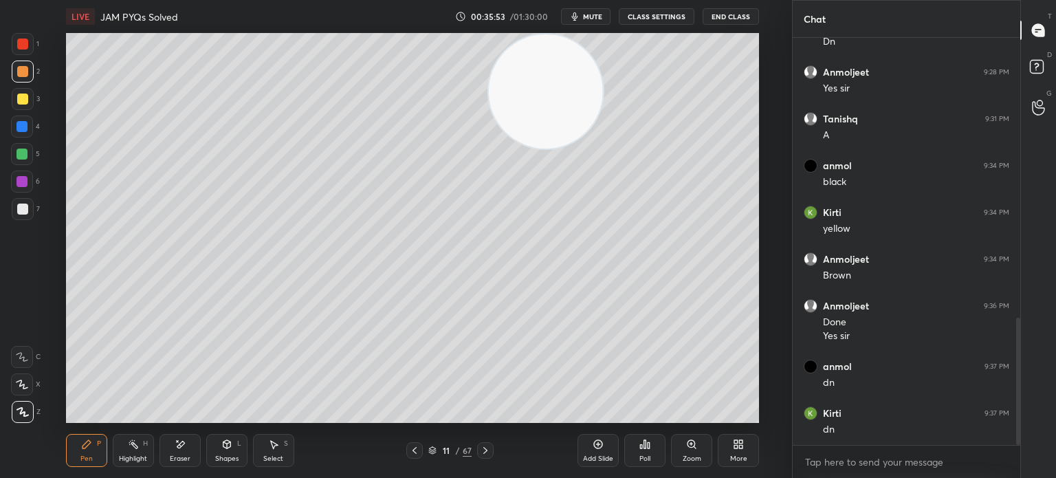
scroll to position [943, 0]
click at [601, 450] on div "Add Slide" at bounding box center [597, 450] width 41 height 33
click at [12, 104] on div at bounding box center [23, 99] width 22 height 22
click at [14, 104] on div at bounding box center [23, 99] width 22 height 22
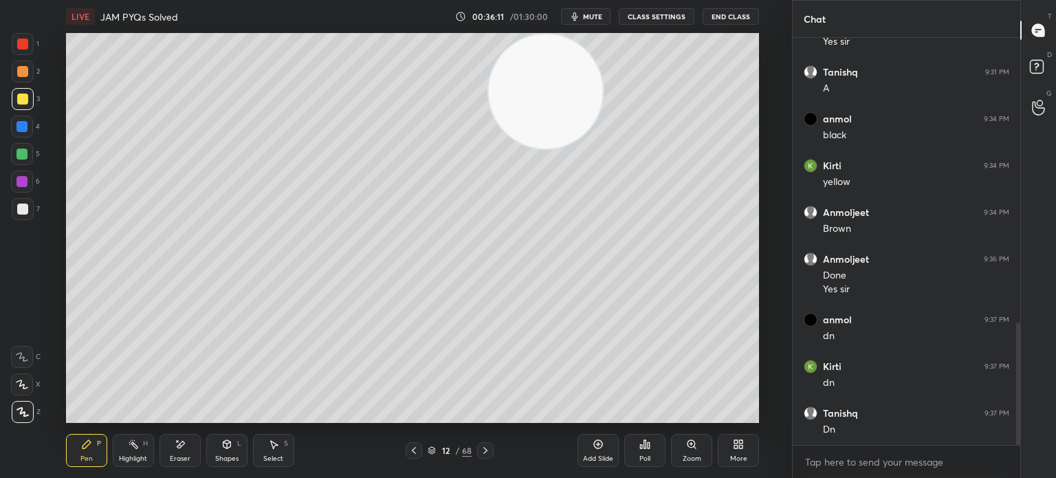
click at [98, 466] on div "Pen P" at bounding box center [86, 450] width 41 height 33
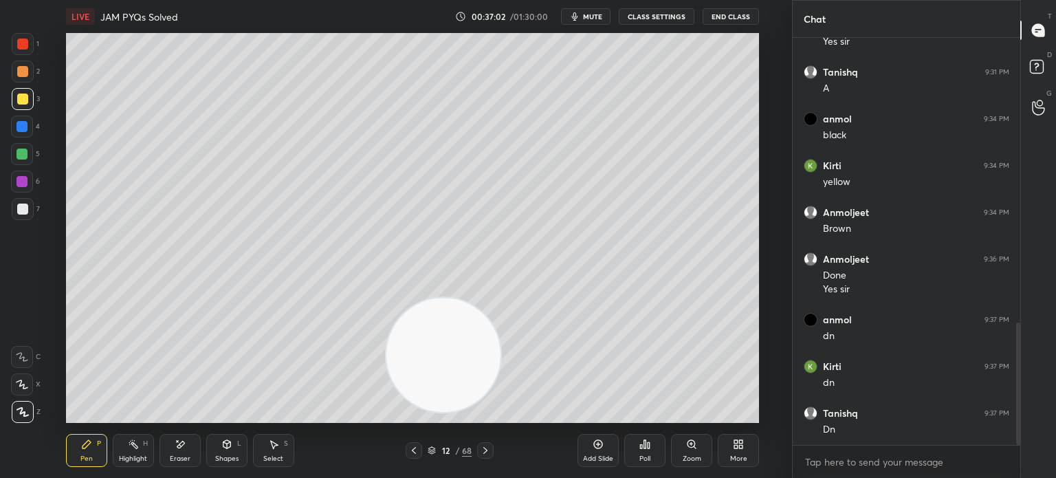
click at [30, 213] on div at bounding box center [23, 209] width 22 height 22
click at [32, 208] on div at bounding box center [23, 209] width 22 height 22
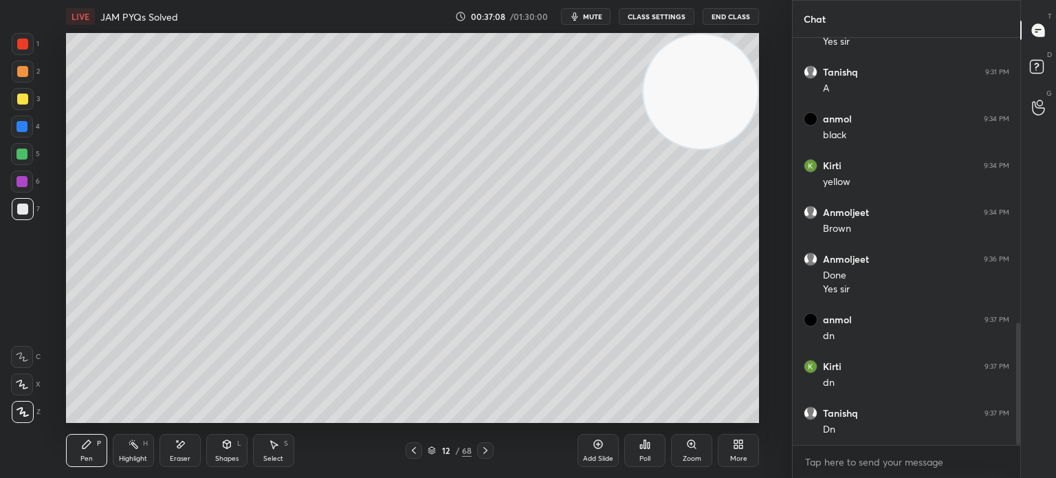
click at [21, 206] on div at bounding box center [22, 208] width 11 height 11
click at [25, 208] on div at bounding box center [22, 208] width 11 height 11
click at [594, 443] on icon at bounding box center [598, 444] width 9 height 9
click at [26, 104] on div at bounding box center [23, 99] width 22 height 22
click at [177, 437] on div "Eraser" at bounding box center [179, 450] width 41 height 33
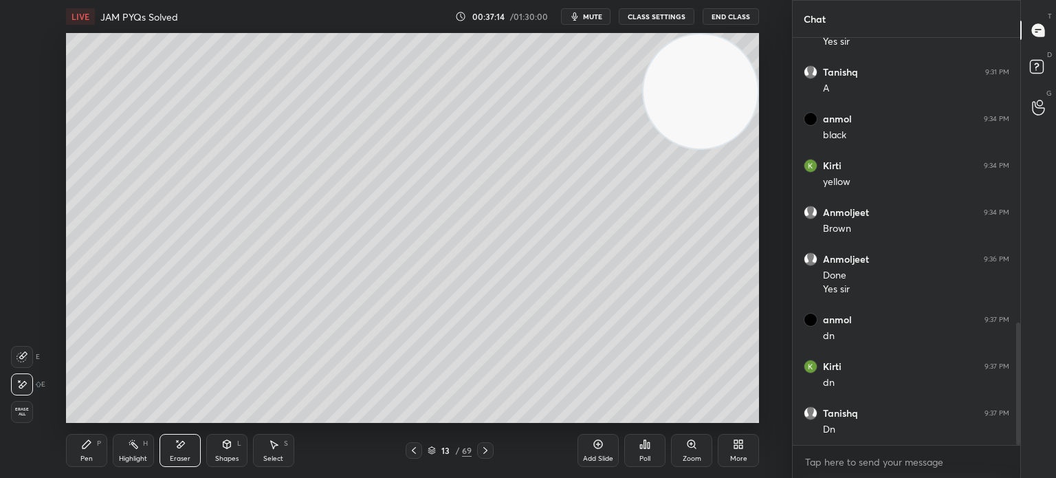
click at [28, 412] on span "Erase all" at bounding box center [22, 412] width 21 height 10
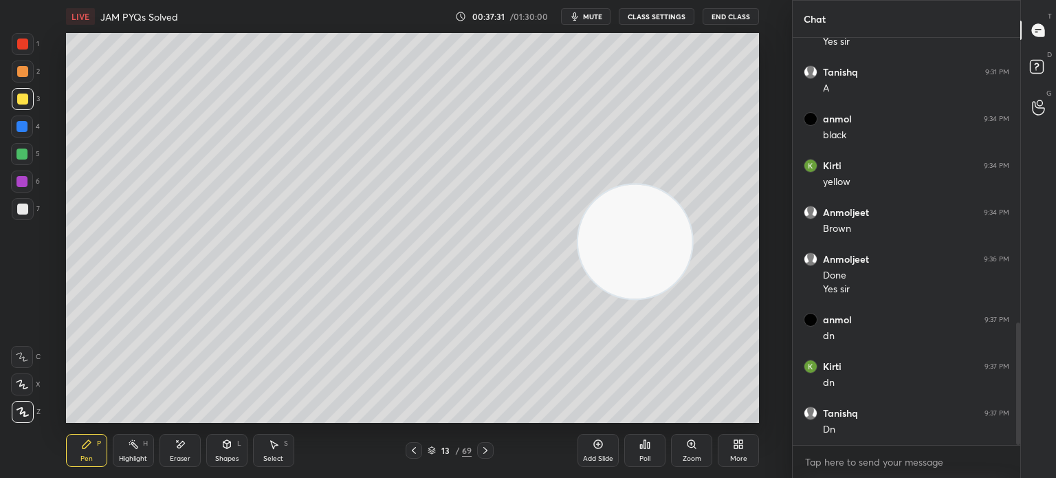
click at [26, 211] on div at bounding box center [22, 208] width 11 height 11
click at [32, 208] on div at bounding box center [23, 209] width 22 height 22
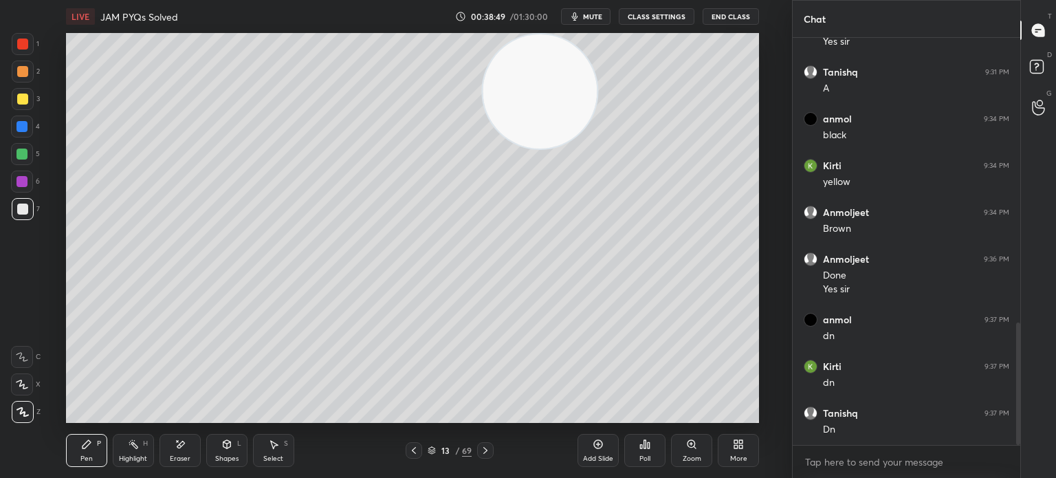
click at [29, 107] on div at bounding box center [23, 99] width 22 height 22
click at [25, 109] on div at bounding box center [23, 99] width 22 height 22
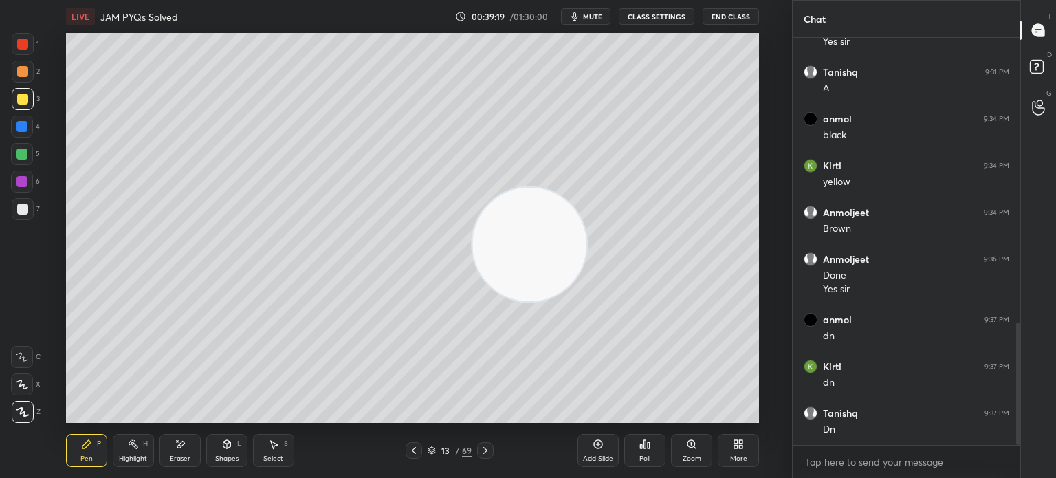
click at [541, 268] on video at bounding box center [529, 244] width 114 height 114
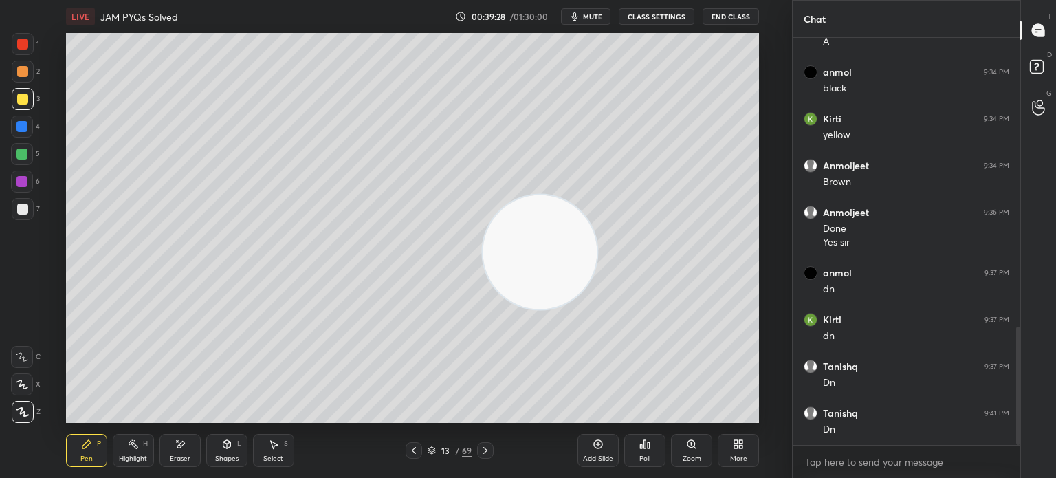
click at [22, 215] on div at bounding box center [23, 209] width 22 height 22
click at [33, 214] on div at bounding box center [23, 209] width 22 height 22
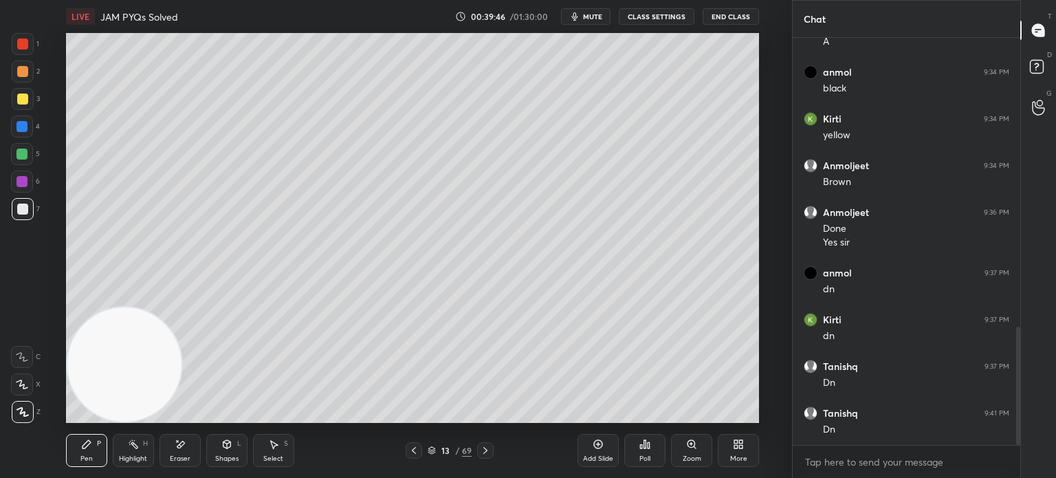
click at [600, 449] on icon at bounding box center [598, 444] width 11 height 11
click at [176, 452] on div "Eraser" at bounding box center [179, 450] width 41 height 33
click at [100, 453] on div "Pen P" at bounding box center [86, 450] width 41 height 33
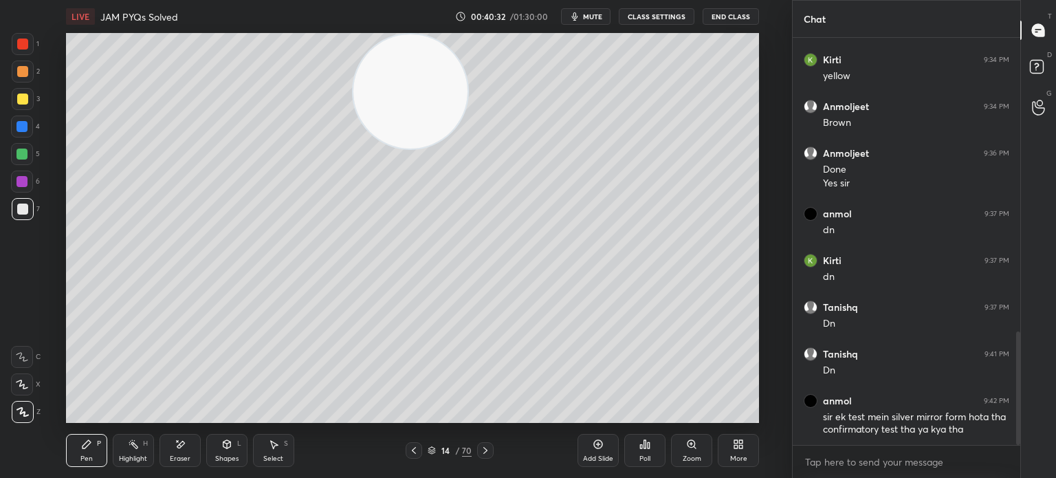
click at [411, 447] on icon at bounding box center [413, 450] width 11 height 11
click at [173, 462] on div "Eraser" at bounding box center [180, 458] width 21 height 7
click at [86, 453] on div "Pen P" at bounding box center [86, 450] width 41 height 33
click at [89, 450] on div "Pen P" at bounding box center [86, 450] width 41 height 33
click at [180, 449] on icon at bounding box center [180, 445] width 11 height 12
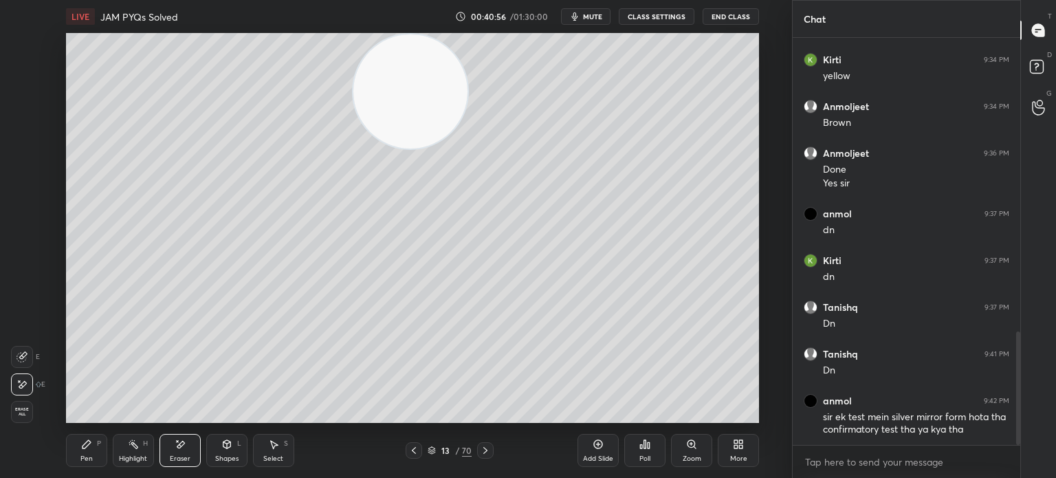
click at [88, 464] on div "Pen P" at bounding box center [86, 450] width 41 height 33
click at [95, 458] on div "Pen P" at bounding box center [86, 450] width 41 height 33
click at [17, 213] on div at bounding box center [22, 208] width 11 height 11
click at [19, 210] on div at bounding box center [22, 208] width 11 height 11
click at [14, 114] on div "3" at bounding box center [26, 101] width 28 height 27
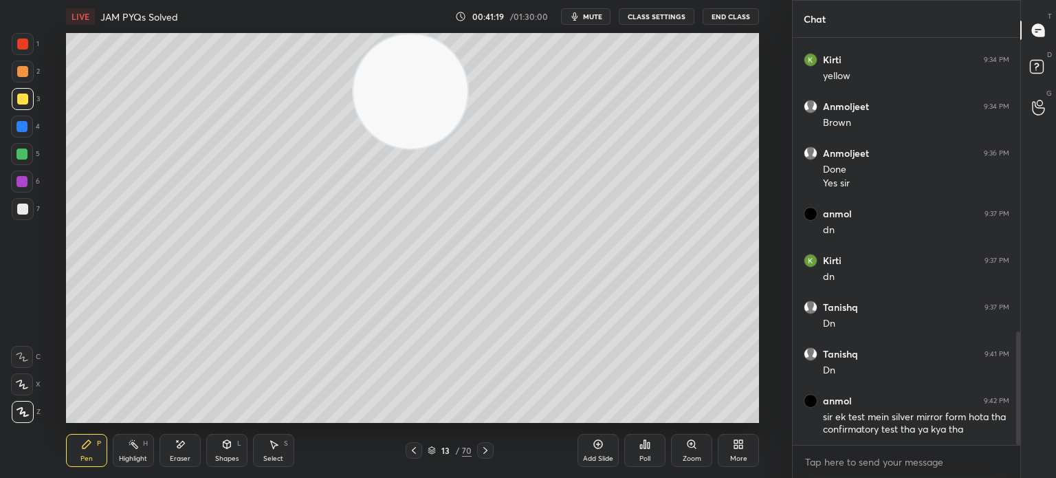
click at [22, 107] on div at bounding box center [23, 99] width 22 height 22
click at [22, 98] on div at bounding box center [22, 98] width 11 height 11
click at [492, 452] on div at bounding box center [485, 450] width 16 height 16
click at [18, 220] on div "7" at bounding box center [26, 211] width 28 height 27
click at [23, 211] on div at bounding box center [22, 208] width 11 height 11
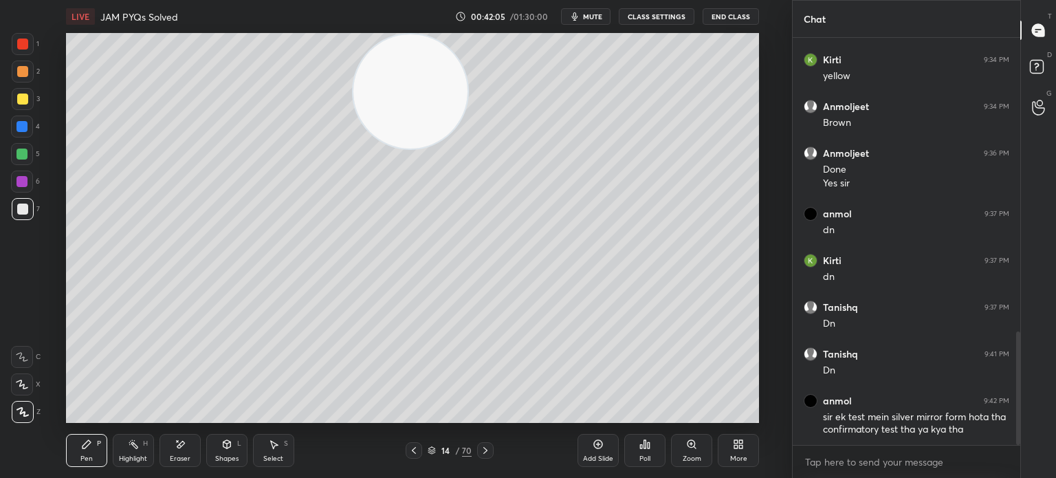
click at [176, 458] on div "Eraser" at bounding box center [180, 458] width 21 height 7
click at [89, 458] on div "Pen" at bounding box center [86, 458] width 12 height 7
click at [32, 157] on div at bounding box center [22, 154] width 22 height 22
click at [27, 156] on div at bounding box center [21, 153] width 11 height 11
click at [148, 456] on div "Highlight H" at bounding box center [133, 450] width 41 height 33
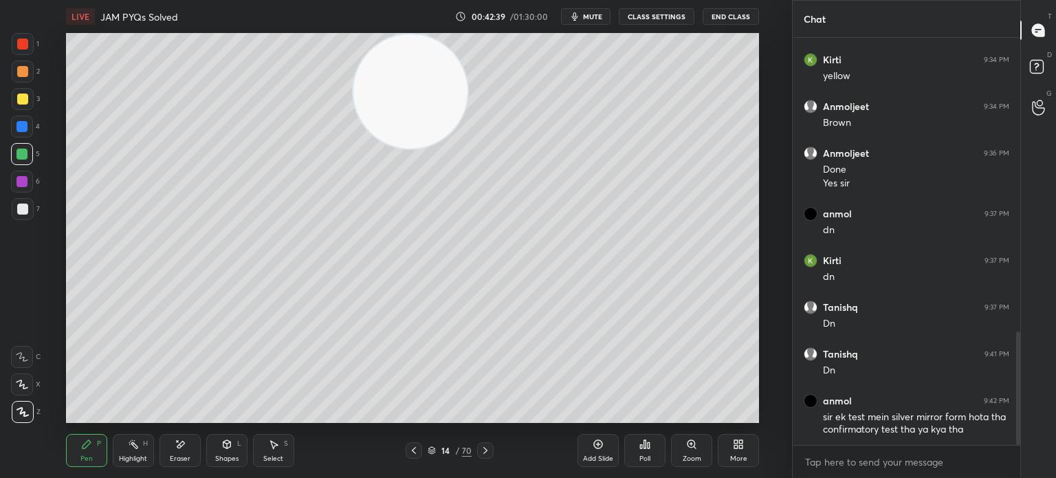
click at [139, 446] on div "Highlight H" at bounding box center [133, 450] width 41 height 33
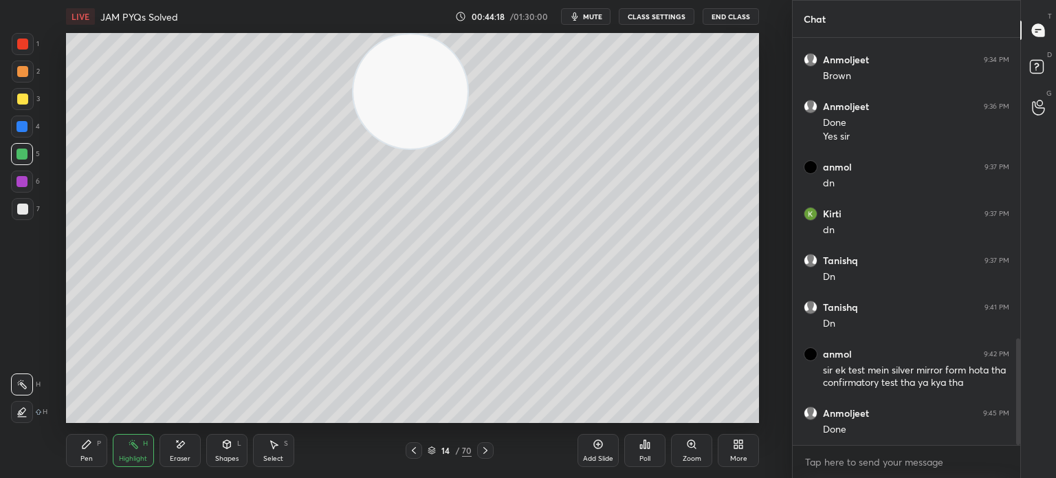
scroll to position [1142, 0]
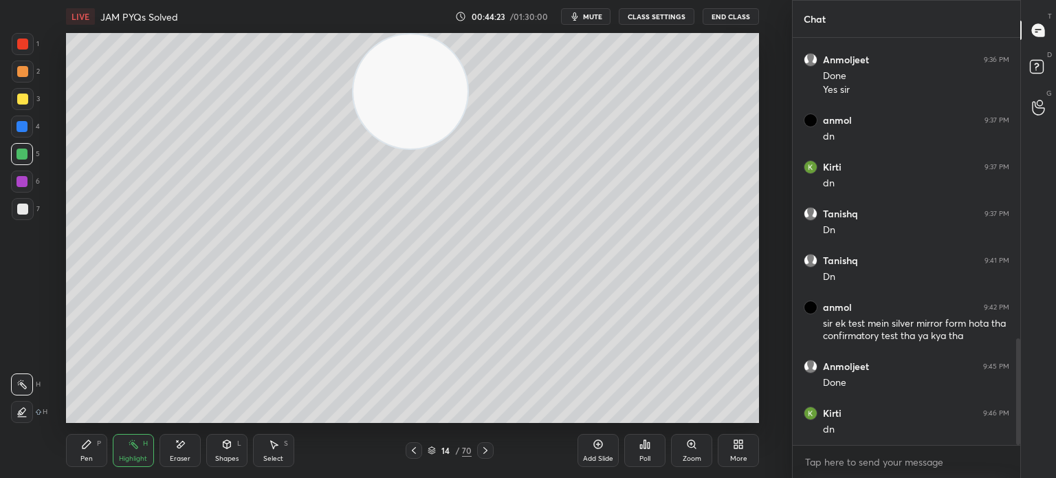
click at [21, 101] on div at bounding box center [22, 98] width 11 height 11
click at [21, 99] on div at bounding box center [22, 98] width 11 height 11
click at [88, 449] on icon at bounding box center [86, 444] width 11 height 11
click at [88, 438] on div "Pen P" at bounding box center [86, 450] width 41 height 33
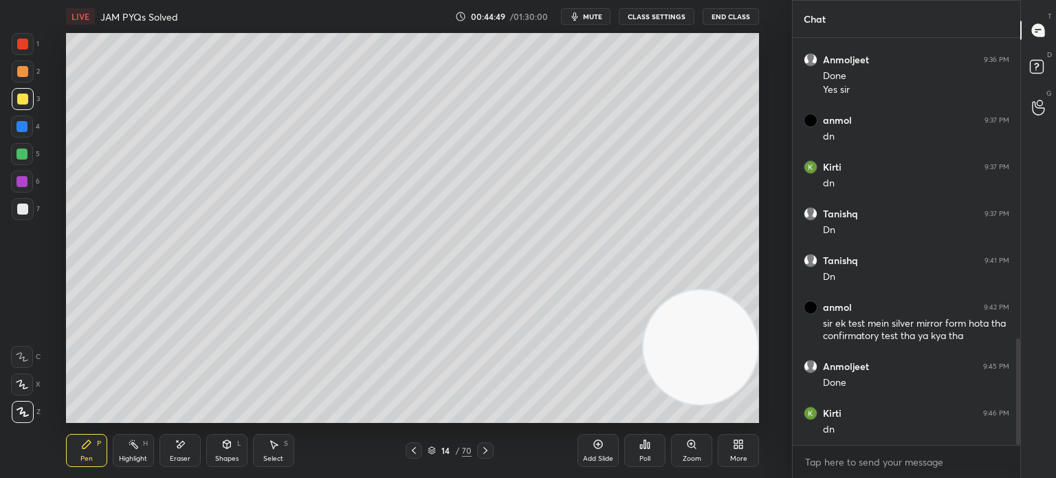
click at [600, 445] on icon at bounding box center [598, 444] width 11 height 11
click at [162, 450] on div "Eraser" at bounding box center [179, 450] width 41 height 33
click at [113, 463] on div "Highlight H" at bounding box center [133, 450] width 41 height 33
click at [89, 458] on div "Pen" at bounding box center [86, 458] width 12 height 7
click at [23, 211] on div at bounding box center [22, 208] width 11 height 11
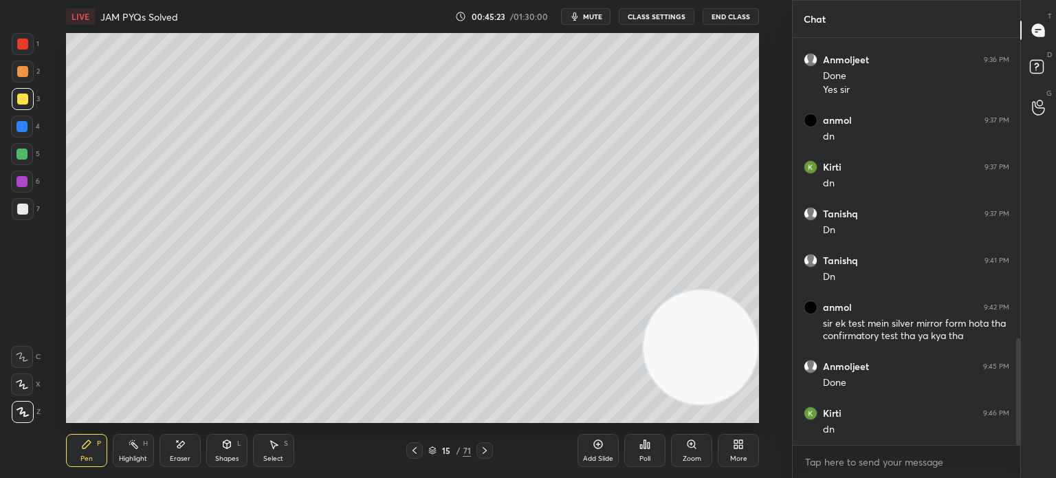
click at [25, 209] on div at bounding box center [22, 208] width 11 height 11
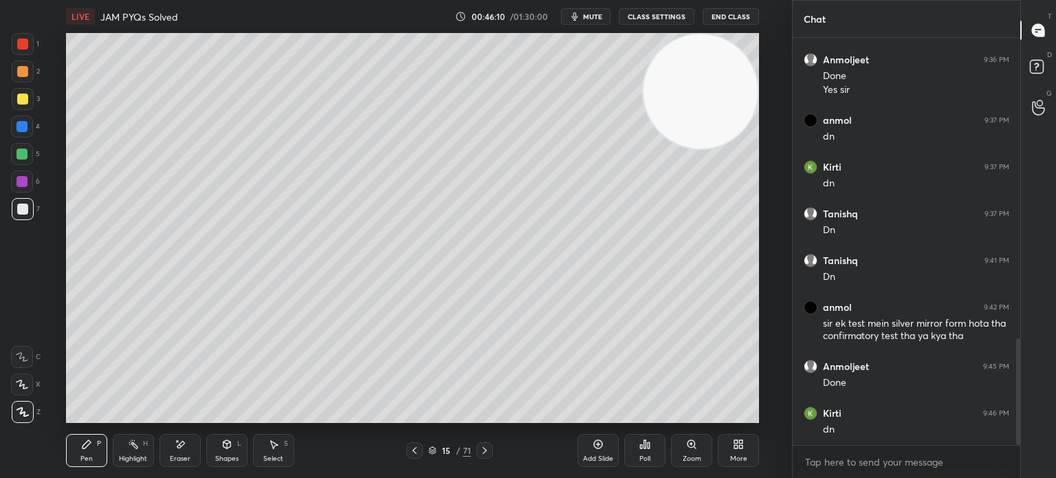
click at [168, 445] on div "Eraser" at bounding box center [179, 450] width 41 height 33
click at [89, 447] on icon at bounding box center [86, 444] width 11 height 11
click at [33, 208] on div at bounding box center [23, 209] width 22 height 22
click at [29, 205] on div at bounding box center [23, 209] width 22 height 22
click at [159, 453] on div "Eraser" at bounding box center [179, 450] width 41 height 33
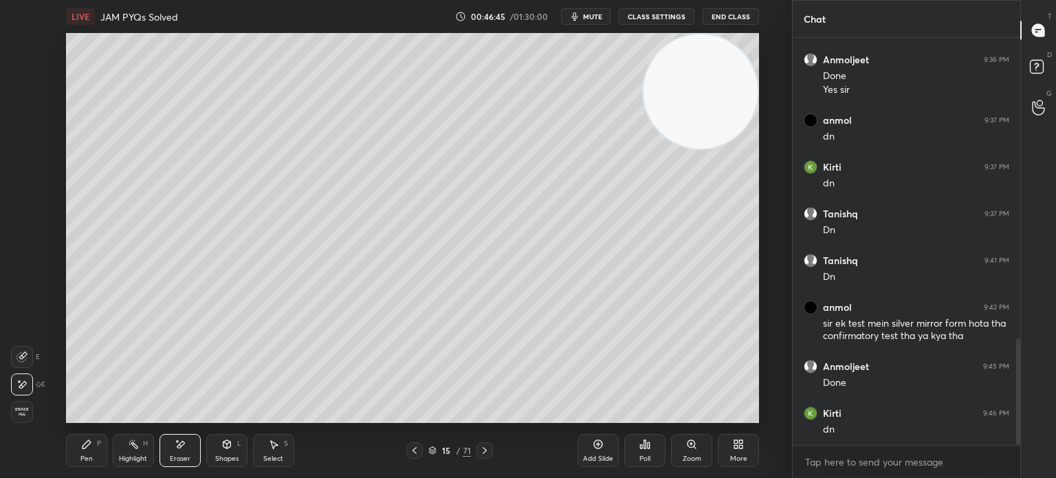
click at [186, 456] on div "Eraser" at bounding box center [180, 458] width 21 height 7
click at [80, 476] on div "Pen P Highlight H Eraser Shapes L Select S 15 / 71 Add Slide Poll Zoom More" at bounding box center [412, 450] width 693 height 55
click at [94, 463] on div "Pen P" at bounding box center [86, 450] width 41 height 33
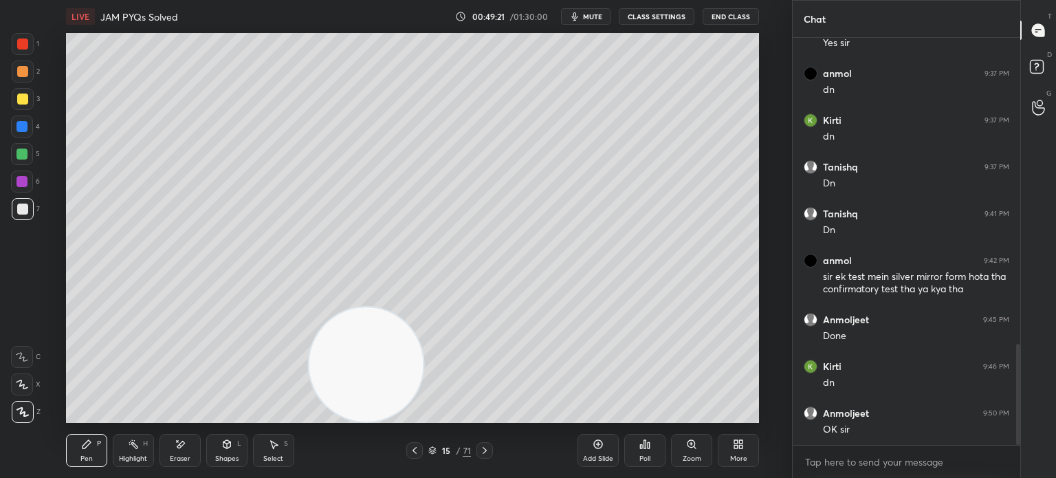
scroll to position [1236, 0]
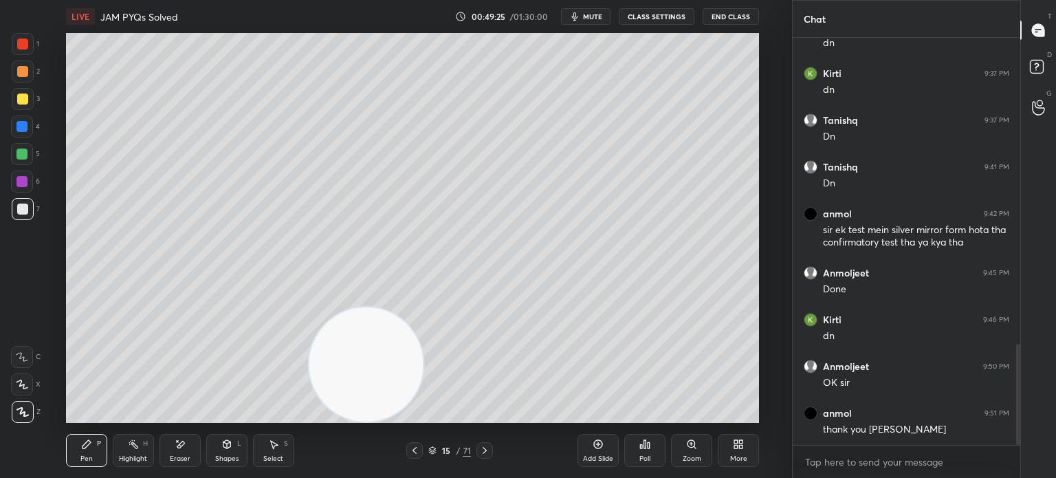
click at [728, 19] on button "End Class" at bounding box center [731, 16] width 56 height 16
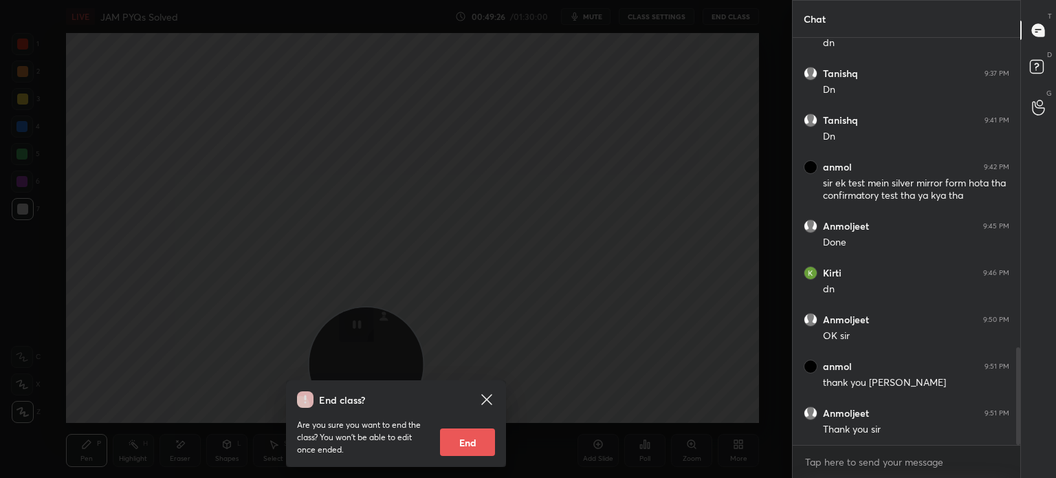
scroll to position [375, 223]
click at [715, 143] on div "End class? Are you sure you want to end the class? You won’t be able to edit on…" at bounding box center [396, 239] width 792 height 478
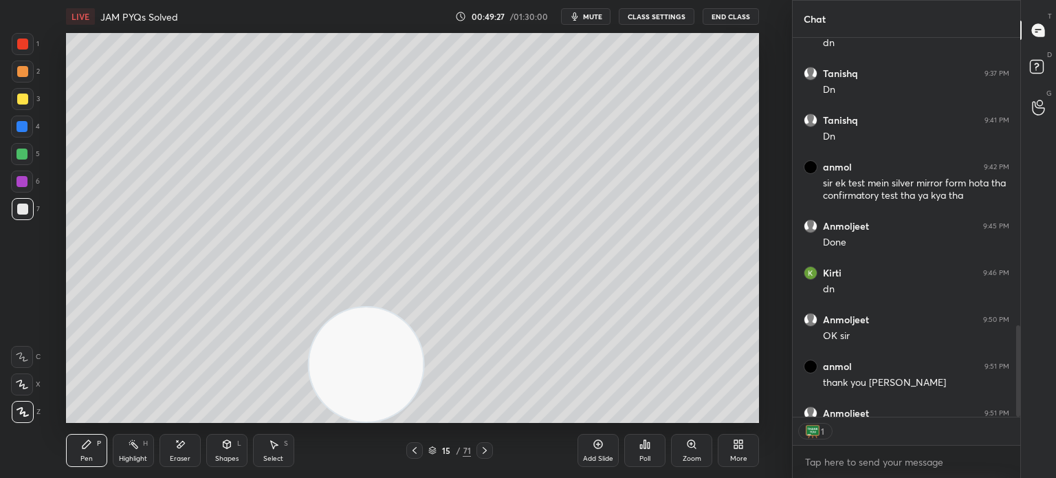
scroll to position [1311, 0]
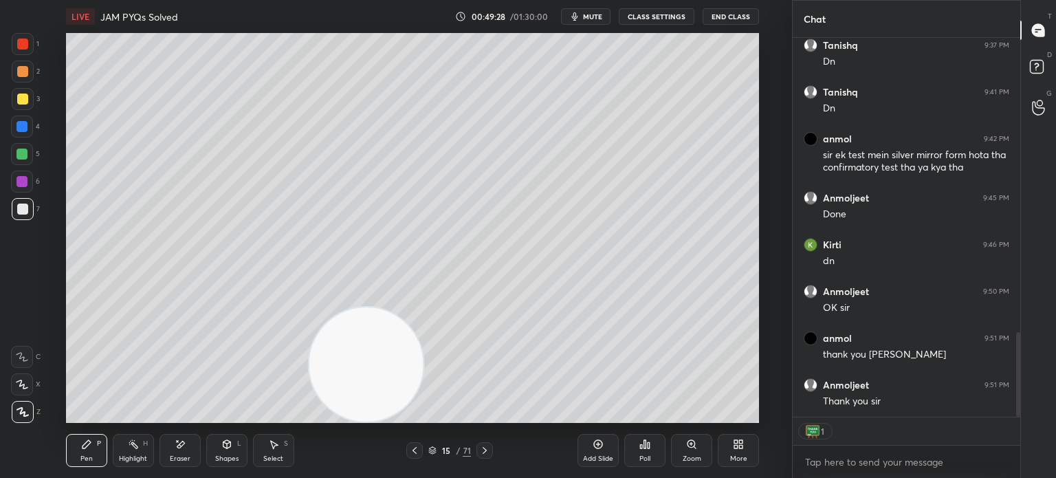
click at [725, 14] on button "End Class" at bounding box center [731, 16] width 56 height 16
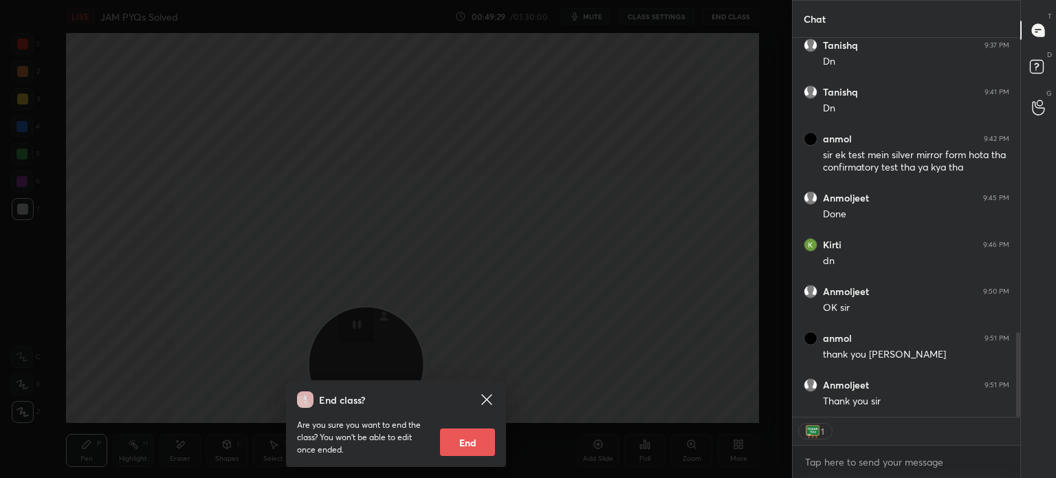
click at [463, 447] on button "End" at bounding box center [467, 441] width 55 height 27
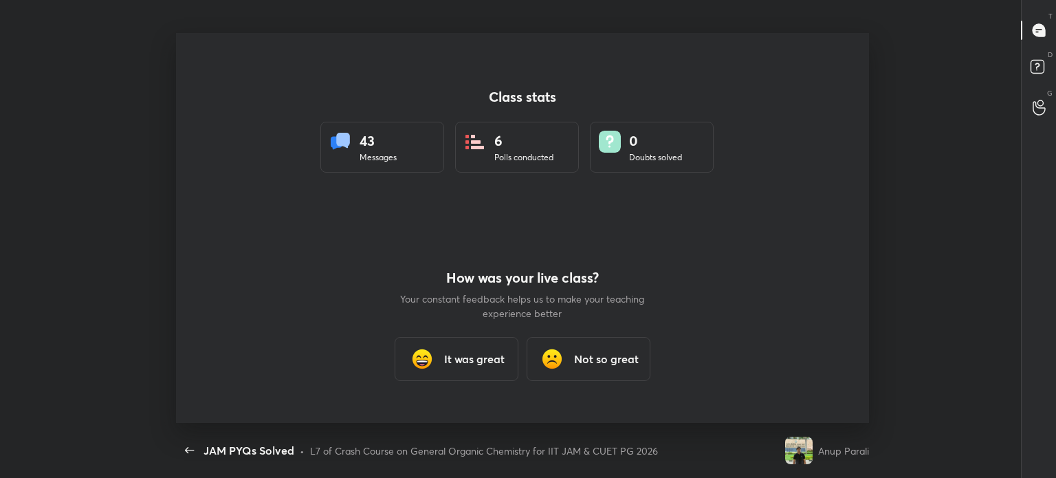
scroll to position [0, 0]
type textarea "x"
